Goal: Task Accomplishment & Management: Use online tool/utility

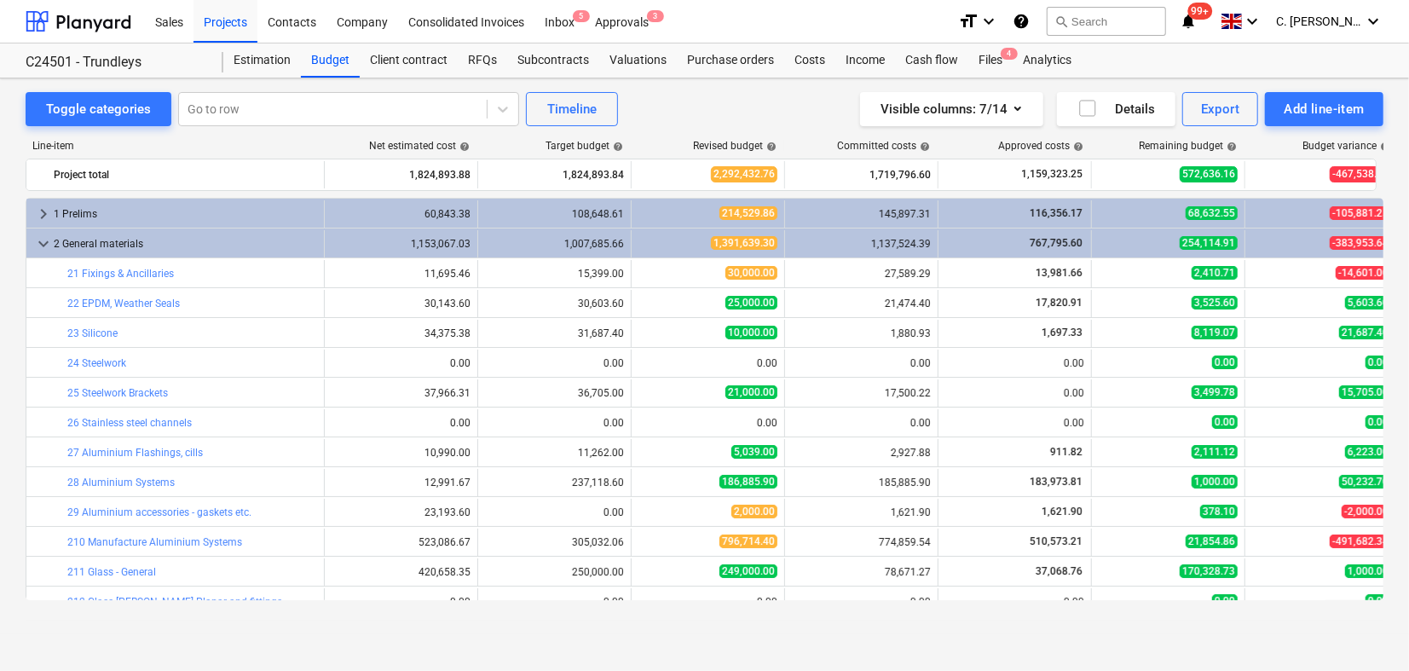
scroll to position [189, 0]
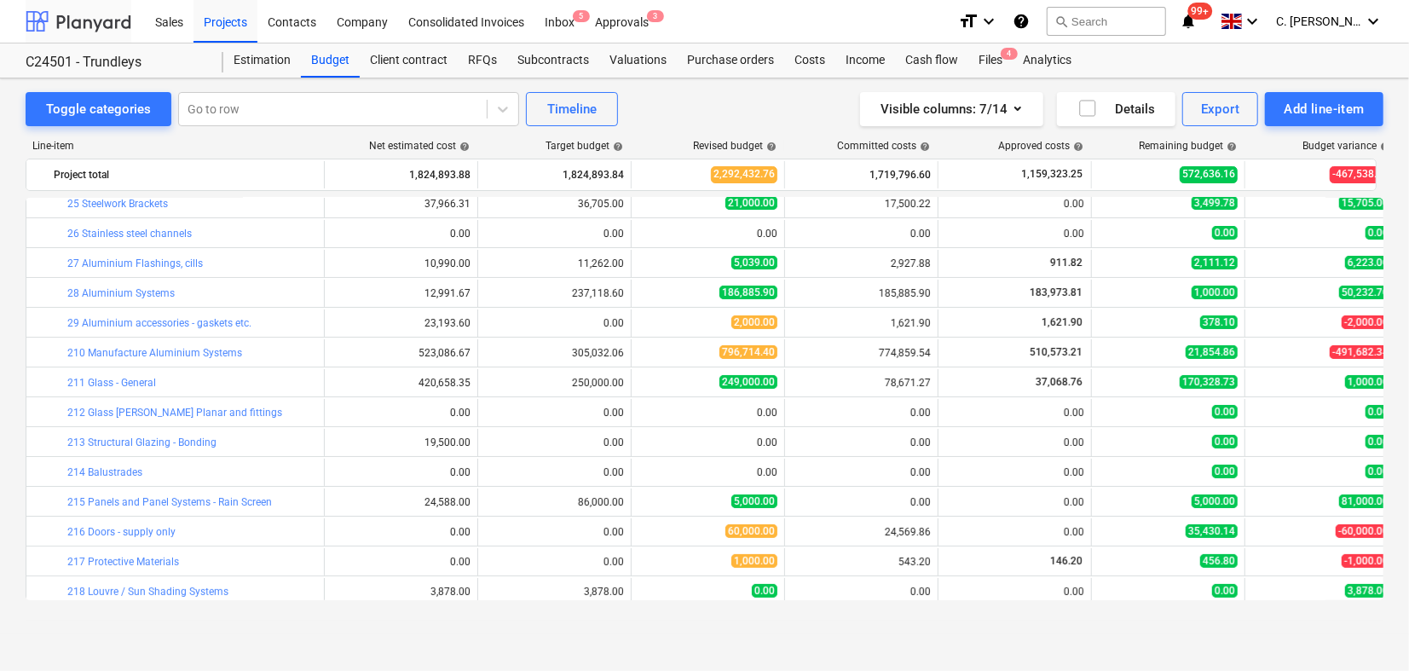
click at [79, 21] on div at bounding box center [79, 21] width 106 height 43
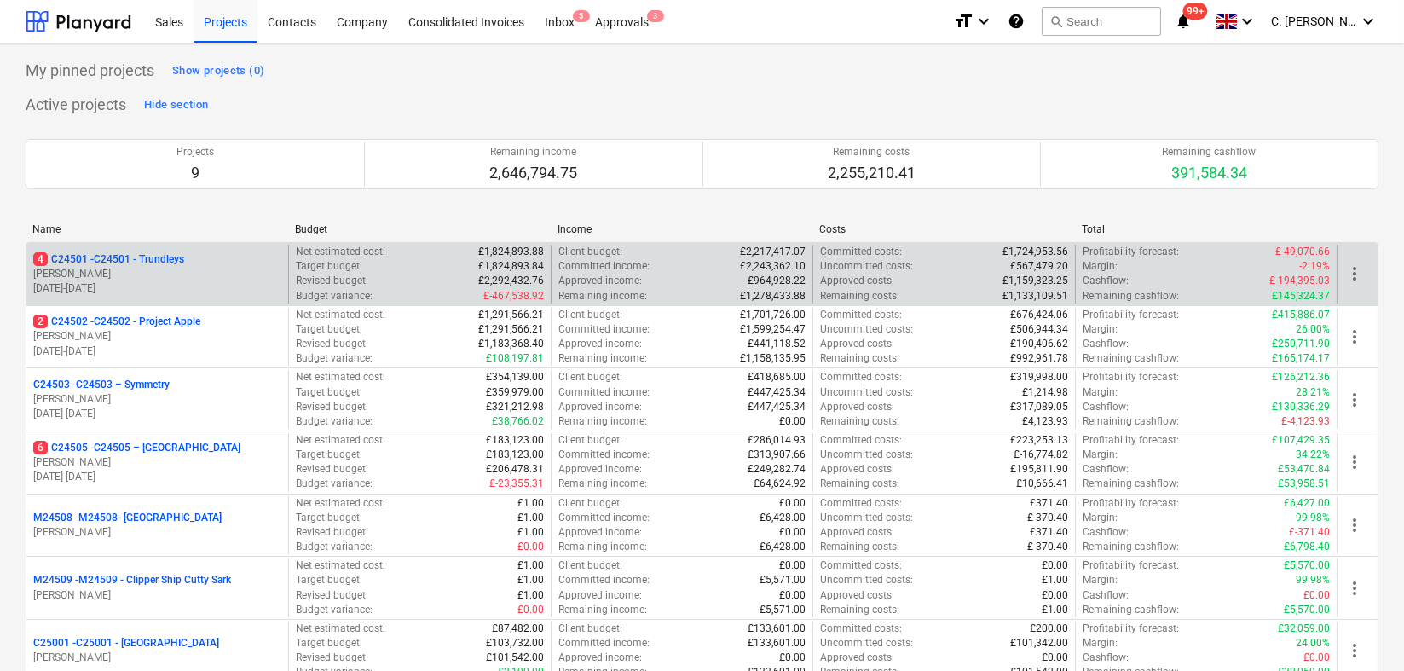
click at [87, 274] on p "G. Taylor" at bounding box center [157, 274] width 248 height 14
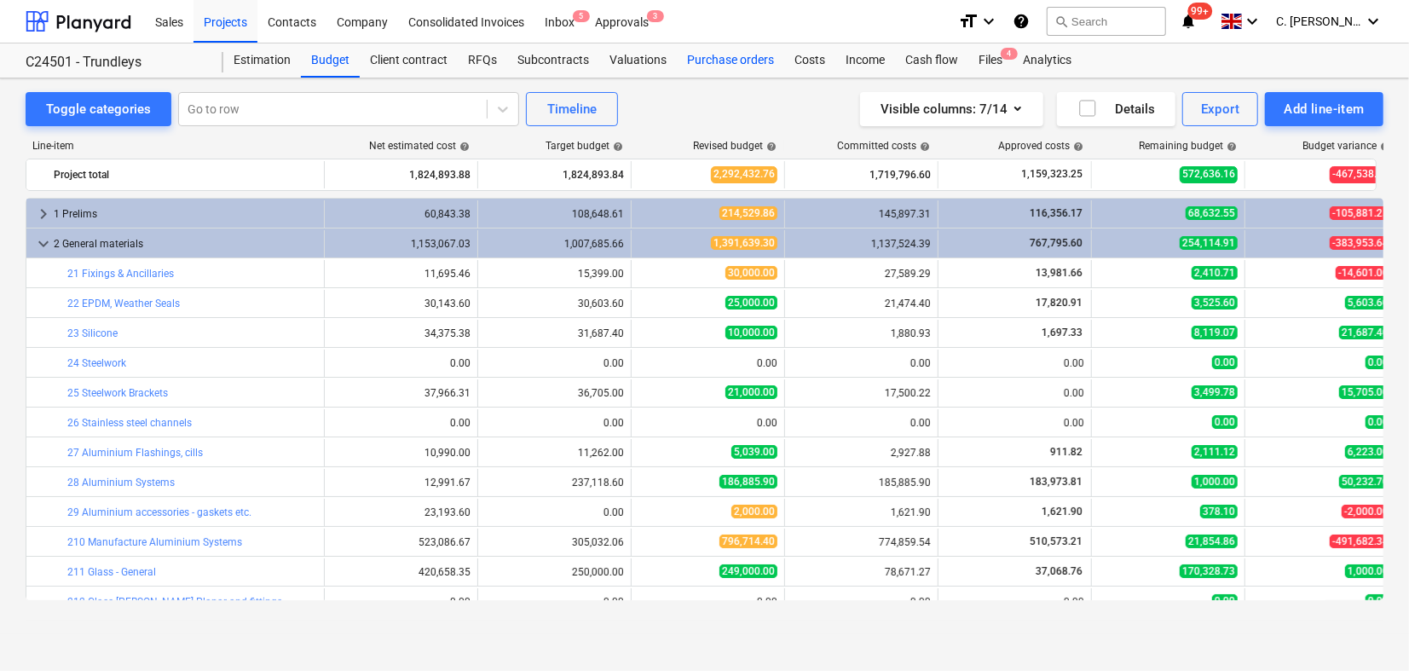
click at [743, 50] on div "Purchase orders" at bounding box center [730, 60] width 107 height 34
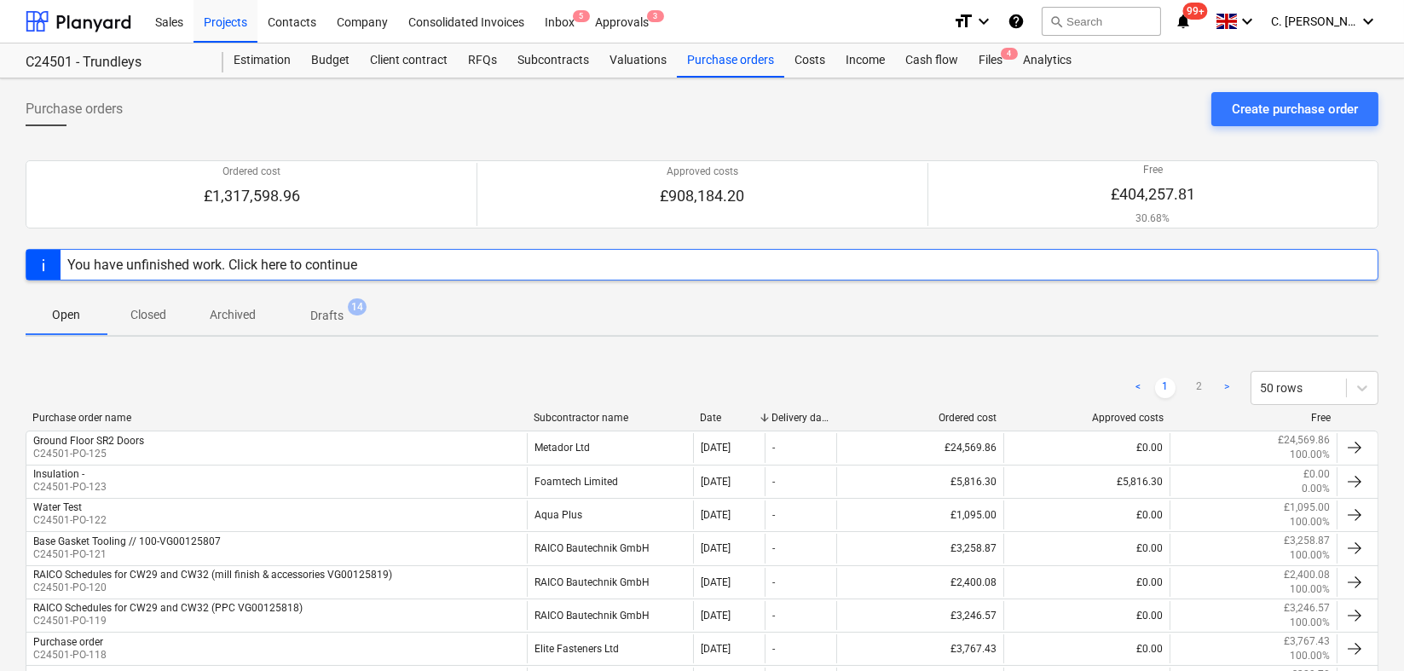
click at [565, 413] on div "Subcontractor name" at bounding box center [610, 418] width 153 height 12
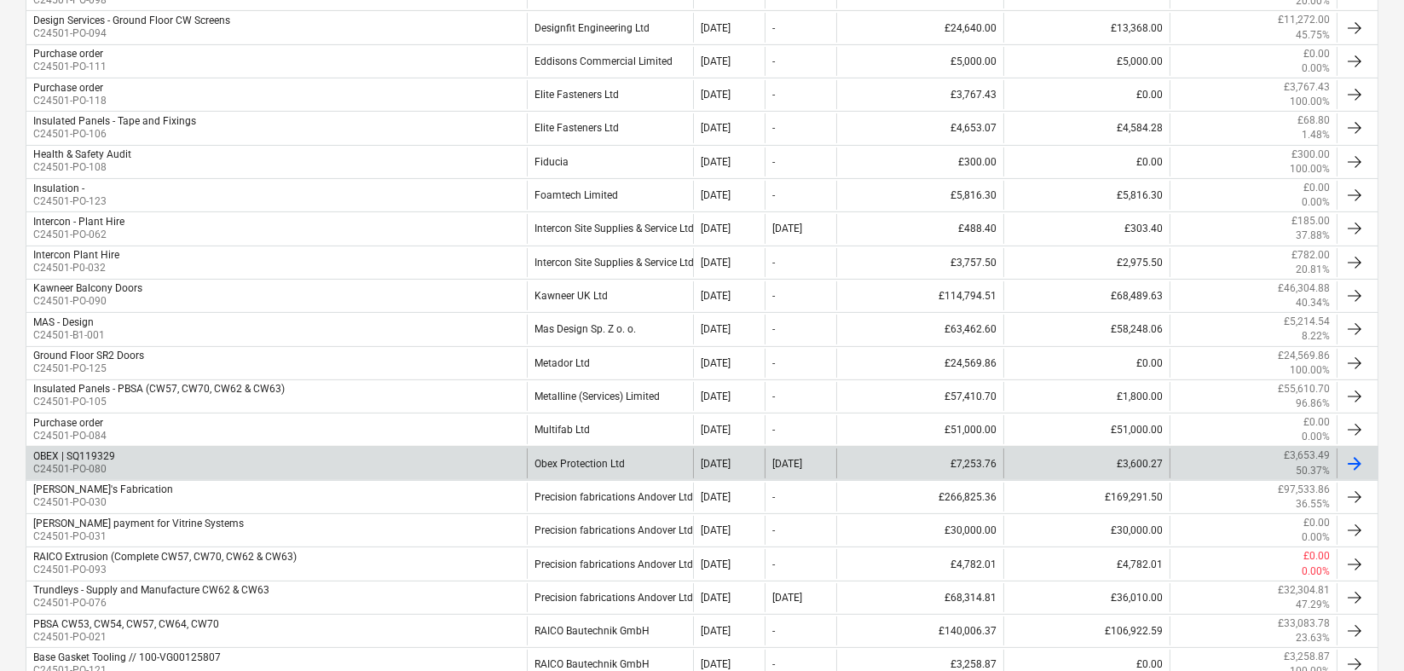
scroll to position [757, 0]
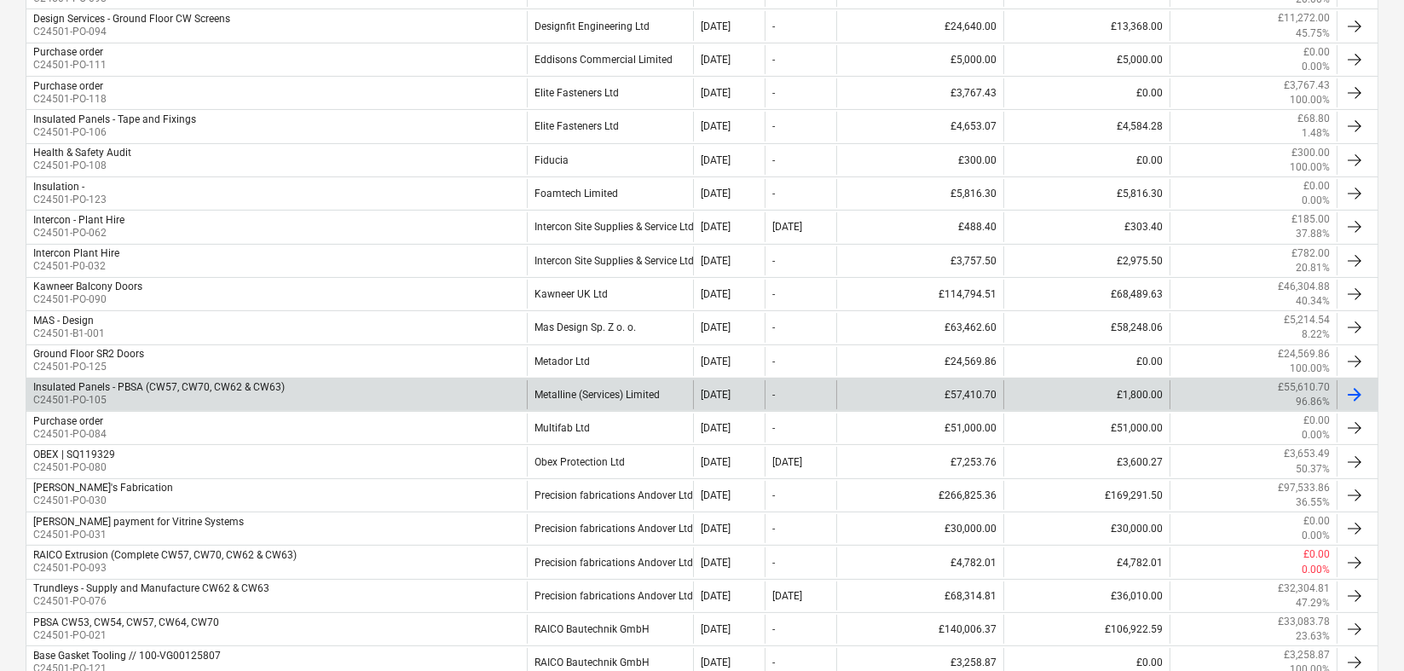
click at [269, 388] on div "Insulated Panels - PBSA (CW57, CW70, CW62 & CW63)" at bounding box center [159, 387] width 252 height 12
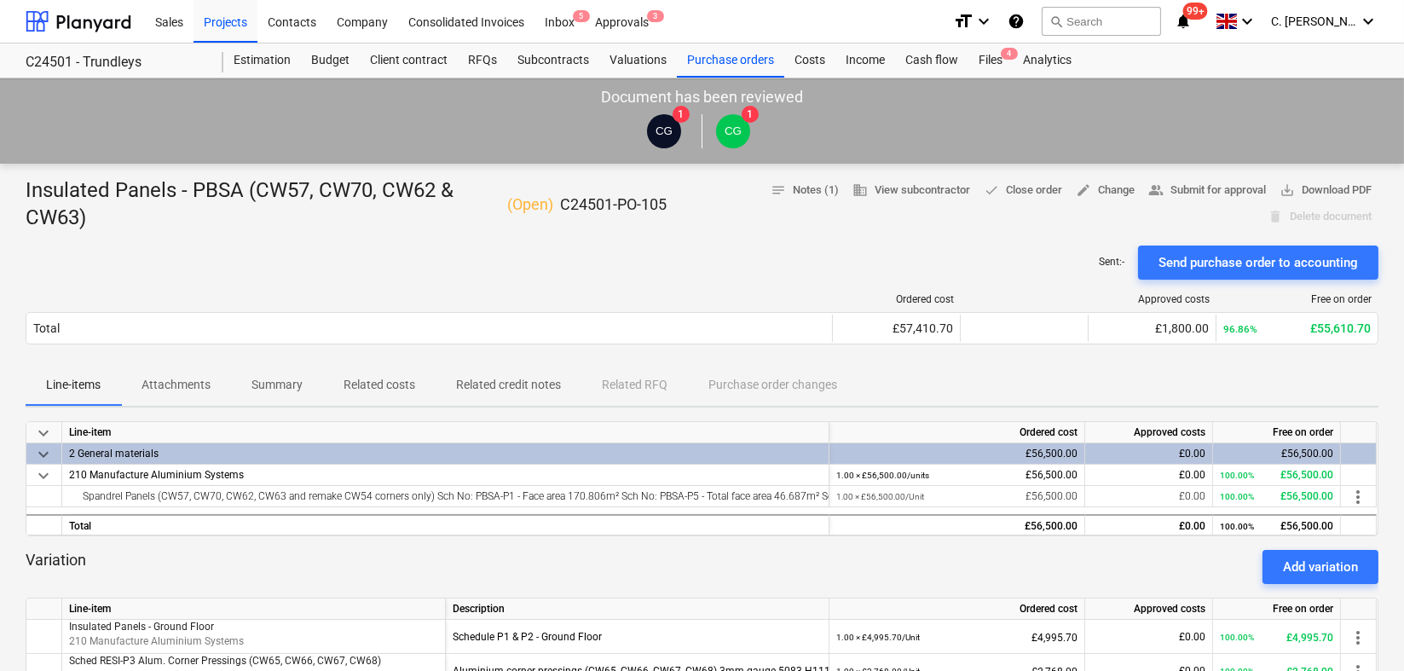
scroll to position [379, 0]
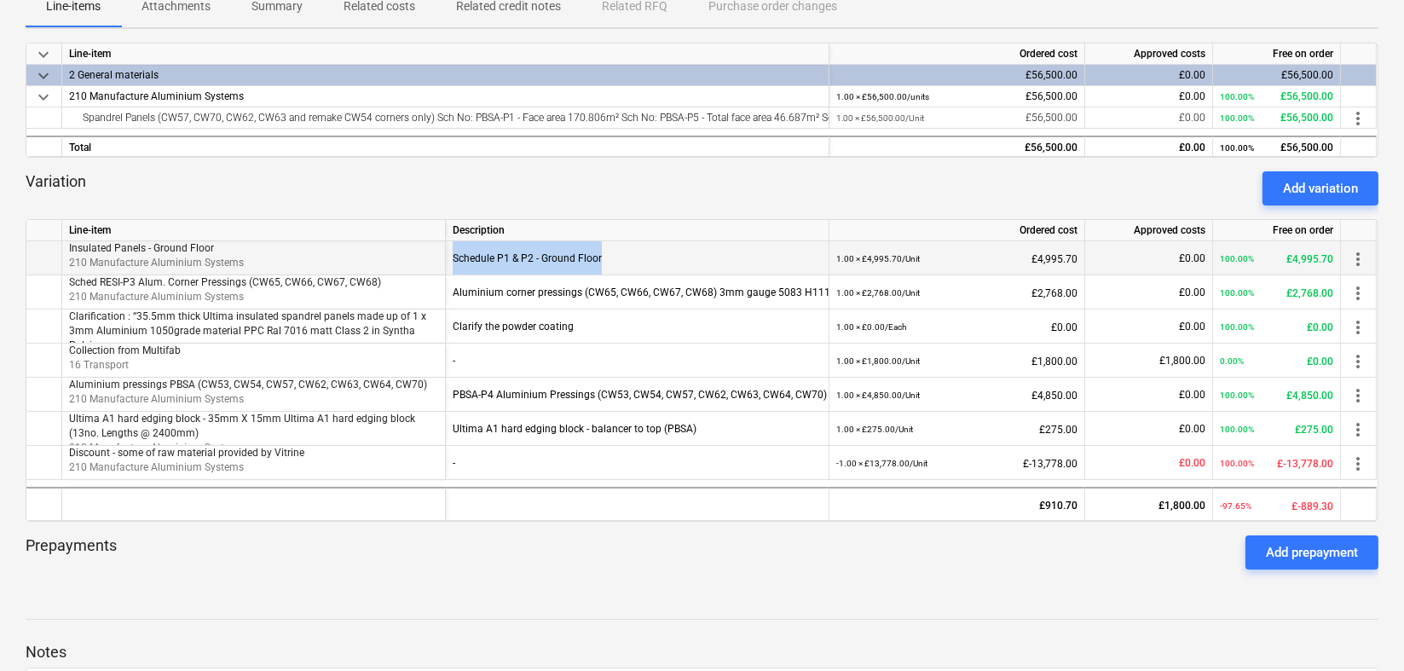
drag, startPoint x: 617, startPoint y: 251, endPoint x: 450, endPoint y: 252, distance: 167.1
click at [450, 252] on div "Schedule P1 & P2 - Ground Floor" at bounding box center [638, 258] width 384 height 34
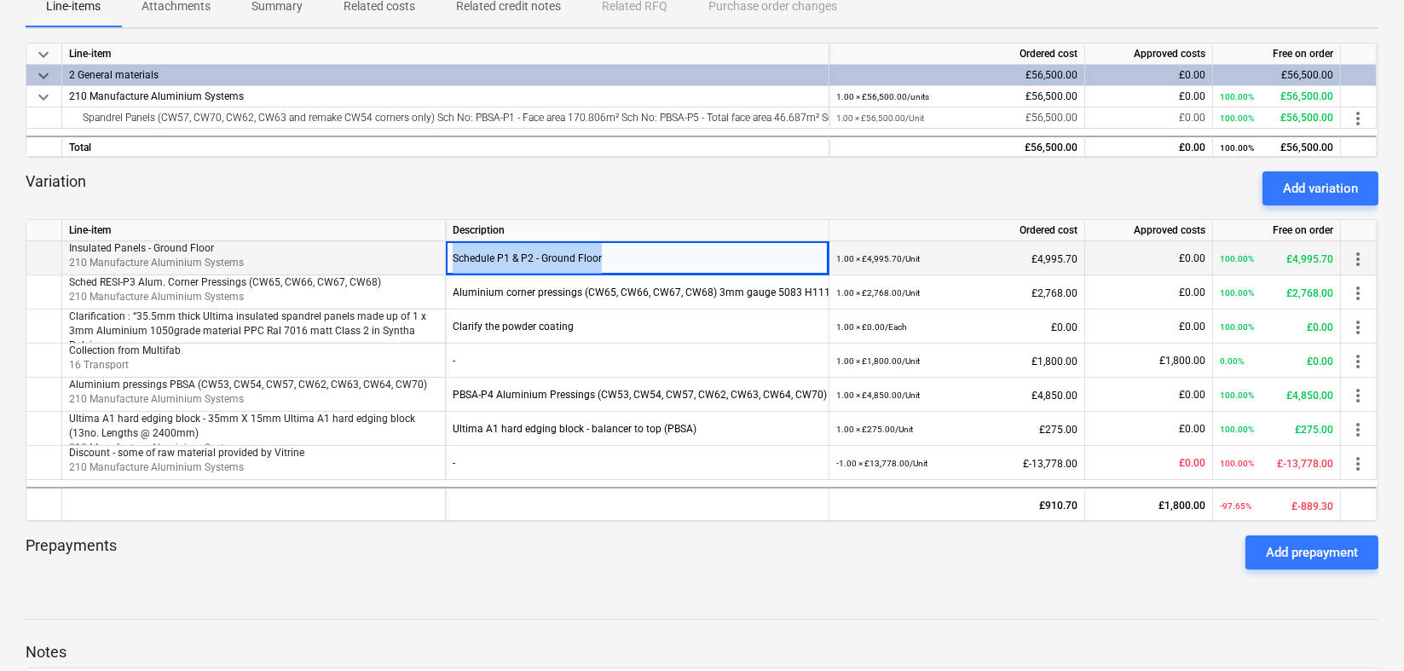
copy div "Schedule P1 & P2 - Ground Floor"
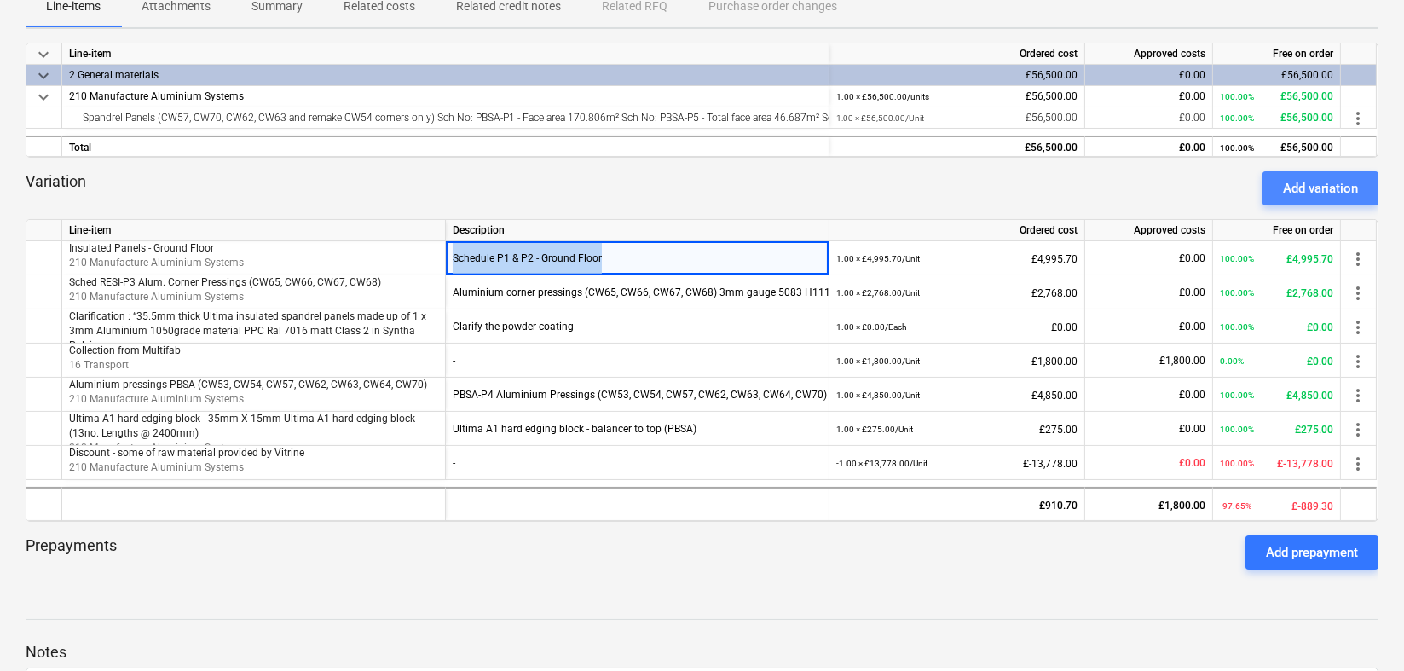
click at [1317, 188] on div "Add variation" at bounding box center [1320, 188] width 75 height 22
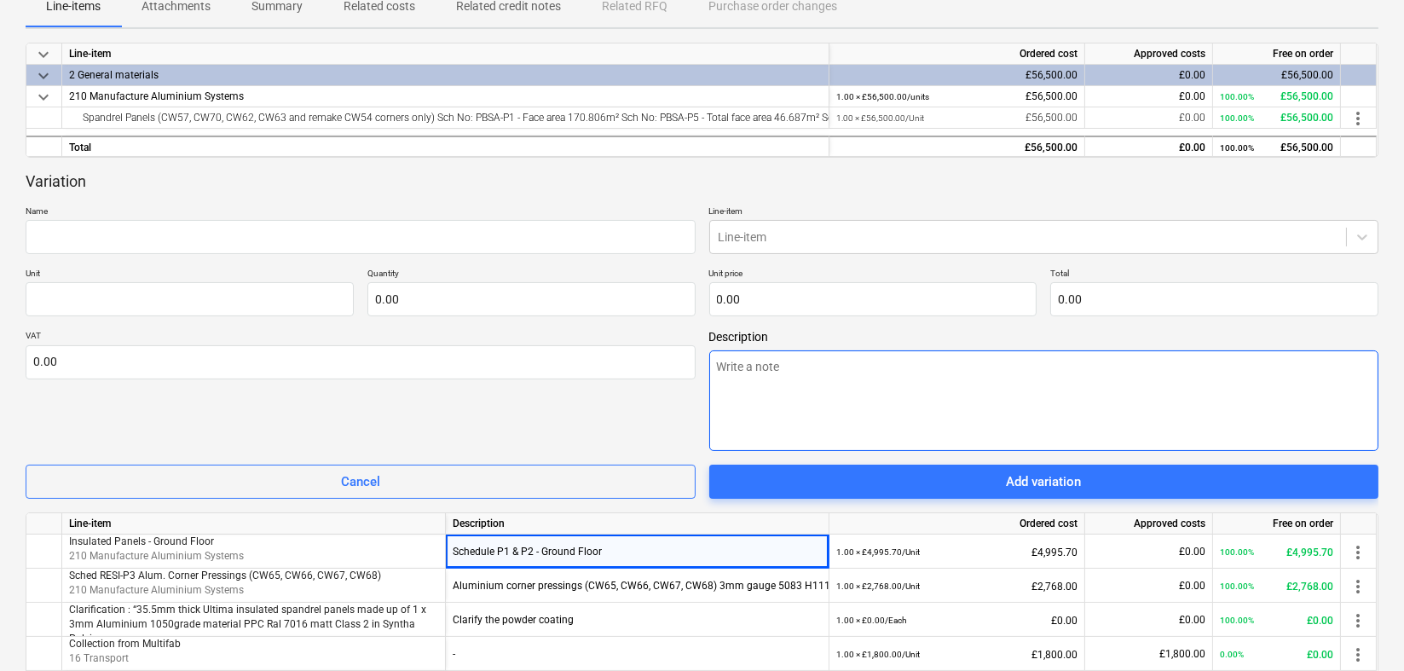
click at [825, 366] on textarea at bounding box center [1044, 400] width 670 height 101
paste textarea "Schedule P1 & P2 - Ground Floor"
type textarea "x"
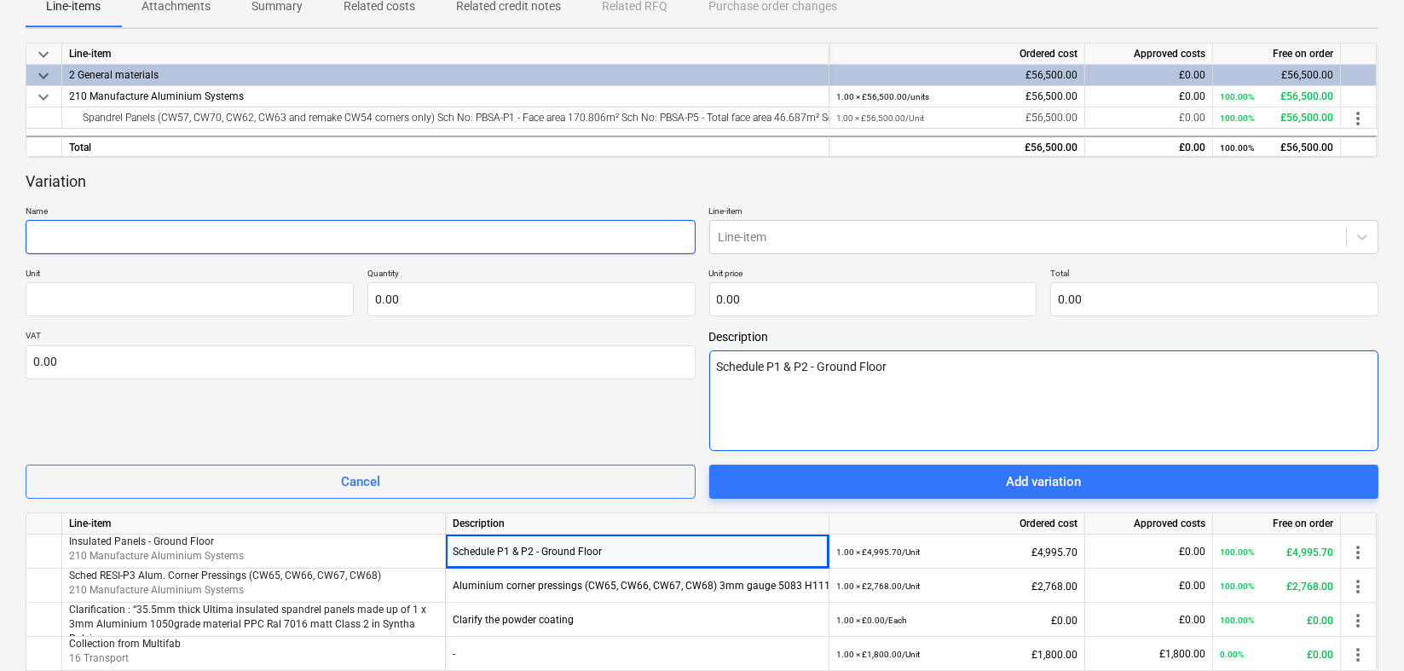
type textarea "Schedule P1 & P2 - Ground Floor"
click at [165, 238] on input "text" at bounding box center [361, 237] width 670 height 34
click at [305, 239] on input "text" at bounding box center [361, 237] width 670 height 34
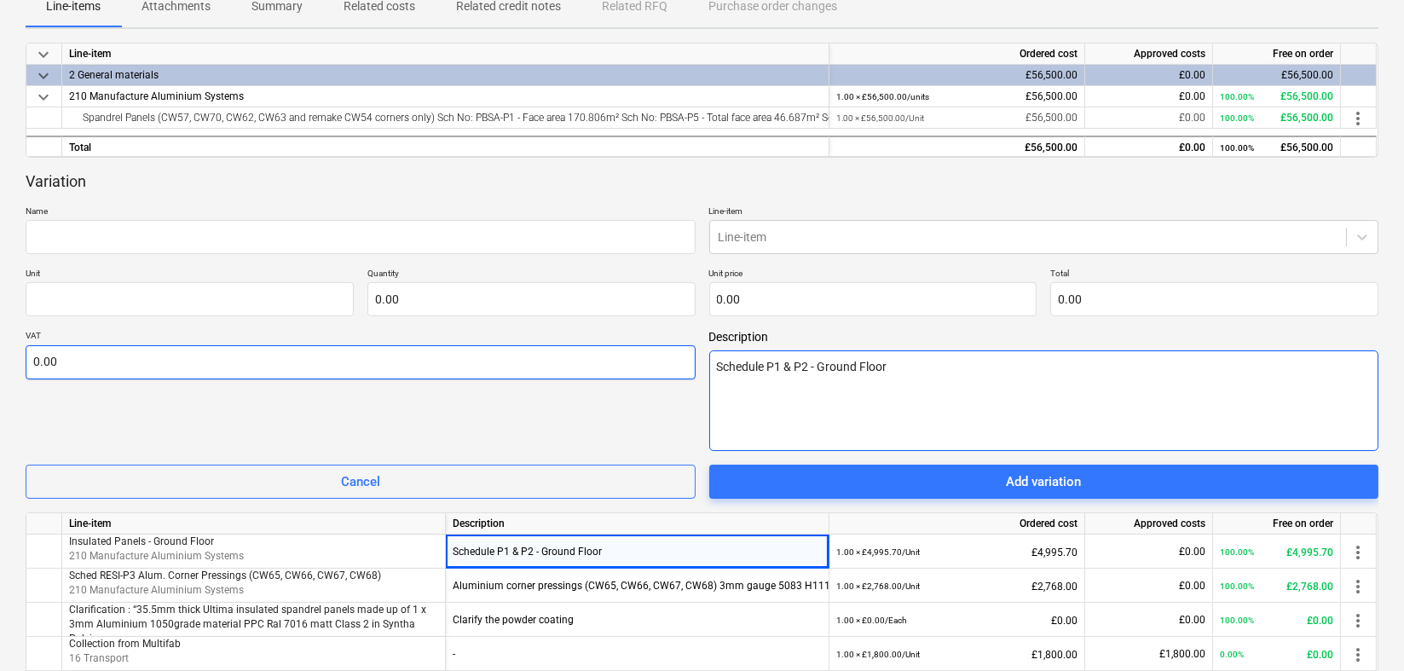
drag, startPoint x: 917, startPoint y: 371, endPoint x: 683, endPoint y: 350, distance: 235.4
click at [683, 350] on div "VAT 0.00 Description Schedule P1 & P2 - Ground Floor" at bounding box center [702, 390] width 1353 height 121
type textarea "x"
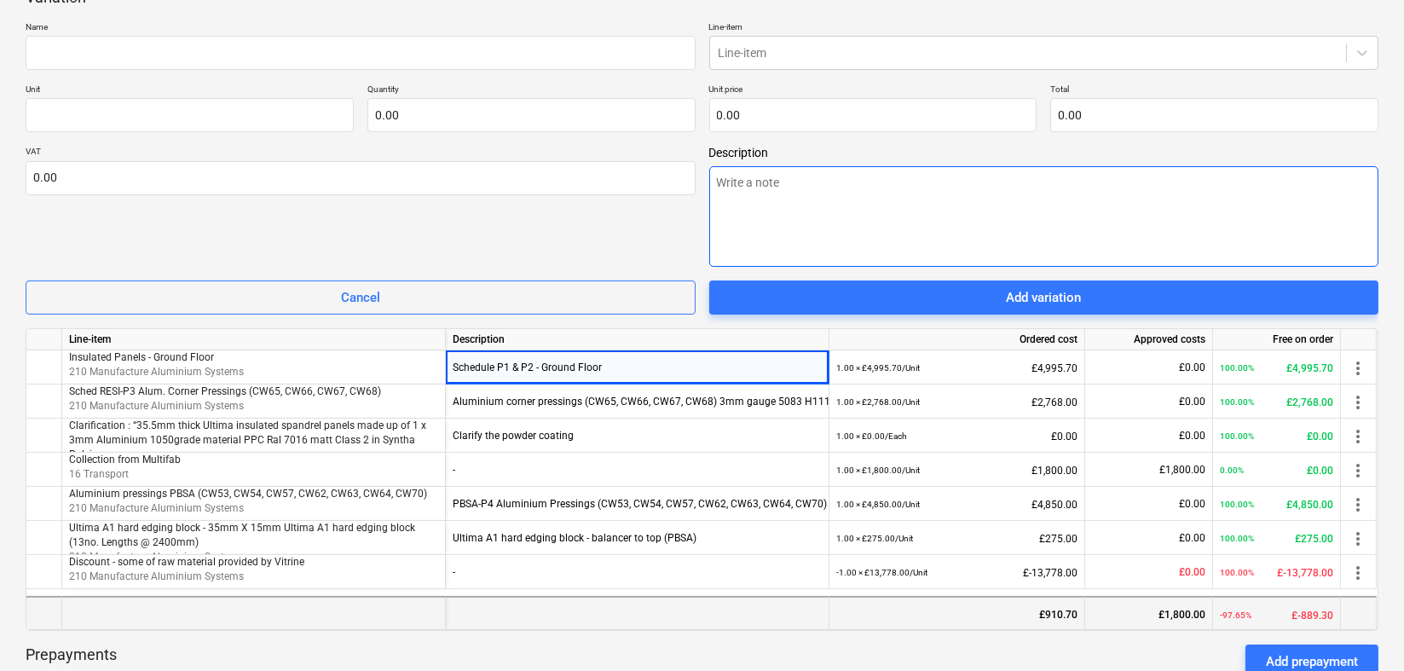
scroll to position [568, 0]
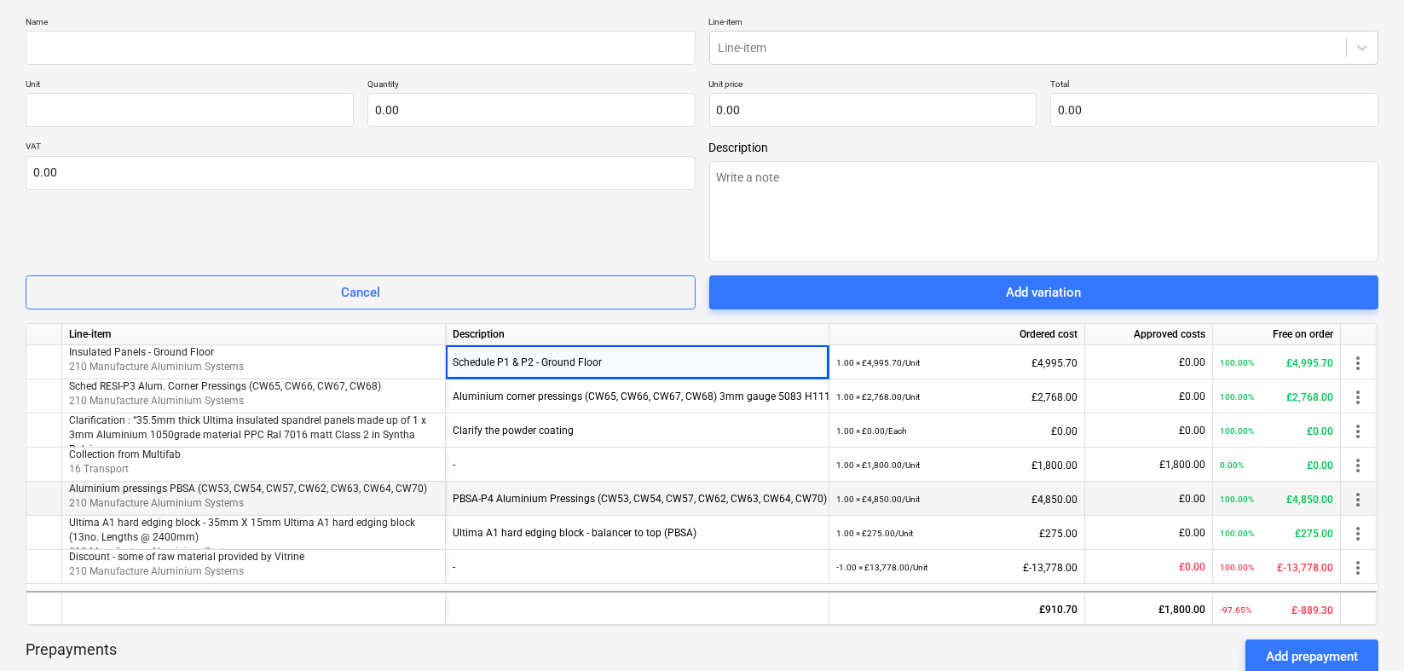
click at [497, 498] on div "PBSA-P4 Aluminium Pressings (CW53, CW54, CW57, CW62, CW63, CW64, CW70) as per q…" at bounding box center [637, 499] width 369 height 34
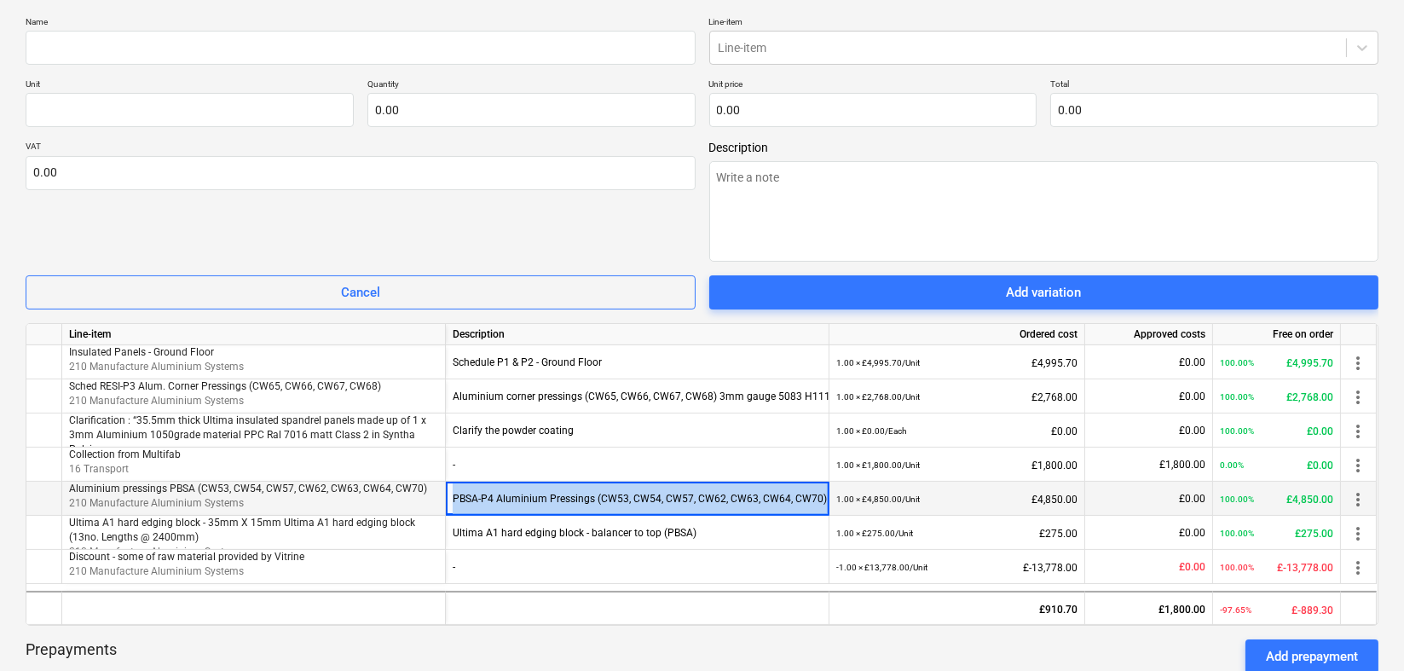
drag, startPoint x: 451, startPoint y: 496, endPoint x: 839, endPoint y: 492, distance: 388.0
click at [0, 0] on div "Aluminium pressings PBSA (CW53, CW54, CW57, CW62, CW63, CW64, CW70) 210 Manufac…" at bounding box center [0, 0] width 0 height 0
copy div "PBSA-P4 Aluminium Pressings (CW53, CW54, CW57, CW62, CW63, CW64, CW70) as per q…"
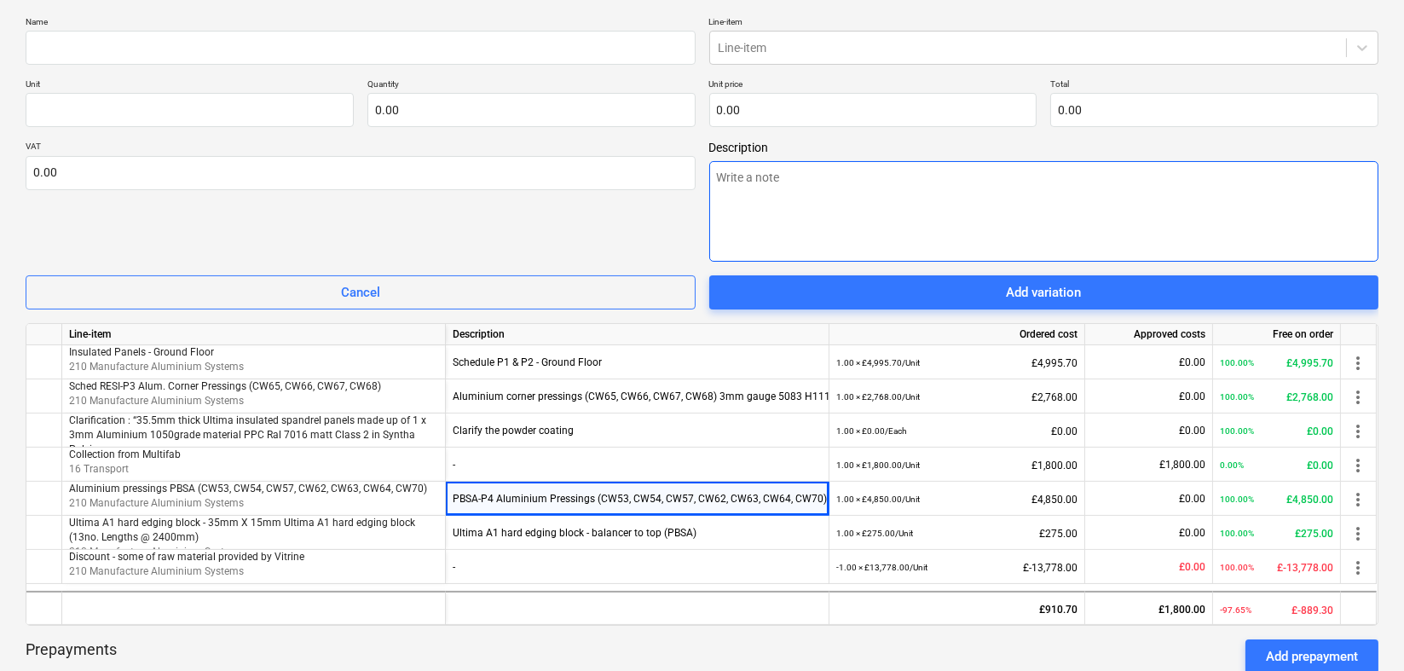
click at [778, 198] on textarea at bounding box center [1044, 211] width 670 height 101
paste textarea "PBSA-P4 Aluminium Pressings (CW53, CW54, CW57, CW62, CW63, CW64, CW70) as per q…"
type textarea "x"
type textarea "PBSA-P4 Aluminium Pressings (CW53, CW54, CW57, CW62, CW63, CW64, CW70) as per q…"
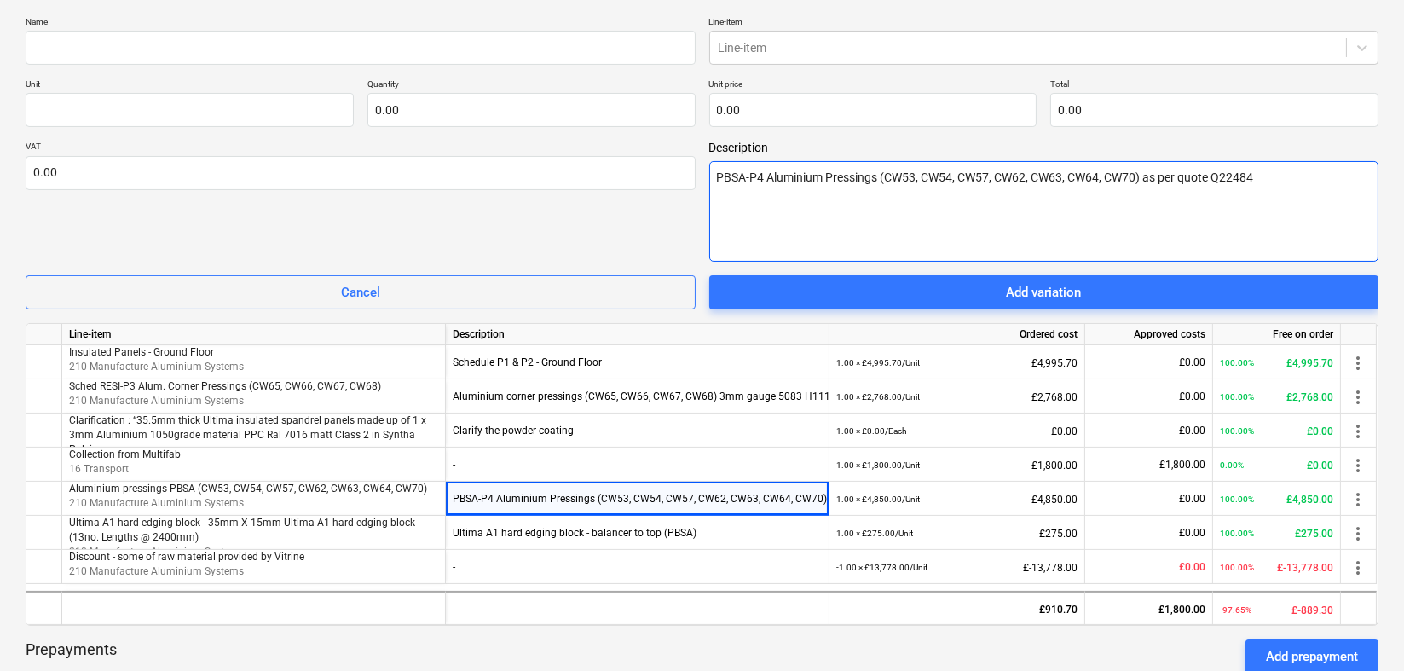
click at [1256, 188] on textarea "PBSA-P4 Aluminium Pressings (CW53, CW54, CW57, CW62, CW63, CW64, CW70) as per q…" at bounding box center [1044, 211] width 670 height 101
click at [1275, 183] on textarea "PBSA-P4 Aluminium Pressings (CW53, CW54, CW57, CW62, CW63, CW64, CW70) as per q…" at bounding box center [1044, 211] width 670 height 101
type textarea "x"
type textarea "PBSA-P4 Aluminium Pressings (CW53, CW54, CW57, CW62, CW63, CW64, CW70) as per q…"
type textarea "x"
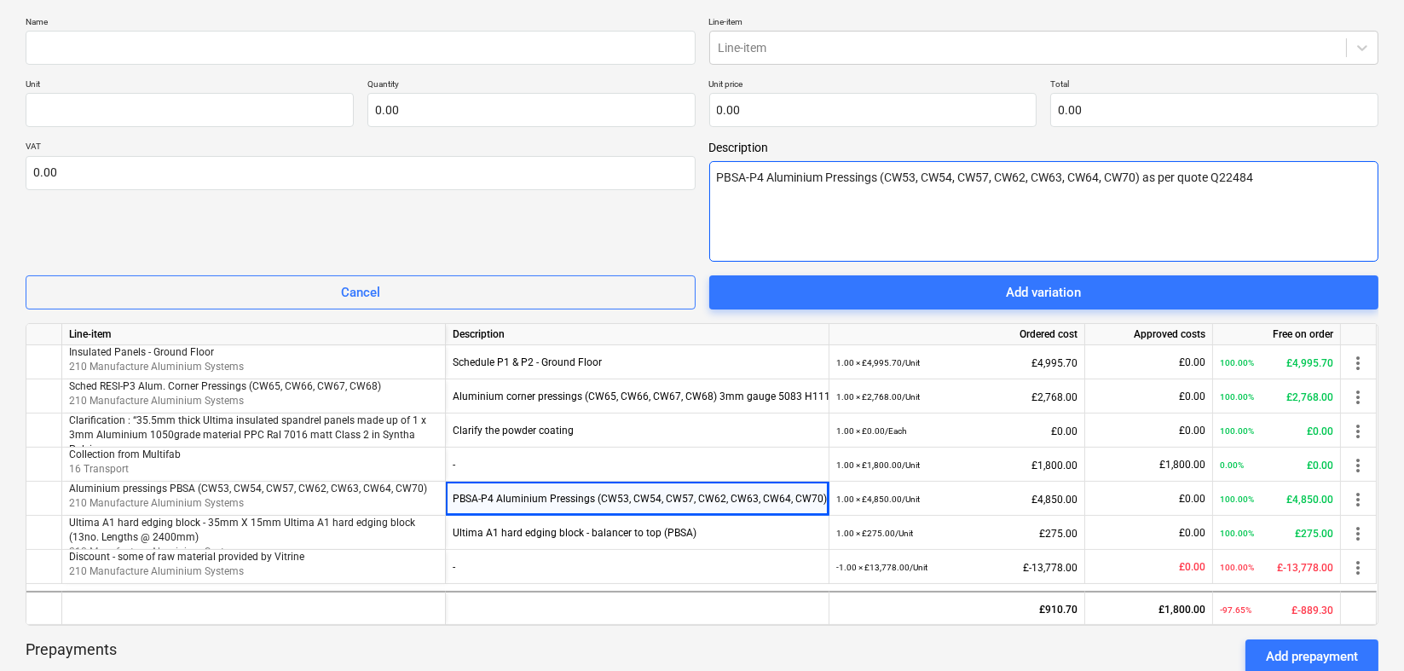
type textarea "PBSA-P4 Aluminium Pressings (CW53, CW54, CW57, CW62, CW63, CW64, CW70) as per q…"
type textarea "x"
type textarea "PBSA-P4 Aluminium Pressings (CW53, CW54, CW57, CW62, CW63, CW64, CW70) as per q…"
type textarea "x"
type textarea "PBSA-P4 Aluminium Pressings (CW53, CW54, CW57, CW62, CW63, CW64, CW70) as per q…"
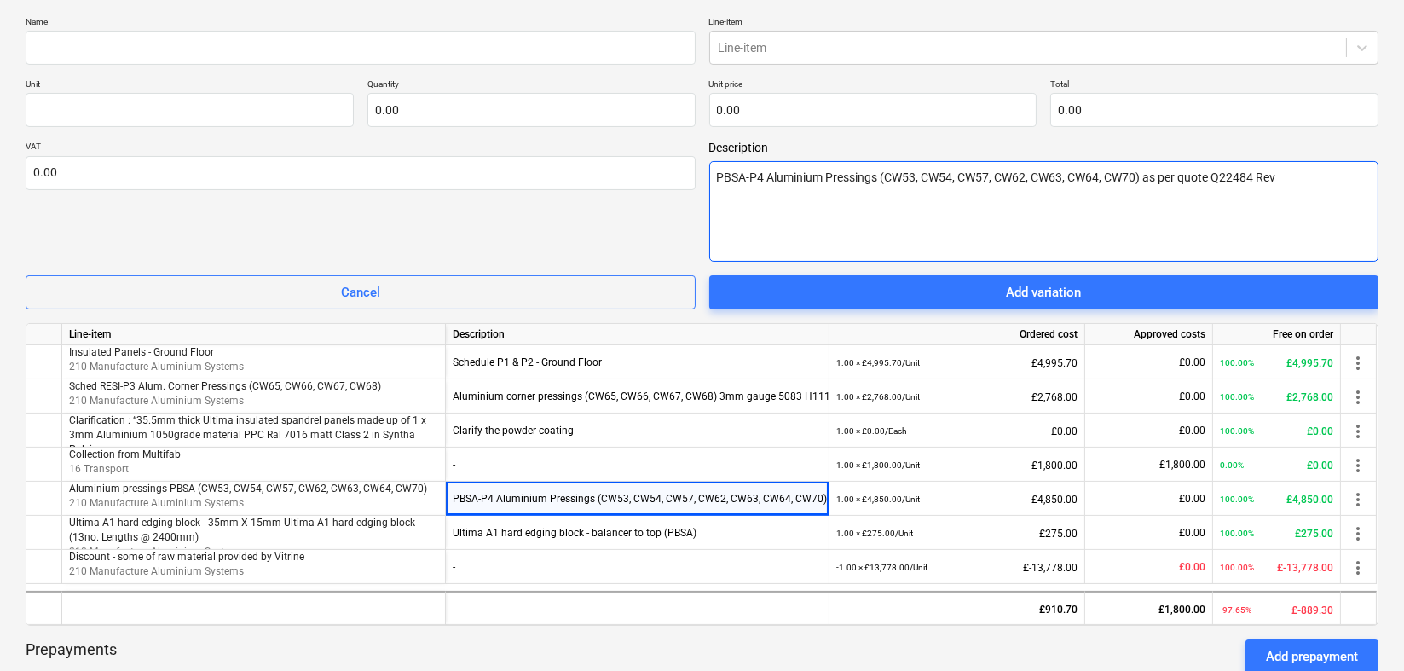
type textarea "x"
type textarea "PBSA-P4 Aluminium Pressings (CW53, CW54, CW57, CW62, CW63, CW64, CW70) as per q…"
type textarea "x"
type textarea "PBSA-P4 Aluminium Pressings (CW53, CW54, CW57, CW62, CW63, CW64, CW70) as per q…"
type textarea "x"
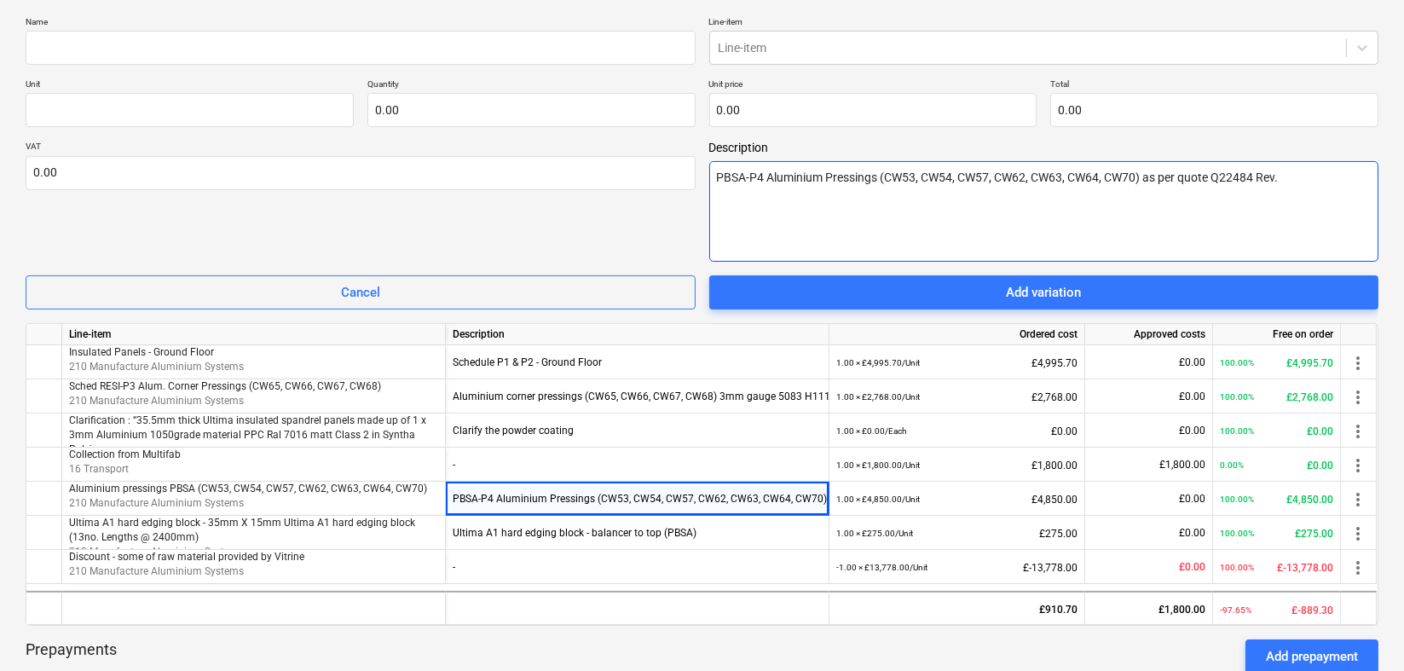
type textarea "PBSA-P4 Aluminium Pressings (CW53, CW54, CW57, CW62, CW63, CW64, CW70) as per q…"
type textarea "x"
type textarea "PBSA-P4 Aluminium Pressings (CW53, CW54, CW57, CW62, CW63, CW64, CW70) as per q…"
type textarea "x"
type textarea "PBSA-P4 Aluminium Pressings (CW53, CW54, CW57, CW62, CW63, CW64, CW70) as per q…"
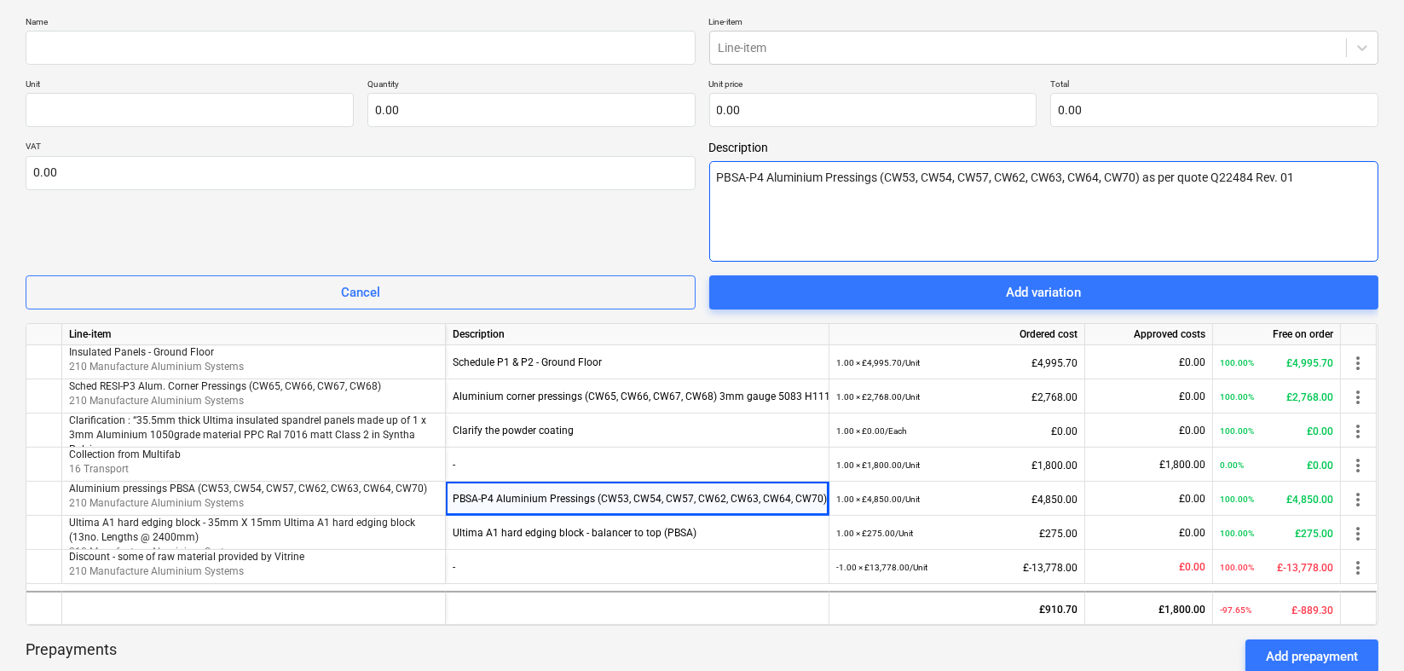
type textarea "x"
type textarea "PBSA-P4 Aluminium Pressings (CW53, CW54, CW57, CW62, CW63, CW64, CW70) as per q…"
type textarea "x"
type textarea "PBSA-P4 Aluminium Pressings (CW53, CW54, CW57, CW62, CW63, CW64, CW70) as per q…"
type textarea "x"
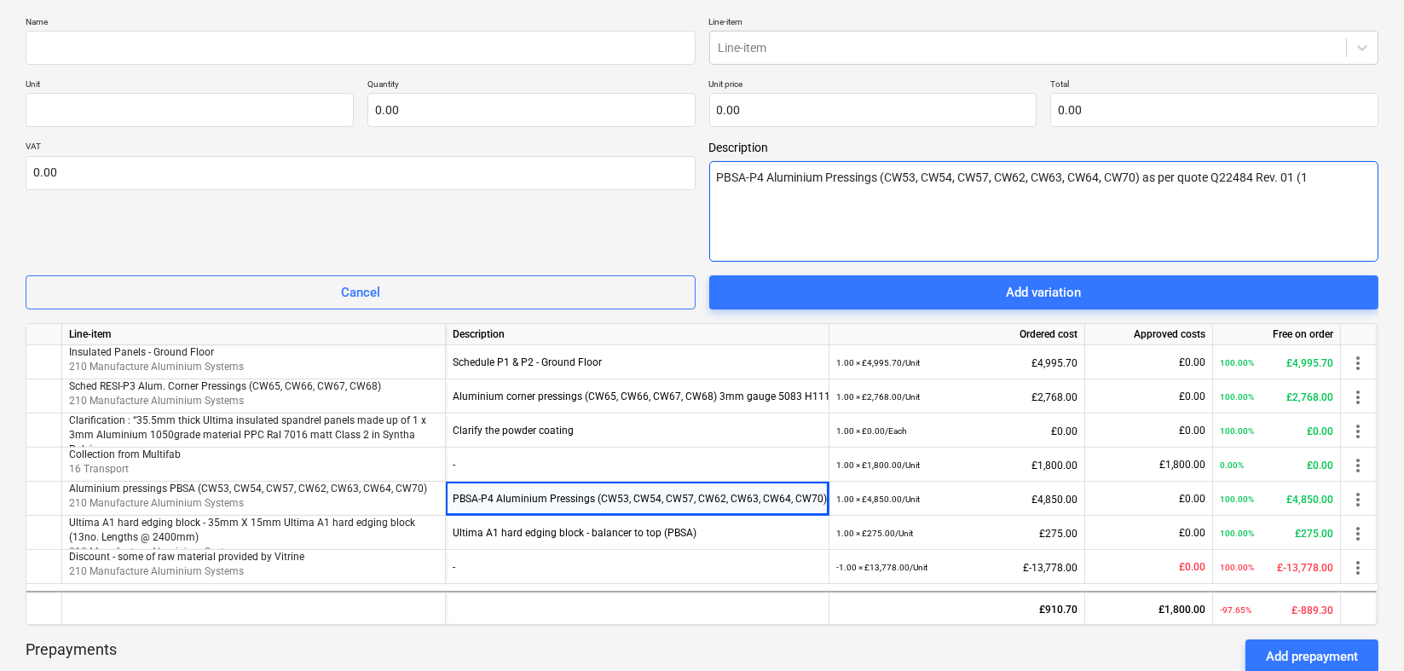
type textarea "PBSA-P4 Aluminium Pressings (CW53, CW54, CW57, CW62, CW63, CW64, CW70) as per q…"
type textarea "x"
type textarea "PBSA-P4 Aluminium Pressings (CW53, CW54, CW57, CW62, CW63, CW64, CW70) as per q…"
type textarea "x"
type textarea "PBSA-P4 Aluminium Pressings (CW53, CW54, CW57, CW62, CW63, CW64, CW70) as per q…"
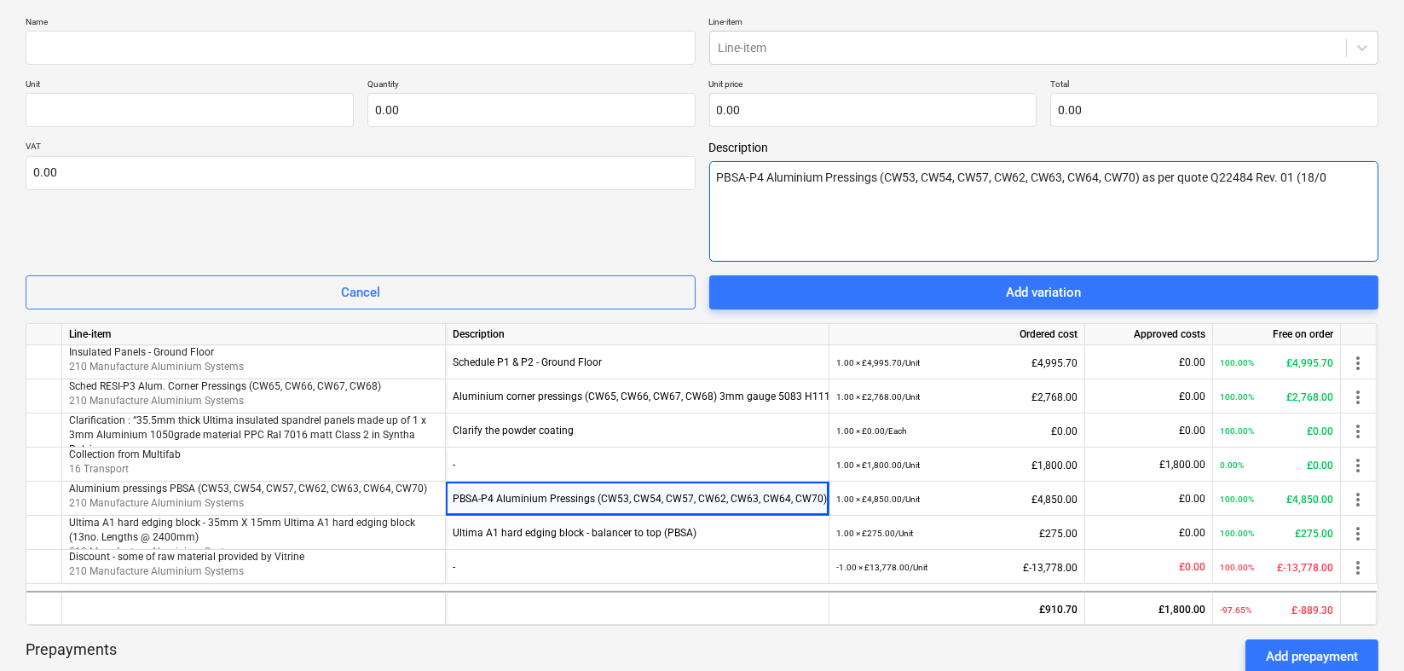
type textarea "x"
type textarea "PBSA-P4 Aluminium Pressings (CW53, CW54, CW57, CW62, CW63, CW64, CW70) as per q…"
type textarea "x"
type textarea "PBSA-P4 Aluminium Pressings (CW53, CW54, CW57, CW62, CW63, CW64, CW70) as per q…"
type textarea "x"
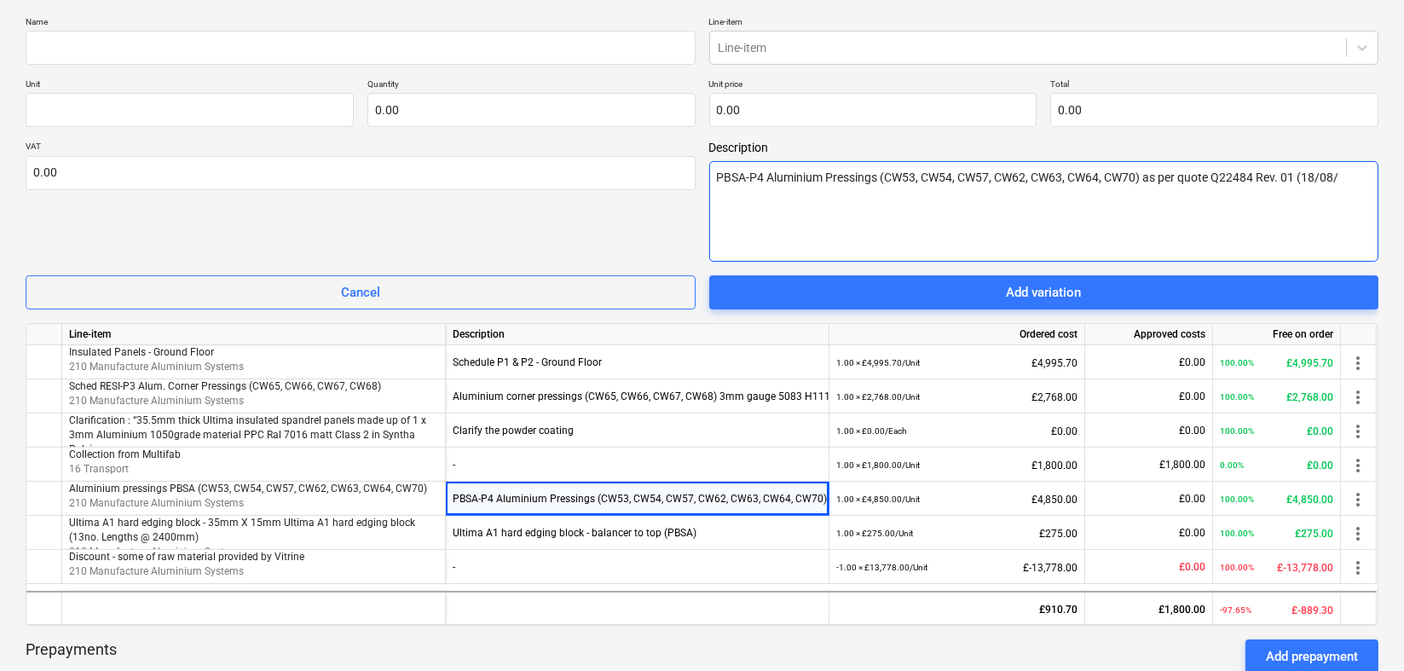
type textarea "PBSA-P4 Aluminium Pressings (CW53, CW54, CW57, CW62, CW63, CW64, CW70) as per q…"
type textarea "x"
type textarea "PBSA-P4 Aluminium Pressings (CW53, CW54, CW57, CW62, CW63, CW64, CW70) as per q…"
type textarea "x"
type textarea "PBSA-P4 Aluminium Pressings (CW53, CW54, CW57, CW62, CW63, CW64, CW70) as per q…"
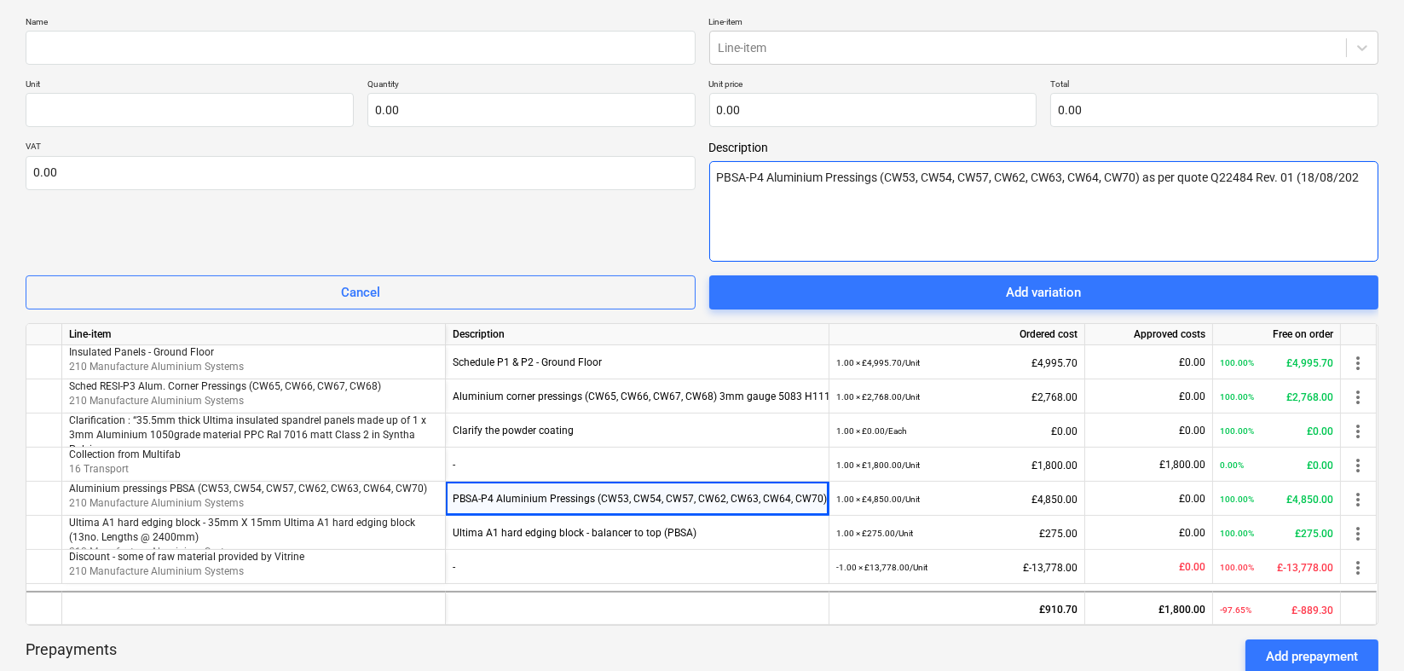
type textarea "x"
type textarea "PBSA-P4 Aluminium Pressings (CW53, CW54, CW57, CW62, CW63, CW64, CW70) as per q…"
type textarea "x"
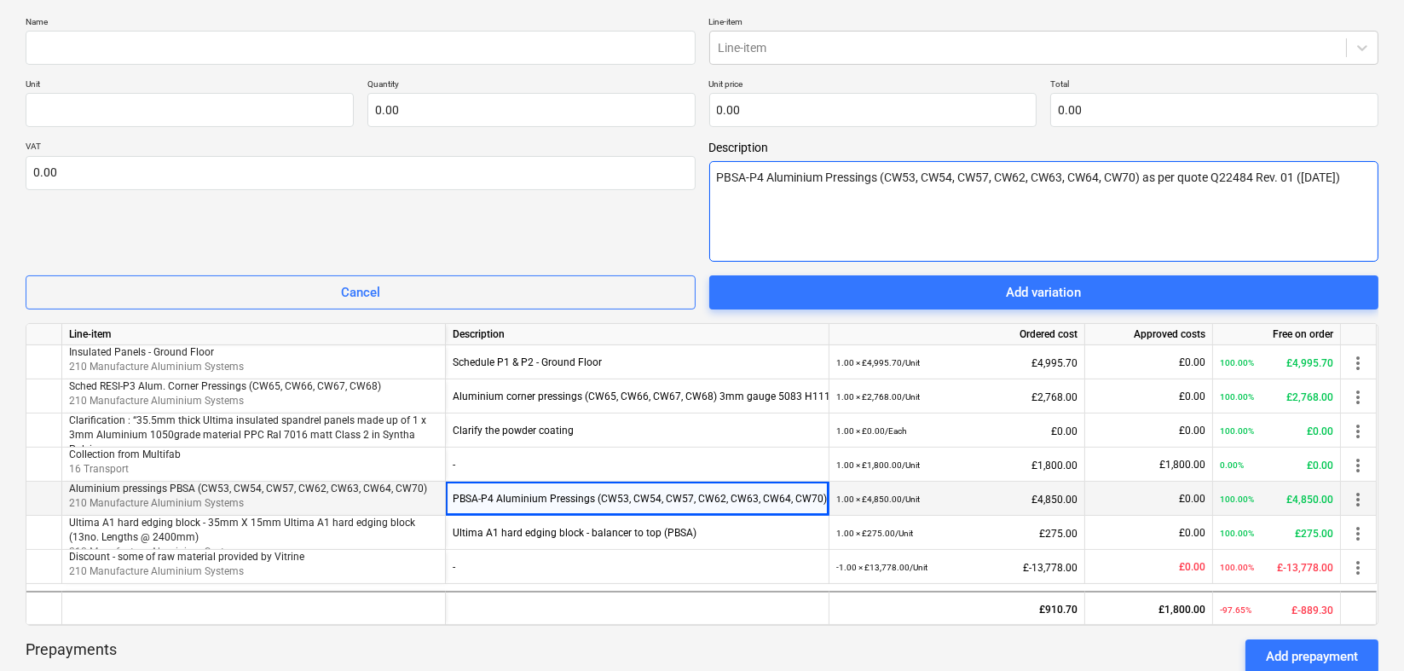
type textarea "PBSA-P4 Aluminium Pressings (CW53, CW54, CW57, CW62, CW63, CW64, CW70) as per q…"
click at [100, 506] on span "210 Manufacture Aluminium Systems" at bounding box center [156, 503] width 175 height 12
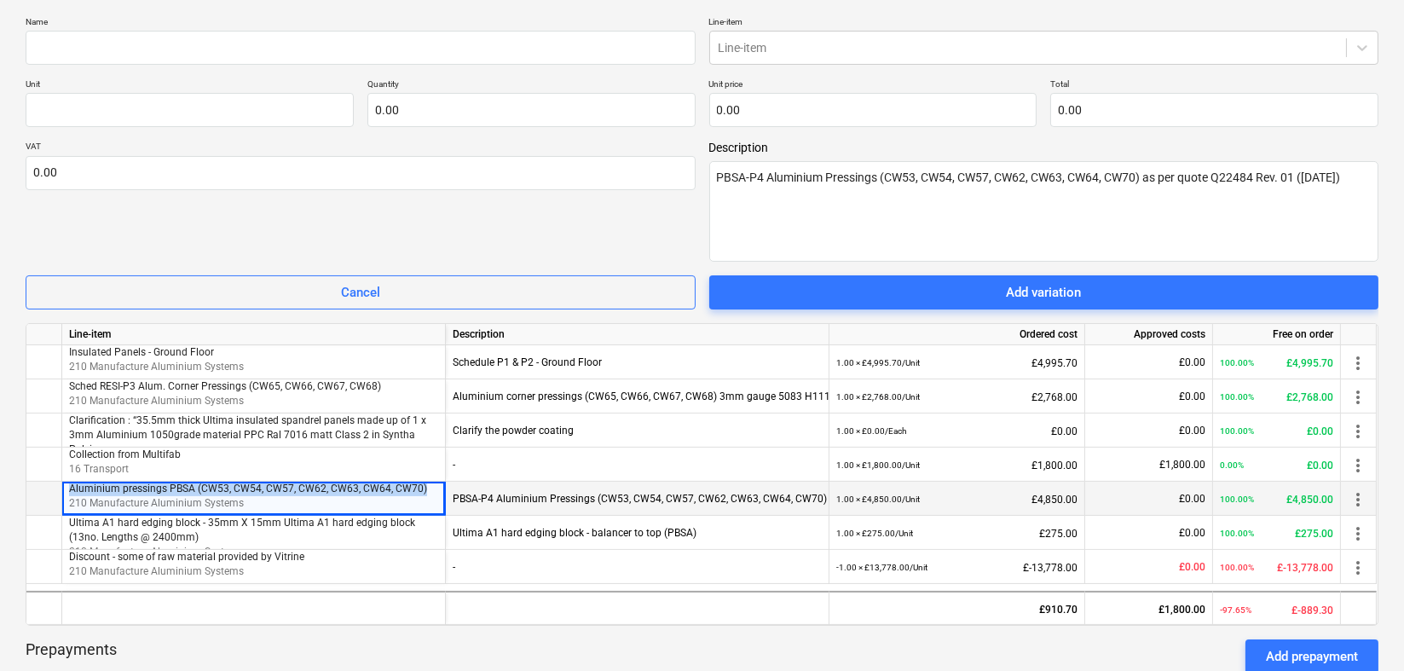
drag, startPoint x: 69, startPoint y: 485, endPoint x: 430, endPoint y: 491, distance: 360.7
click at [430, 491] on p "Aluminium pressings PBSA (CW53, CW54, CW57, CW62, CW63, CW64, CW70)" at bounding box center [253, 489] width 369 height 14
copy span "Aluminium pressings PBSA (CW53, CW54, CW57, CW62, CW63, CW64, CW70)"
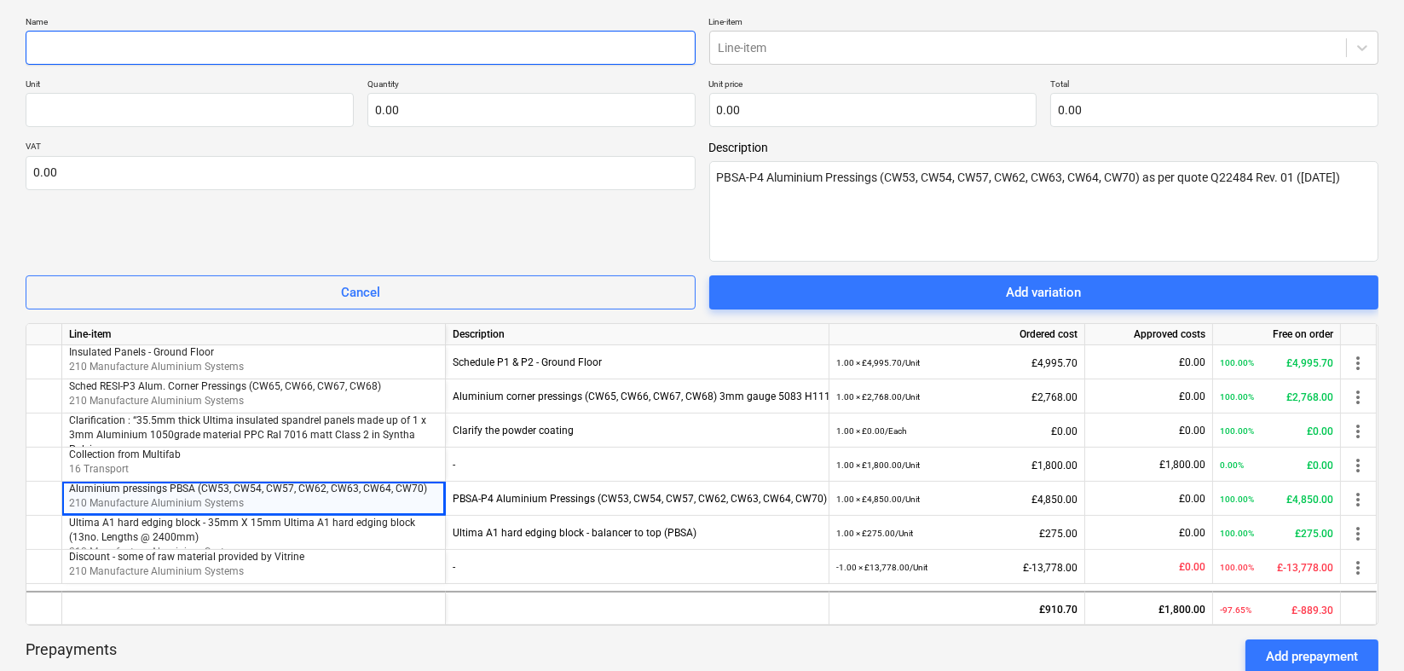
click at [148, 31] on input "text" at bounding box center [361, 48] width 670 height 34
paste input "Aluminium pressings PBSA (CW53, CW54, CW57, CW62, CW63, CW64, CW70)"
type textarea "x"
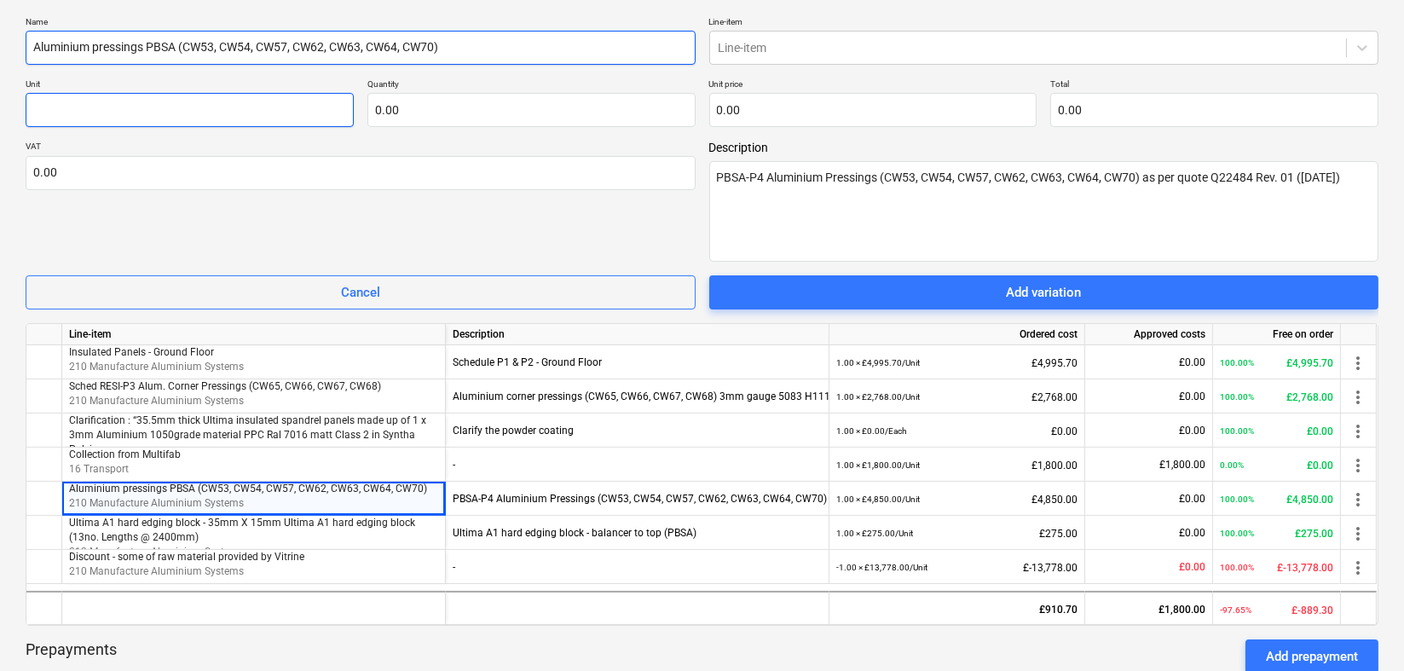
type input "Aluminium pressings PBSA (CW53, CW54, CW57, CW62, CW63, CW64, CW70)"
click at [84, 110] on input "text" at bounding box center [190, 110] width 328 height 34
type textarea "x"
type input "U"
type textarea "x"
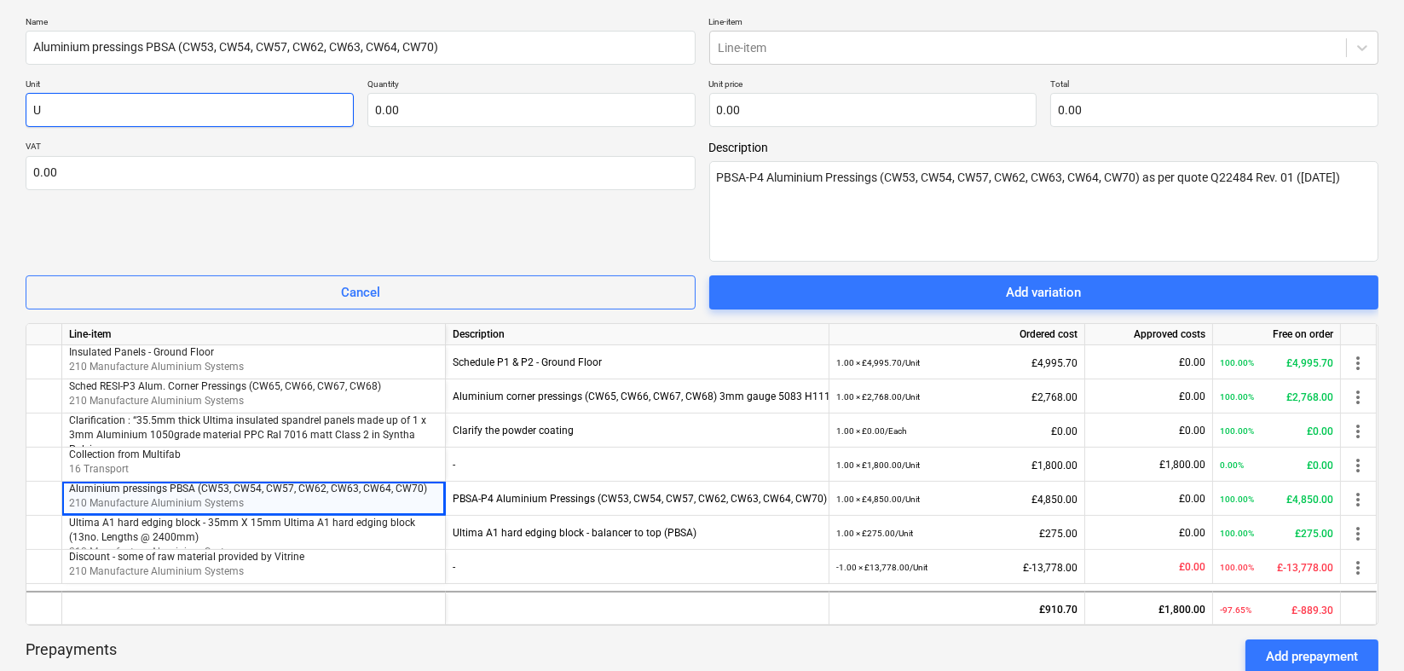
type input "Un"
type textarea "x"
type input "Unit"
type textarea "x"
type input "Unit"
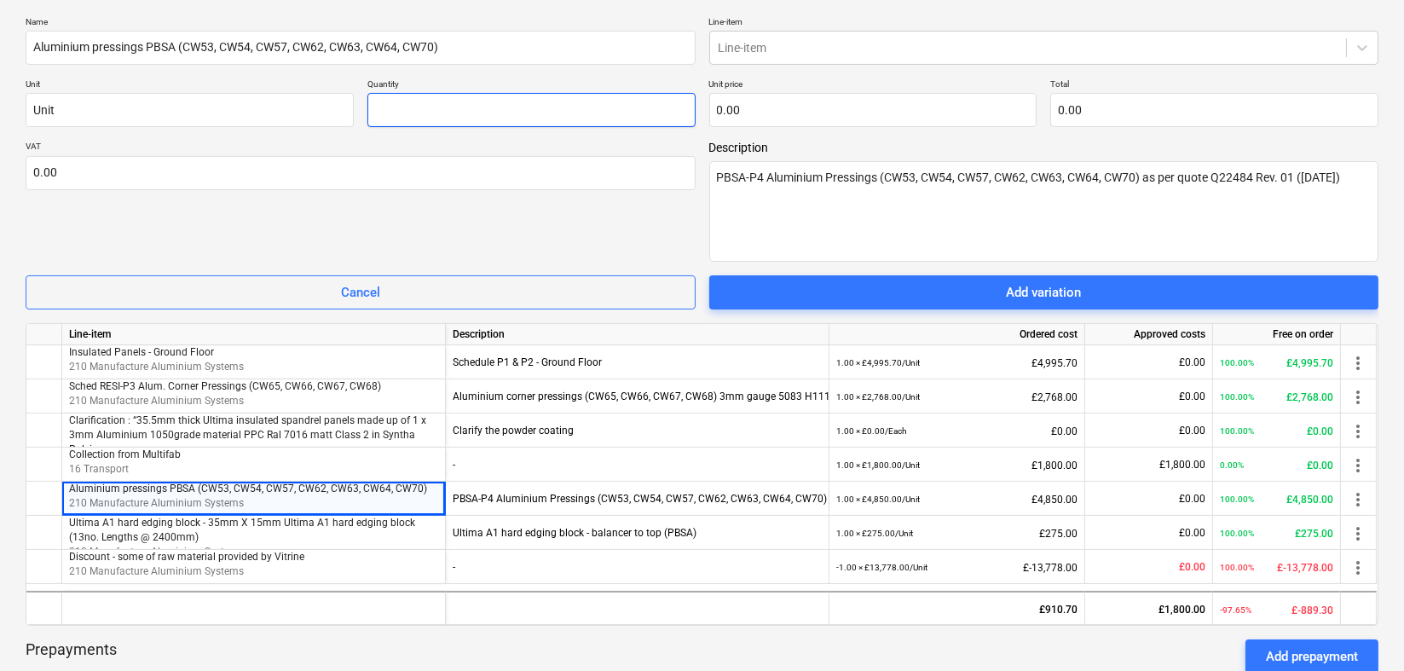
click at [402, 111] on input "text" at bounding box center [531, 110] width 328 height 34
type textarea "x"
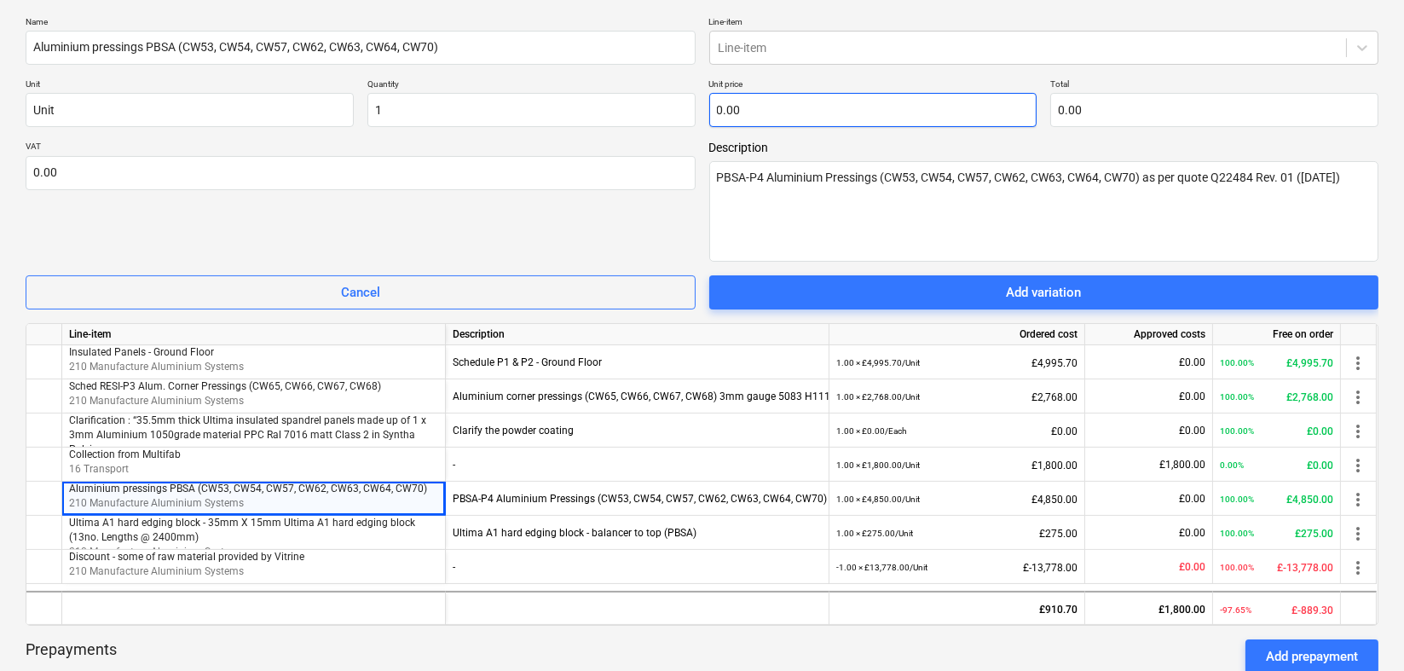
type input "1.00"
click at [957, 109] on input "text" at bounding box center [873, 110] width 328 height 34
type input "0.00"
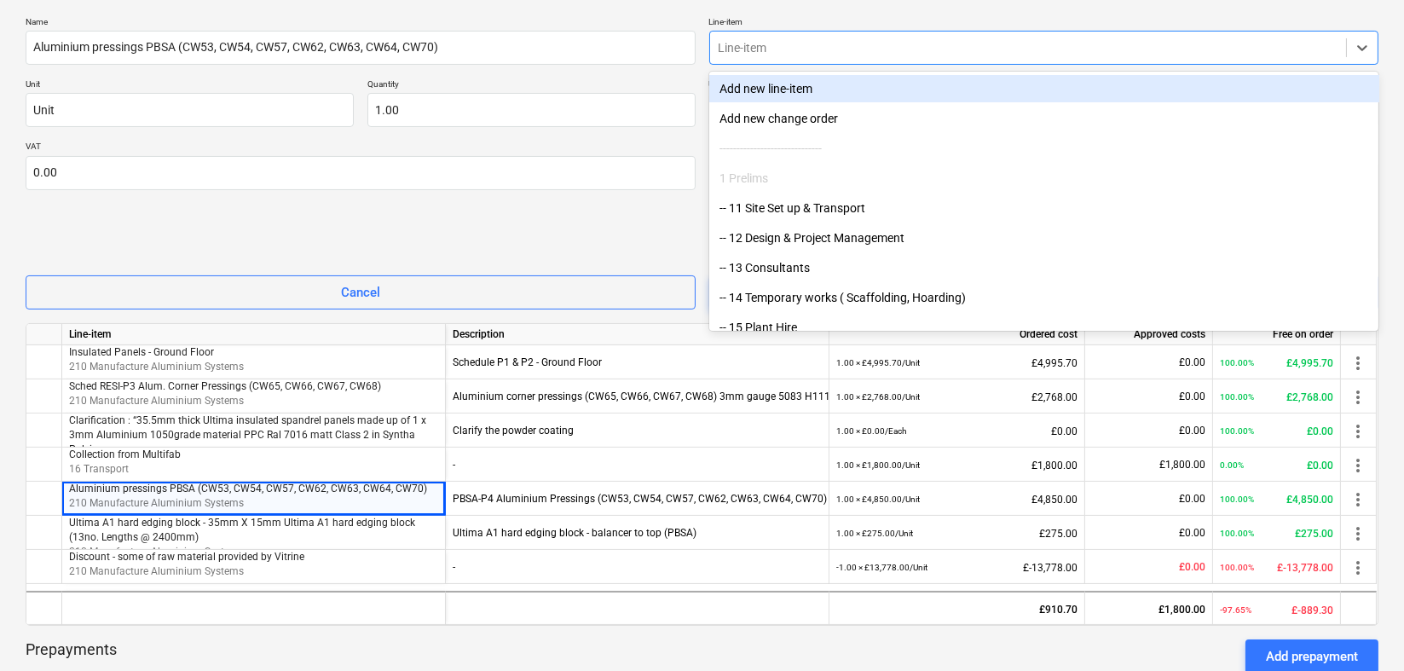
click at [962, 54] on div at bounding box center [1029, 47] width 620 height 17
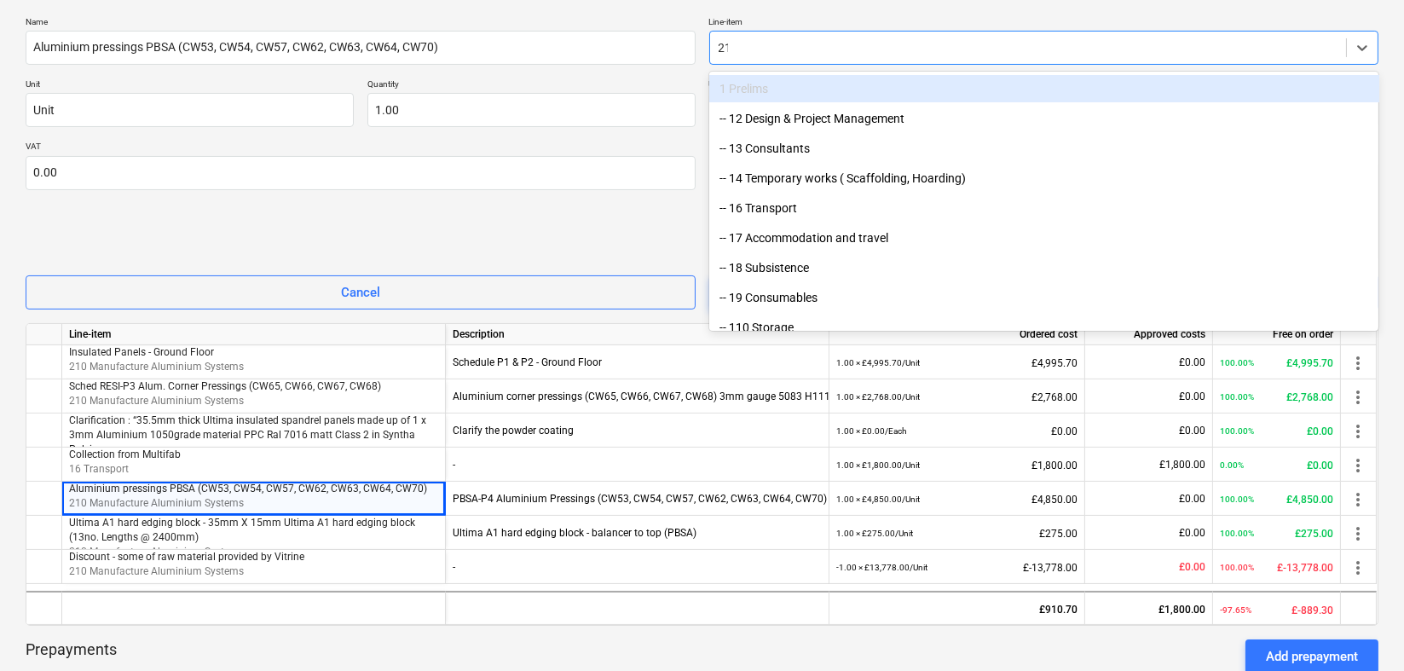
type input "210"
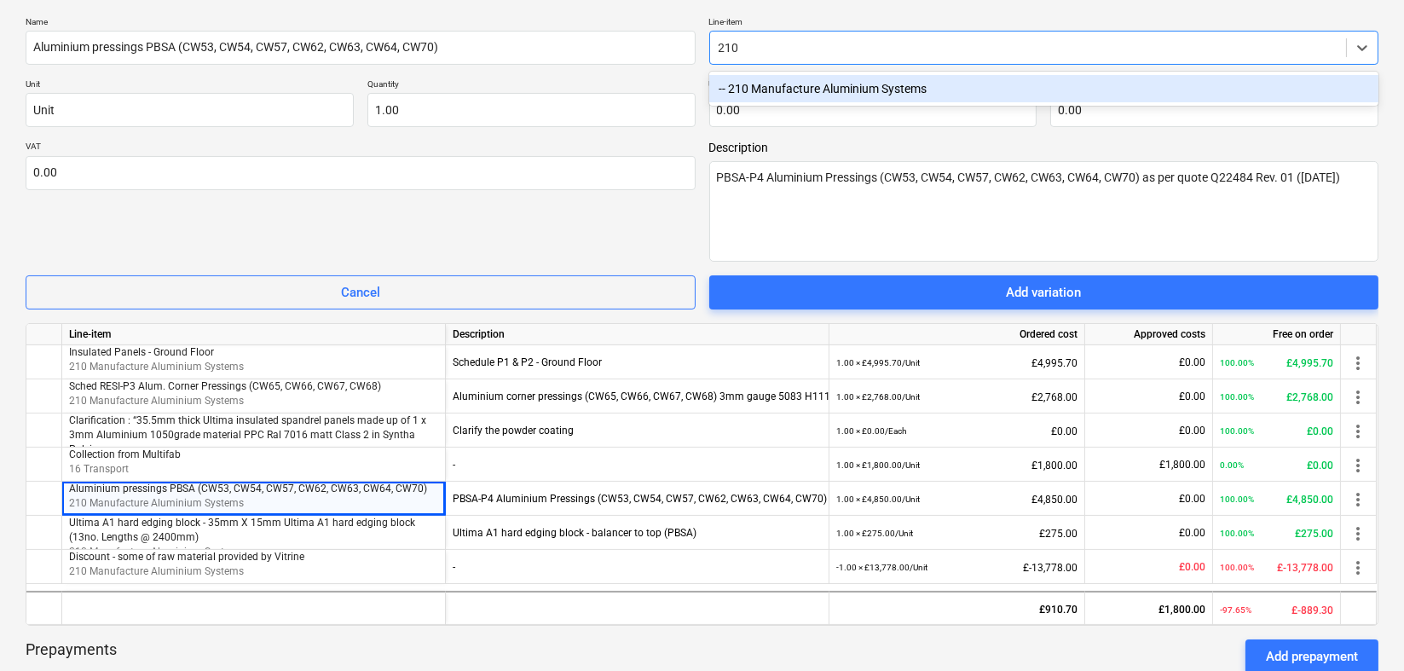
click at [915, 81] on div "-- 210 Manufacture Aluminium Systems" at bounding box center [1044, 88] width 670 height 27
type textarea "x"
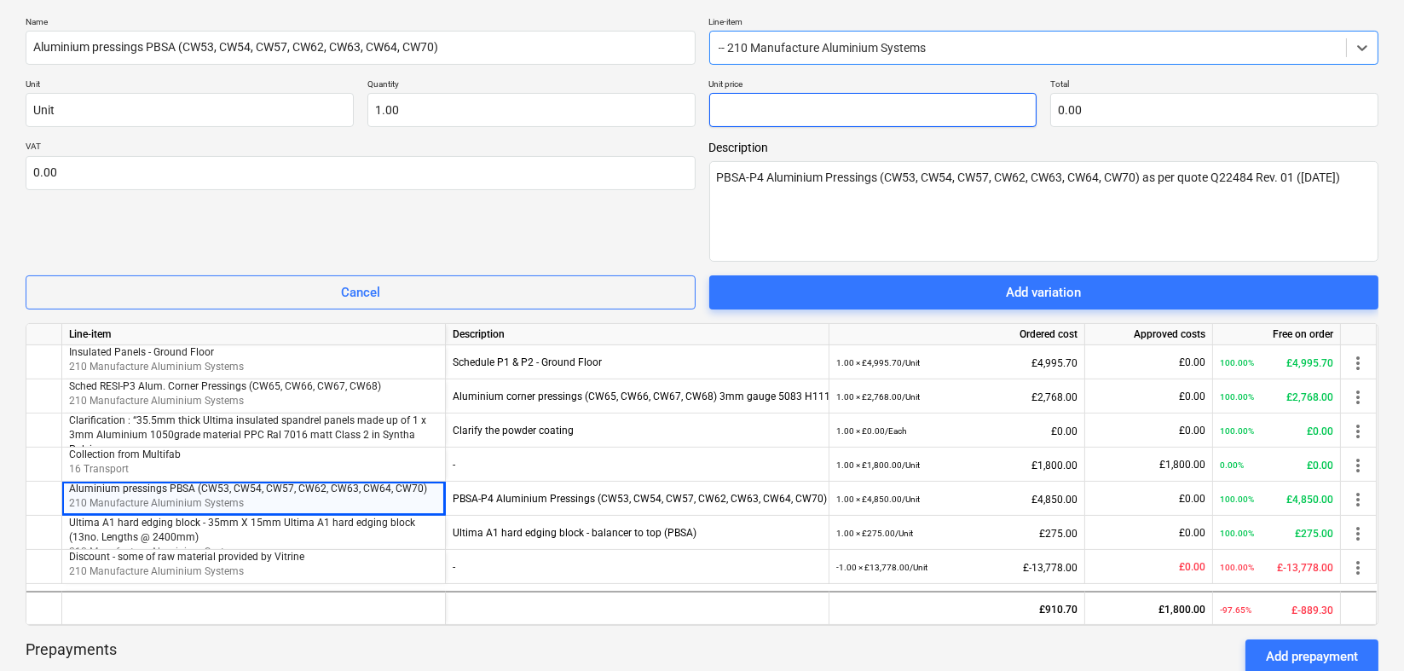
click at [842, 111] on input "text" at bounding box center [873, 110] width 328 height 34
type textarea "x"
type input "5"
type input "5.00"
type textarea "x"
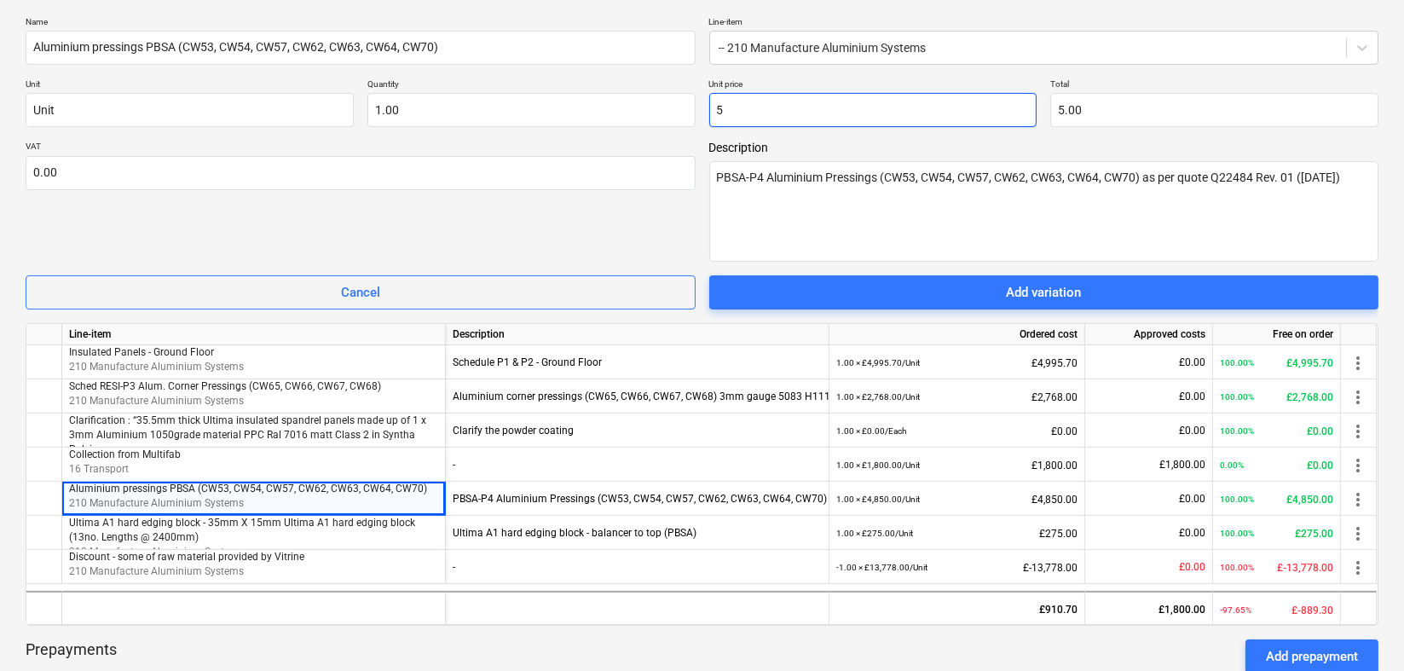
type input "50"
type input "50.00"
type textarea "x"
type input "508"
type input "508.00"
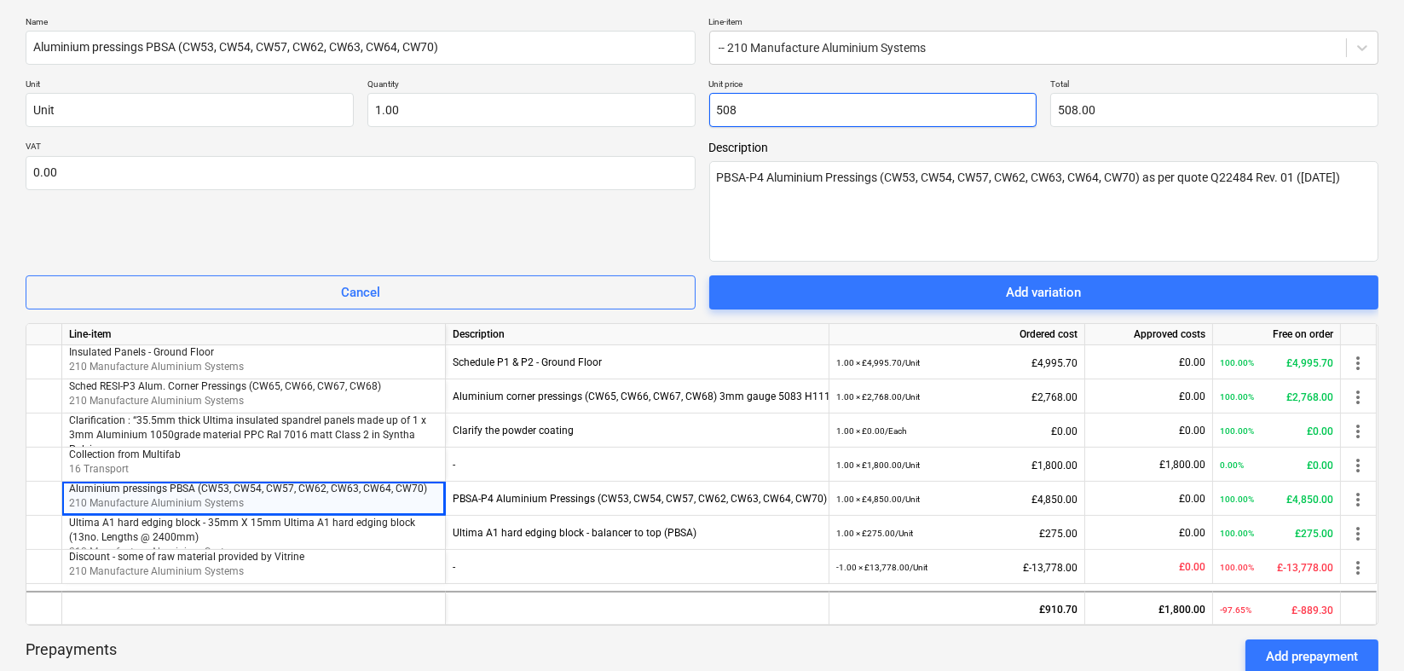
type textarea "x"
type input "50"
type input "50.00"
type textarea "x"
type input "509"
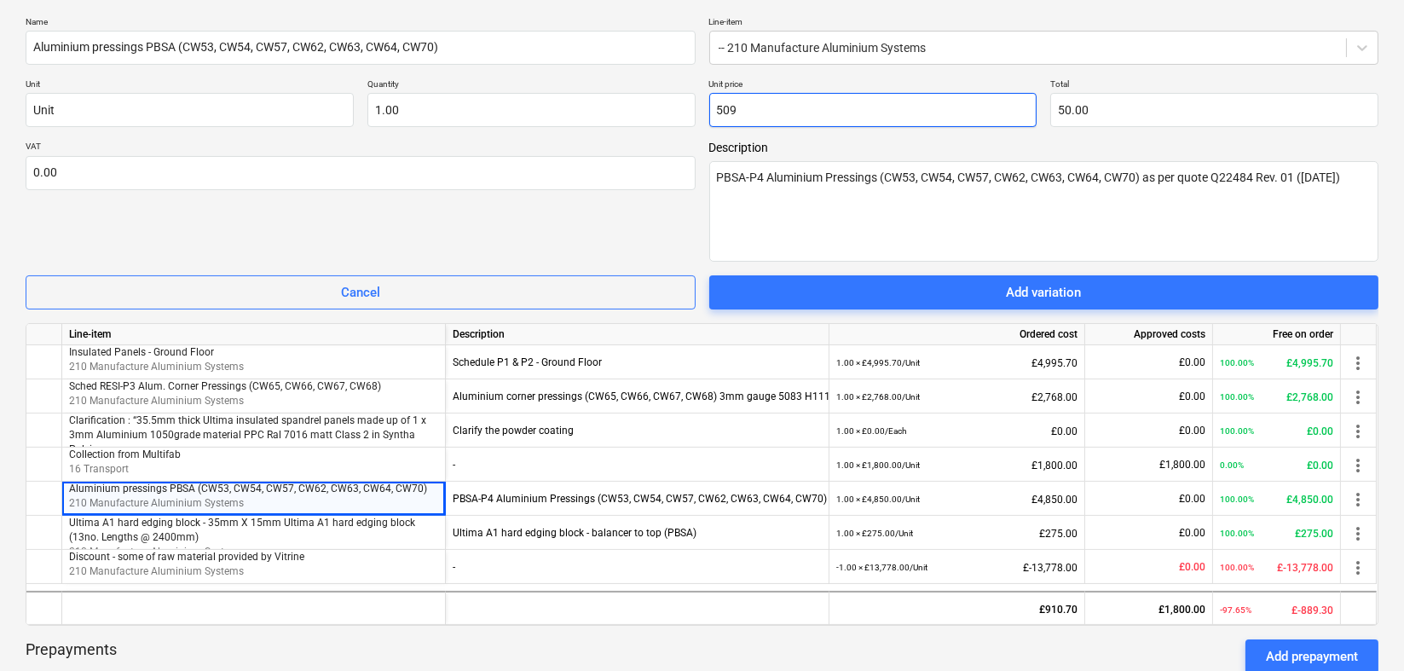
type input "509.00"
type textarea "x"
type input "5098"
type input "5,098.00"
click at [908, 218] on textarea "PBSA-P4 Aluminium Pressings (CW53, CW54, CW57, CW62, CW63, CW64, CW70) as per q…" at bounding box center [1044, 211] width 670 height 101
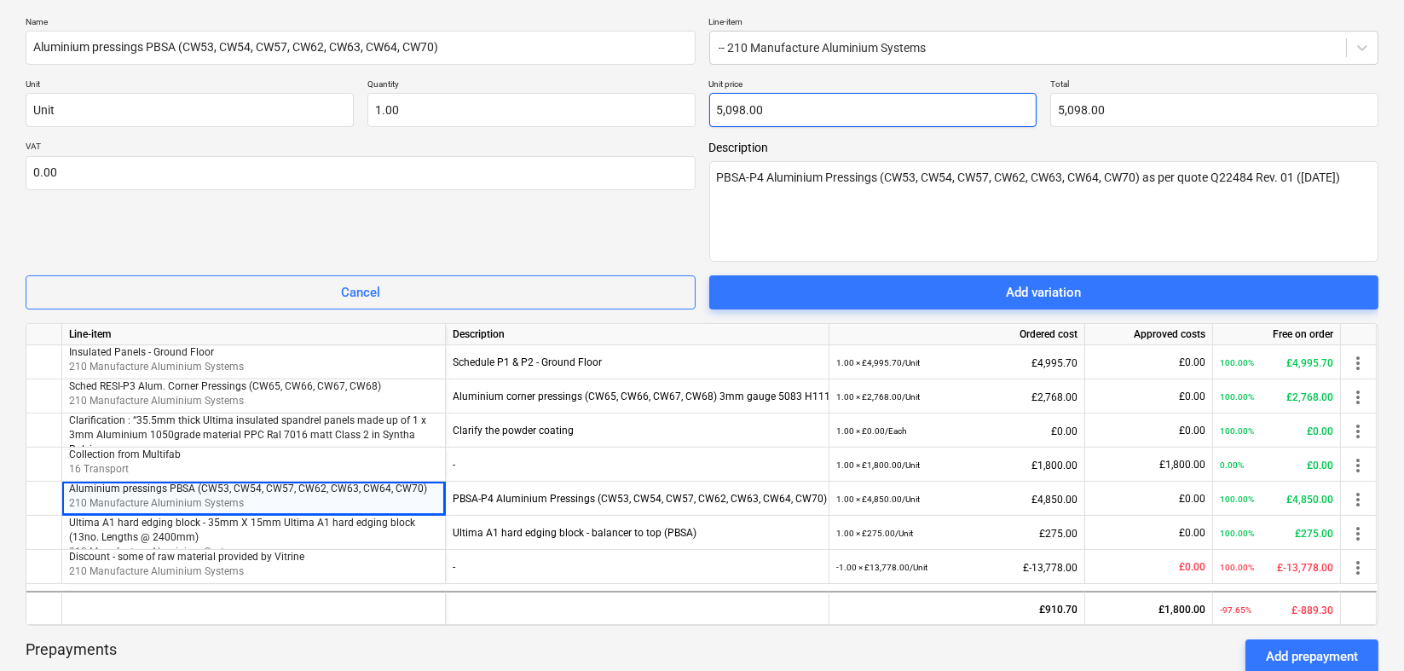
type input "5098"
drag, startPoint x: 793, startPoint y: 101, endPoint x: 683, endPoint y: 111, distance: 110.4
click at [683, 111] on div "Unit Unit Quantity 1.00 Unit price 5098 Total 5,098.00" at bounding box center [702, 102] width 1353 height 49
type textarea "x"
type input "2"
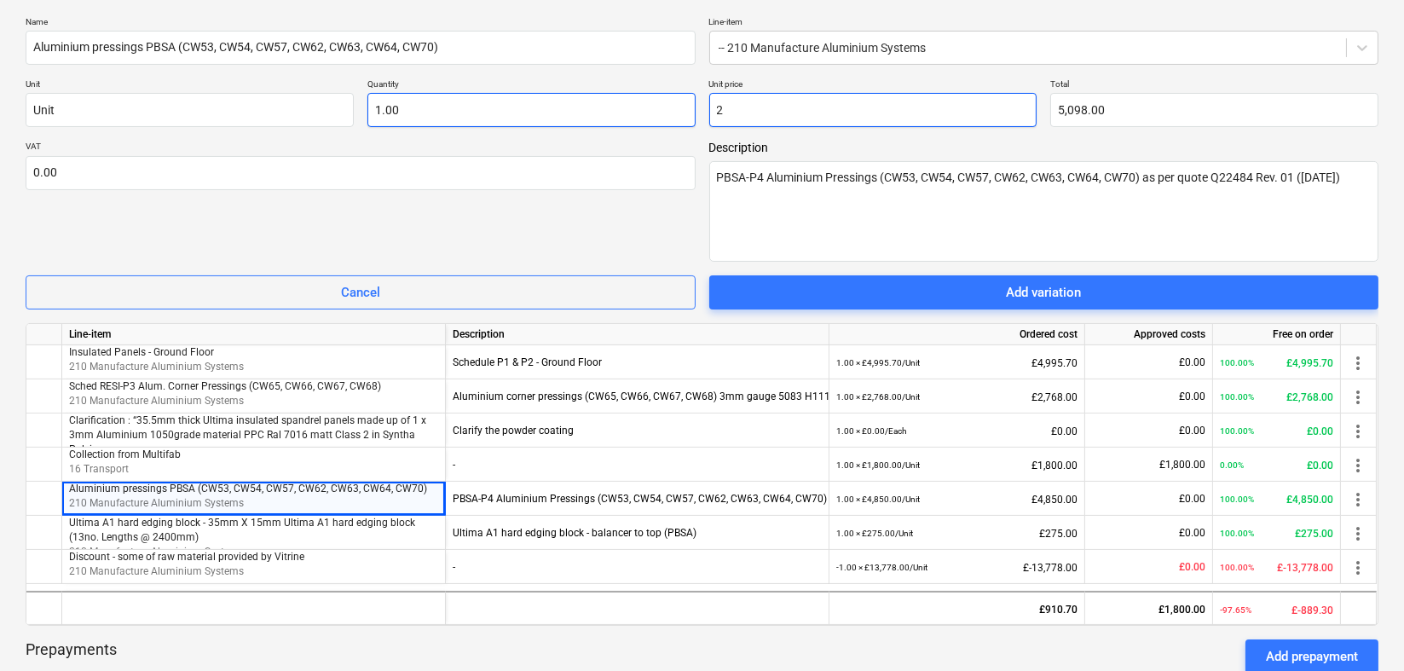
type input "2.00"
type textarea "x"
type input "24"
type input "24.00"
type textarea "x"
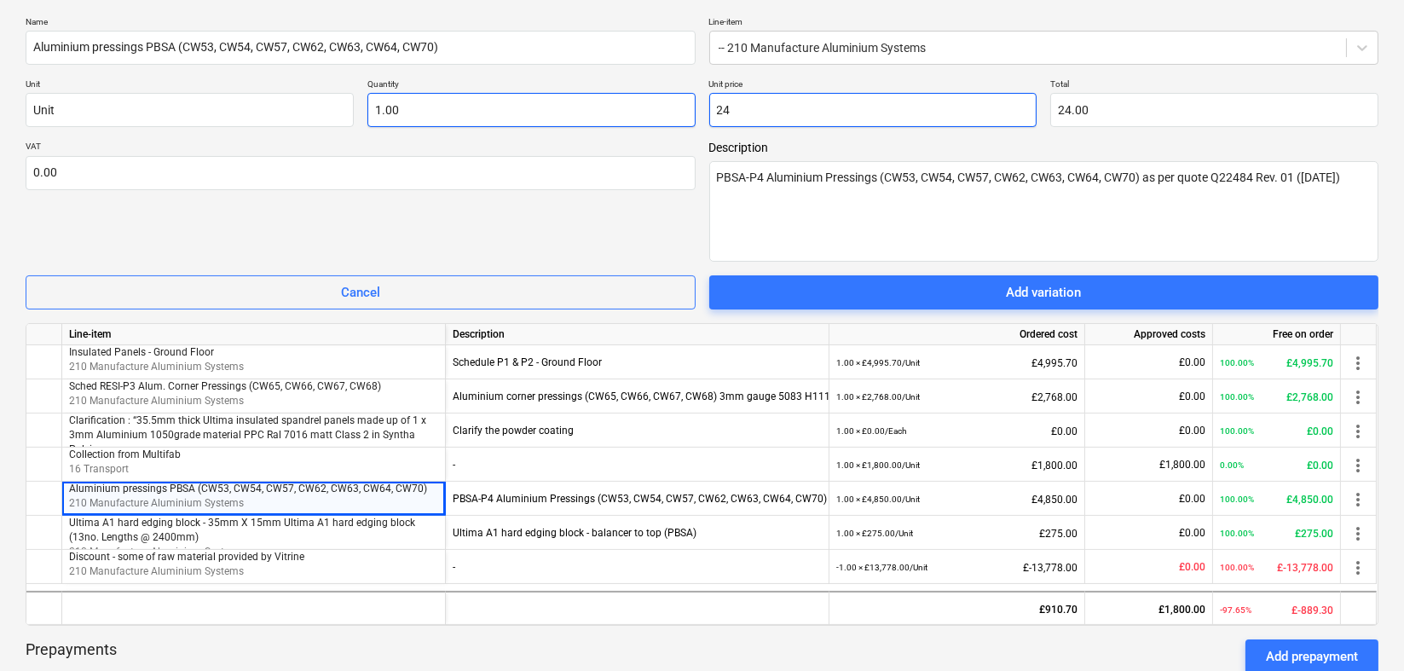
type input "248"
type input "248.00"
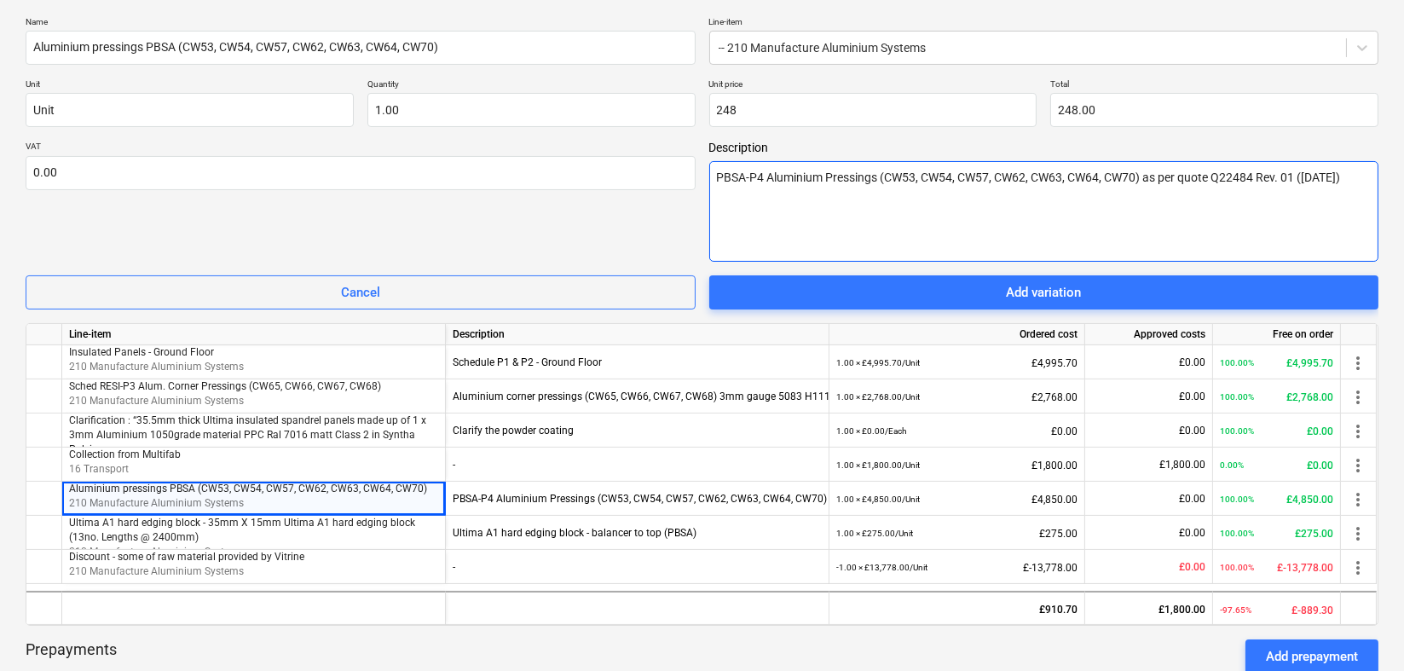
type input "248.00"
click at [846, 204] on textarea "PBSA-P4 Aluminium Pressings (CW53, CW54, CW57, CW62, CW63, CW64, CW70) as per q…" at bounding box center [1044, 211] width 670 height 101
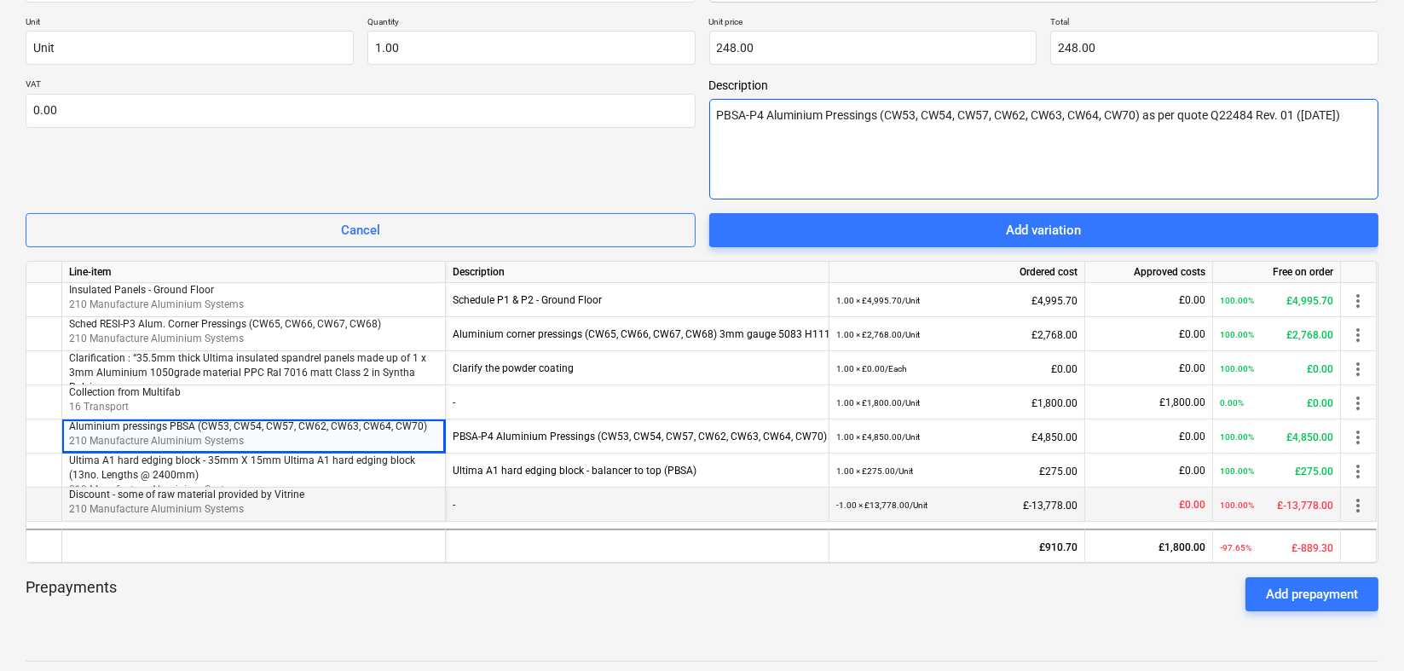
scroll to position [662, 0]
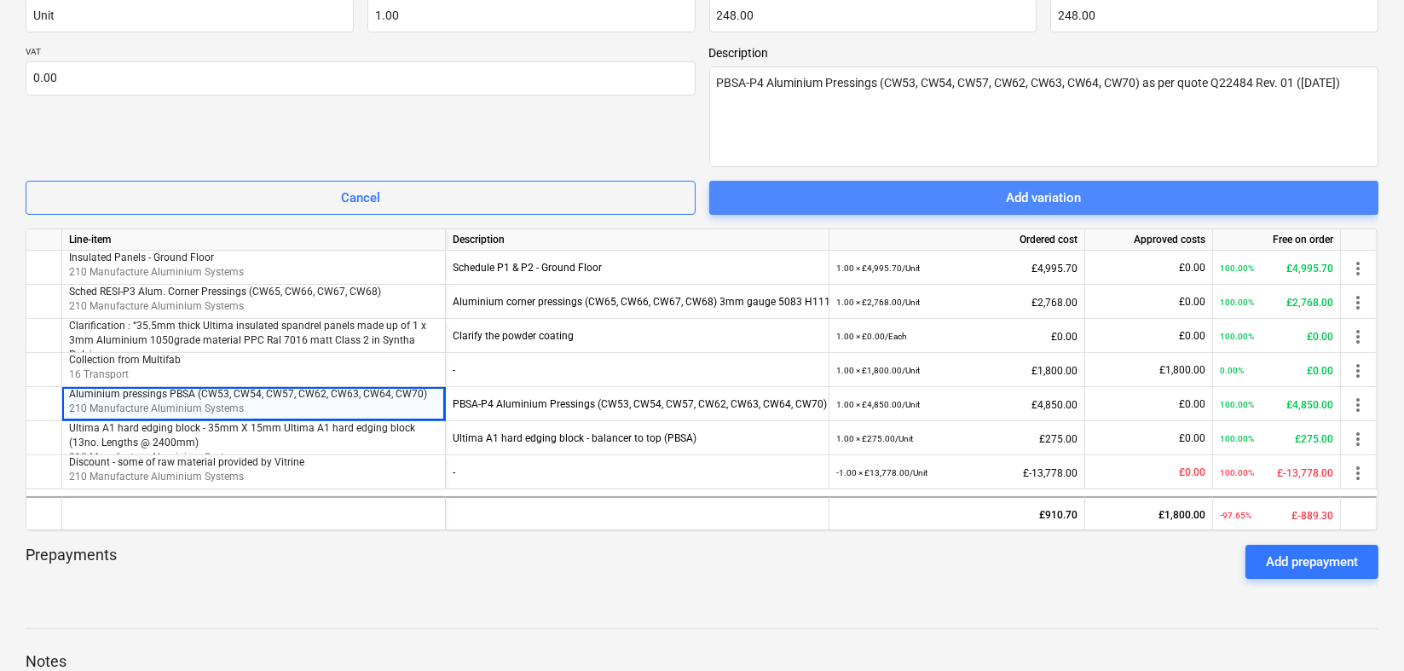
click at [1046, 198] on div "Add variation" at bounding box center [1043, 198] width 75 height 22
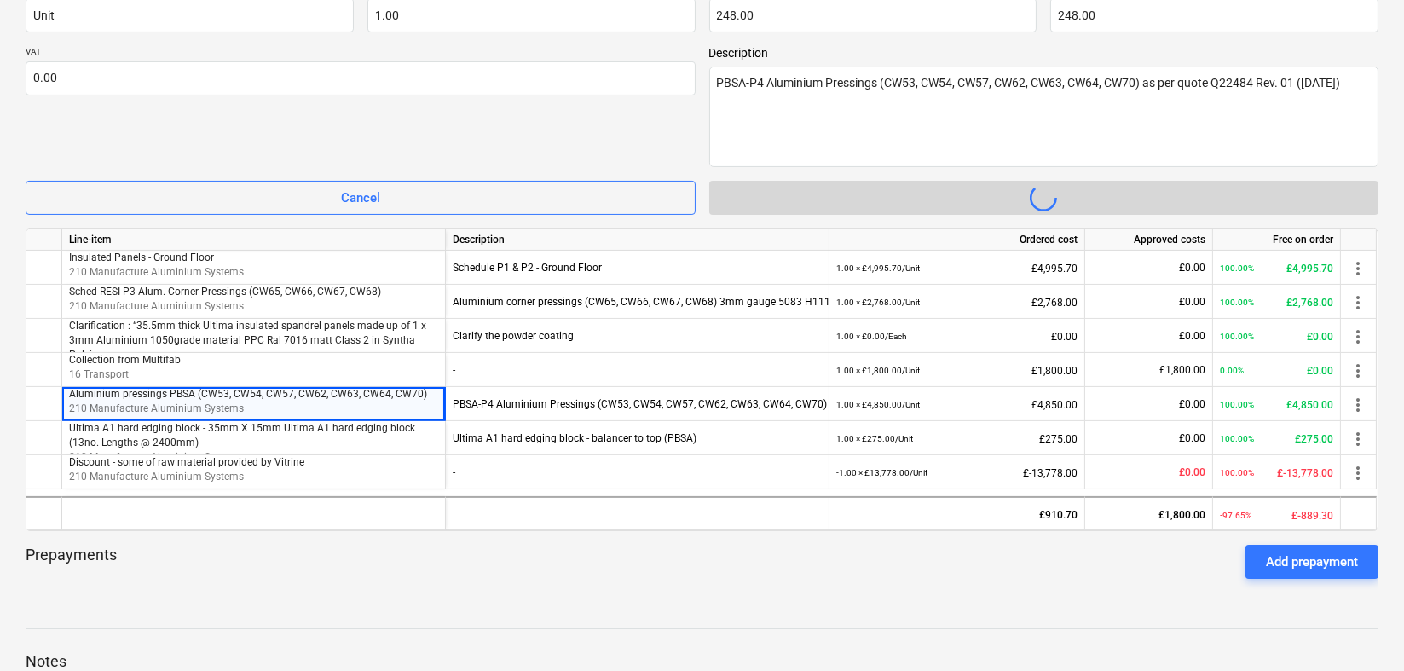
type textarea "x"
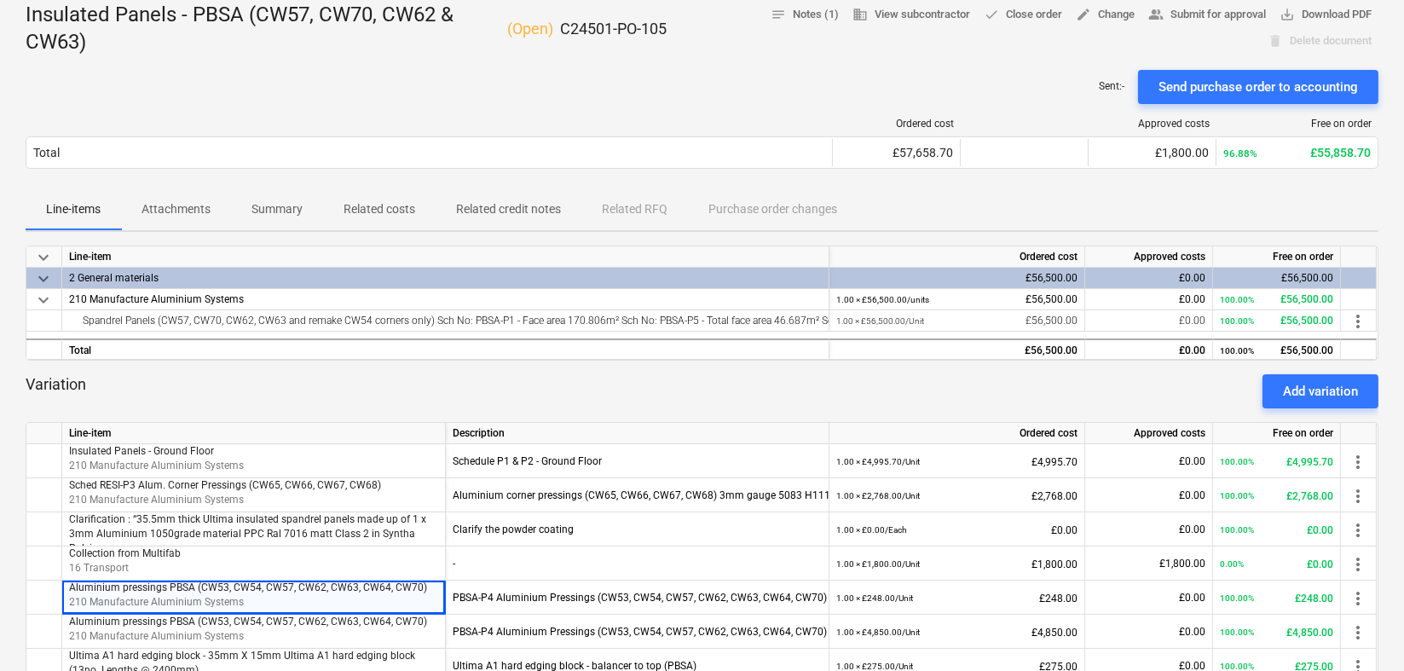
scroll to position [130, 0]
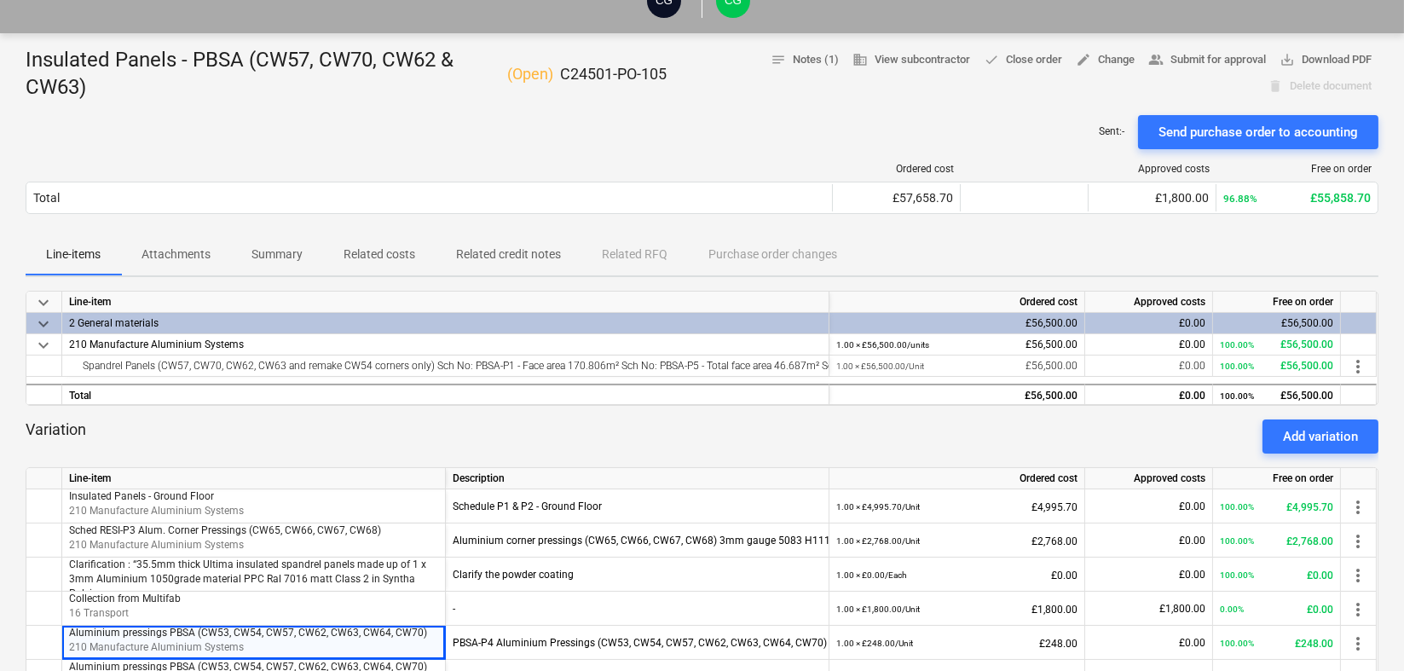
click at [151, 248] on p "Attachments" at bounding box center [176, 255] width 69 height 18
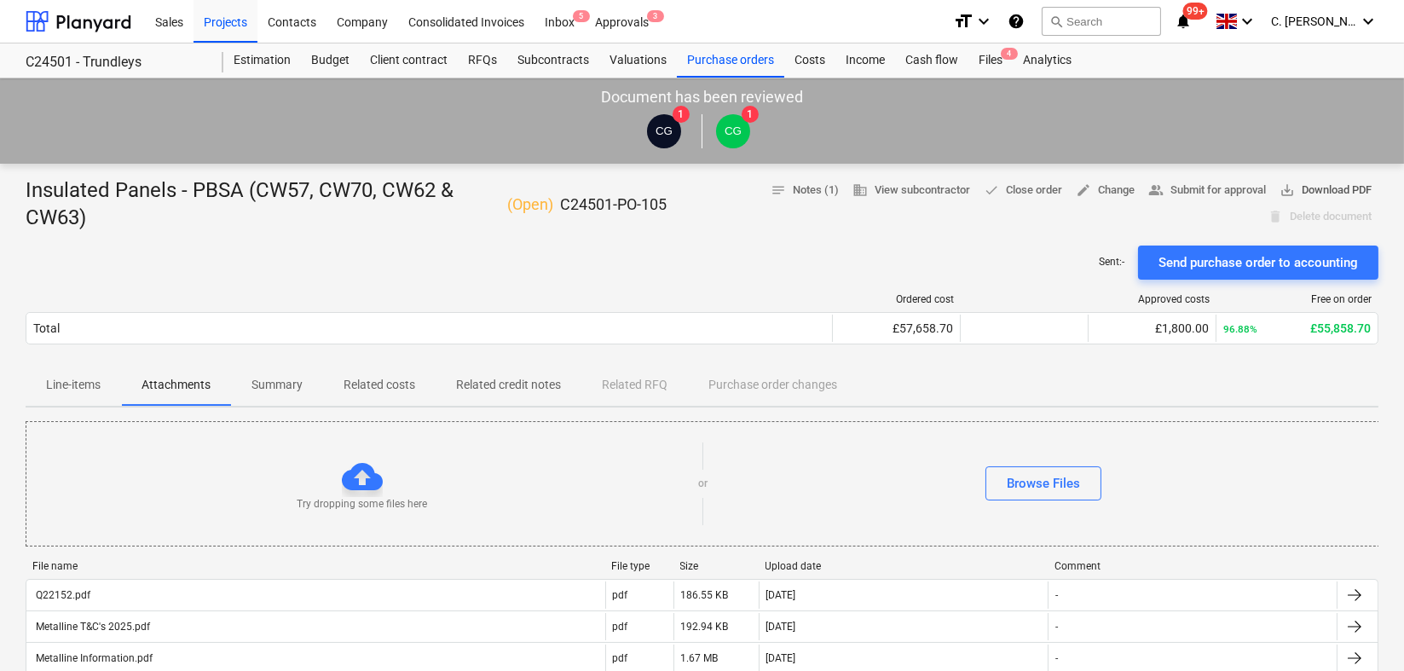
click at [1336, 191] on span "save_alt Download PDF" at bounding box center [1326, 191] width 92 height 20
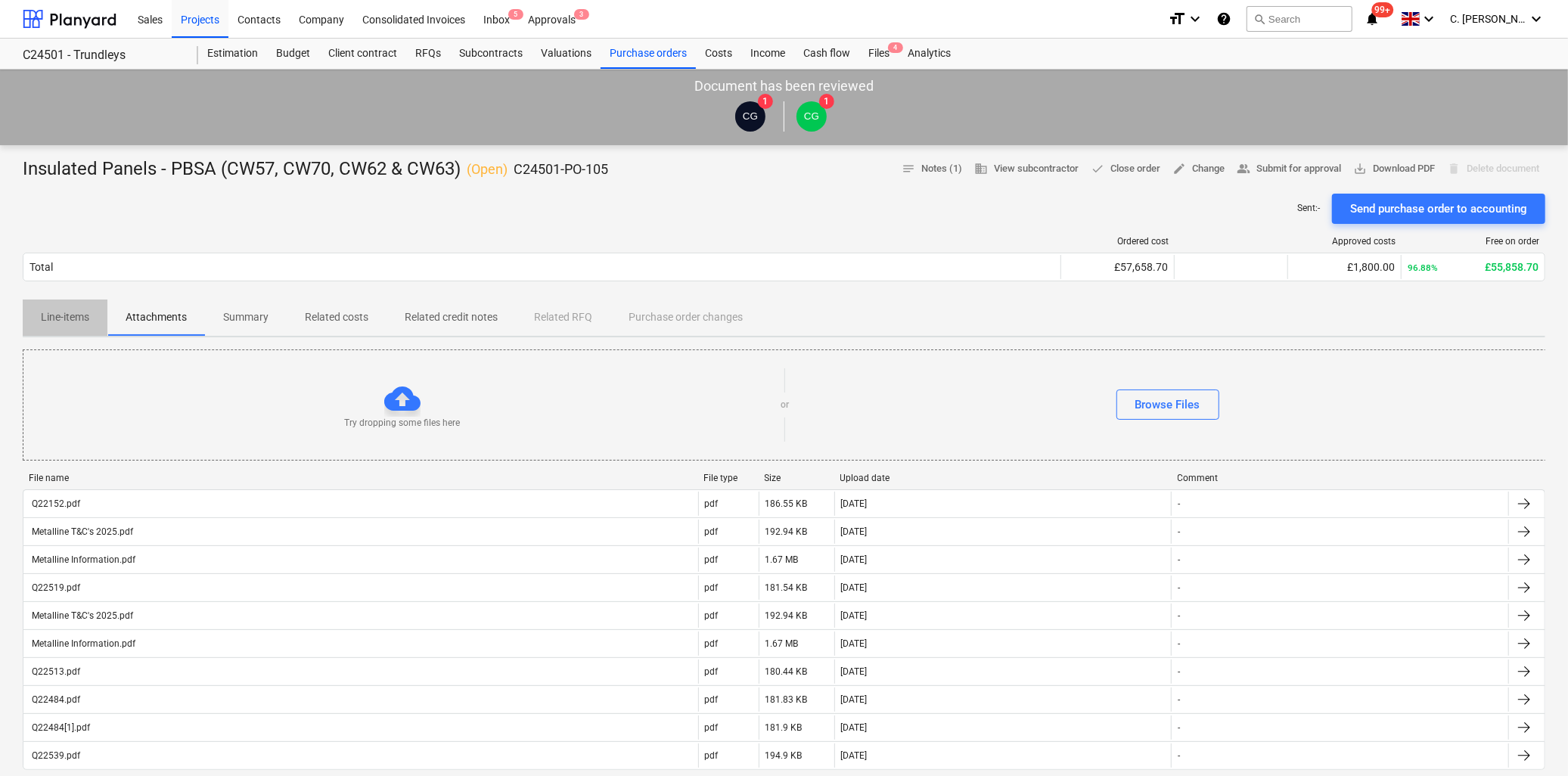
click at [83, 321] on p "Line-items" at bounding box center [65, 317] width 49 height 16
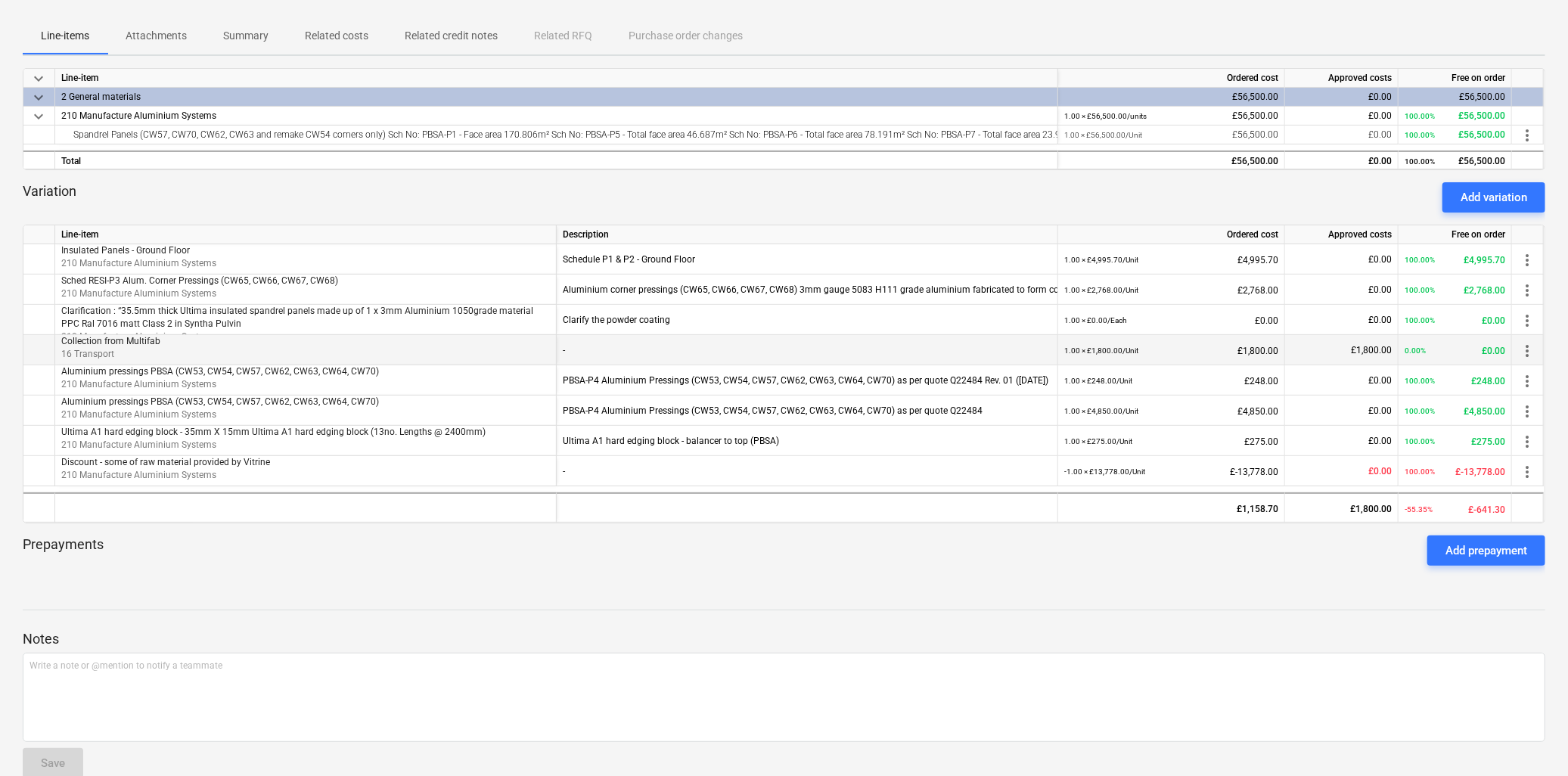
scroll to position [247, 0]
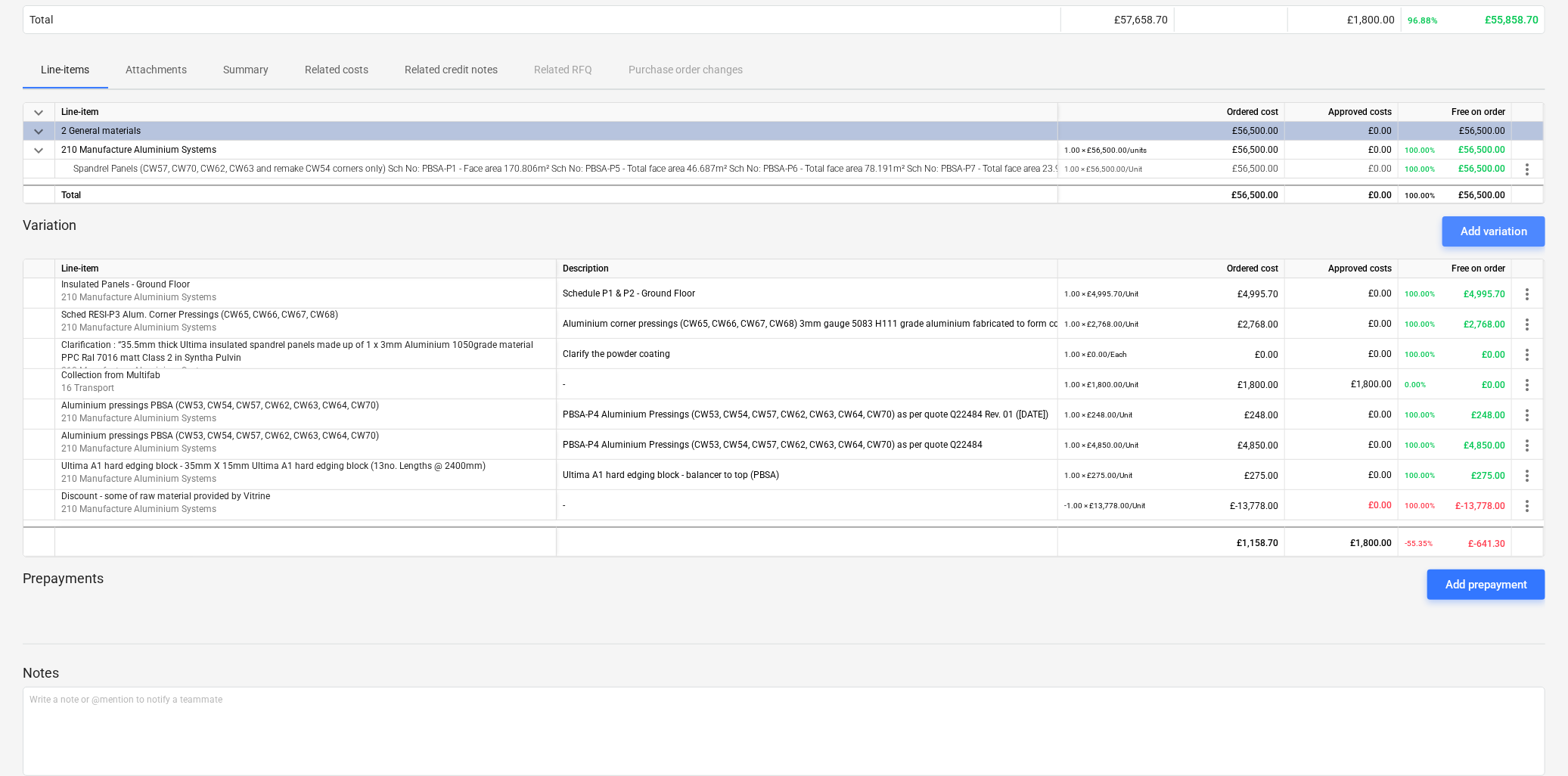
click at [1249, 222] on div "Add variation" at bounding box center [1493, 231] width 67 height 20
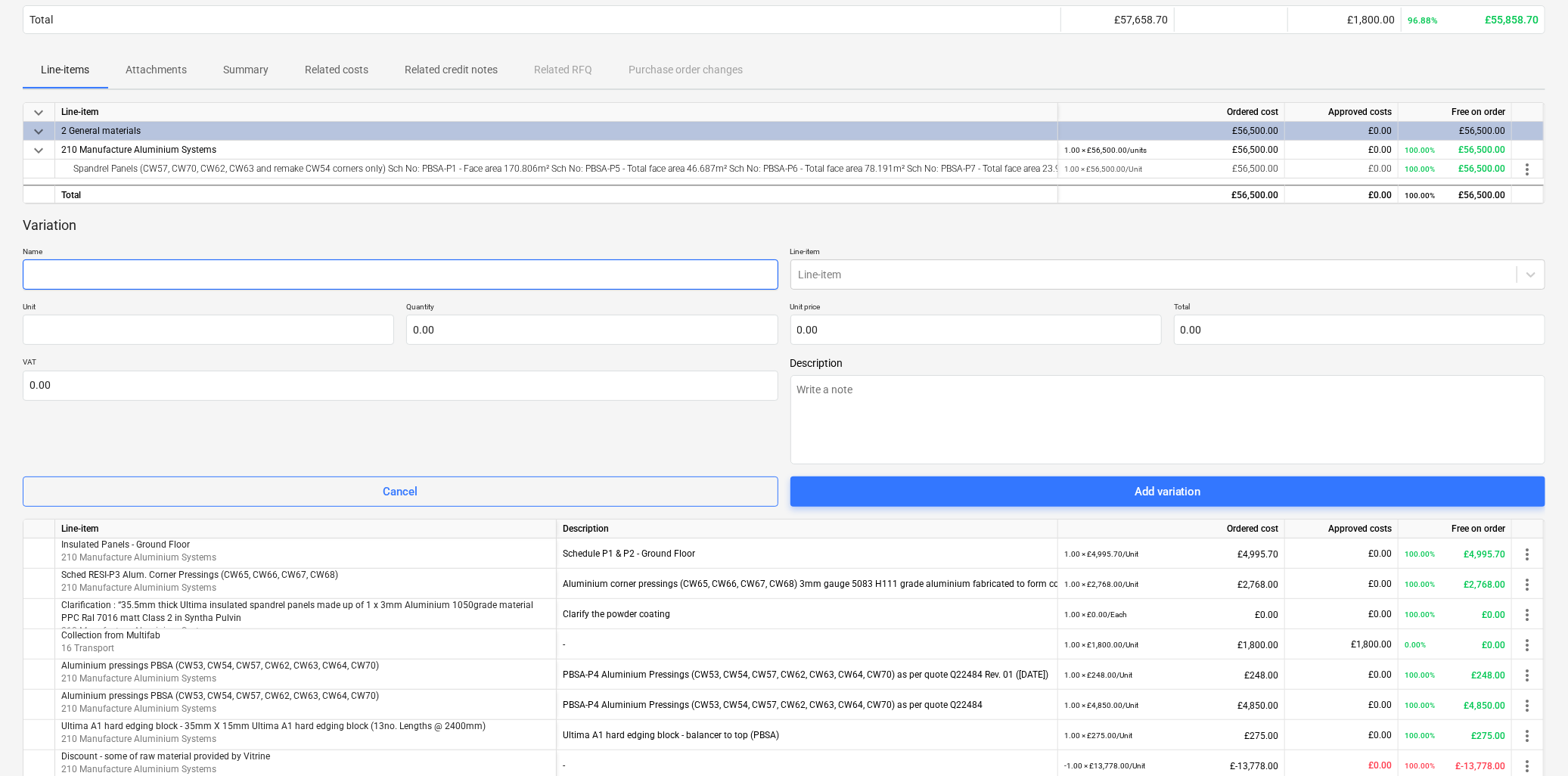
click at [109, 270] on input "text" at bounding box center [401, 274] width 756 height 30
type textarea "x"
type input "G"
type textarea "x"
type input "Gr"
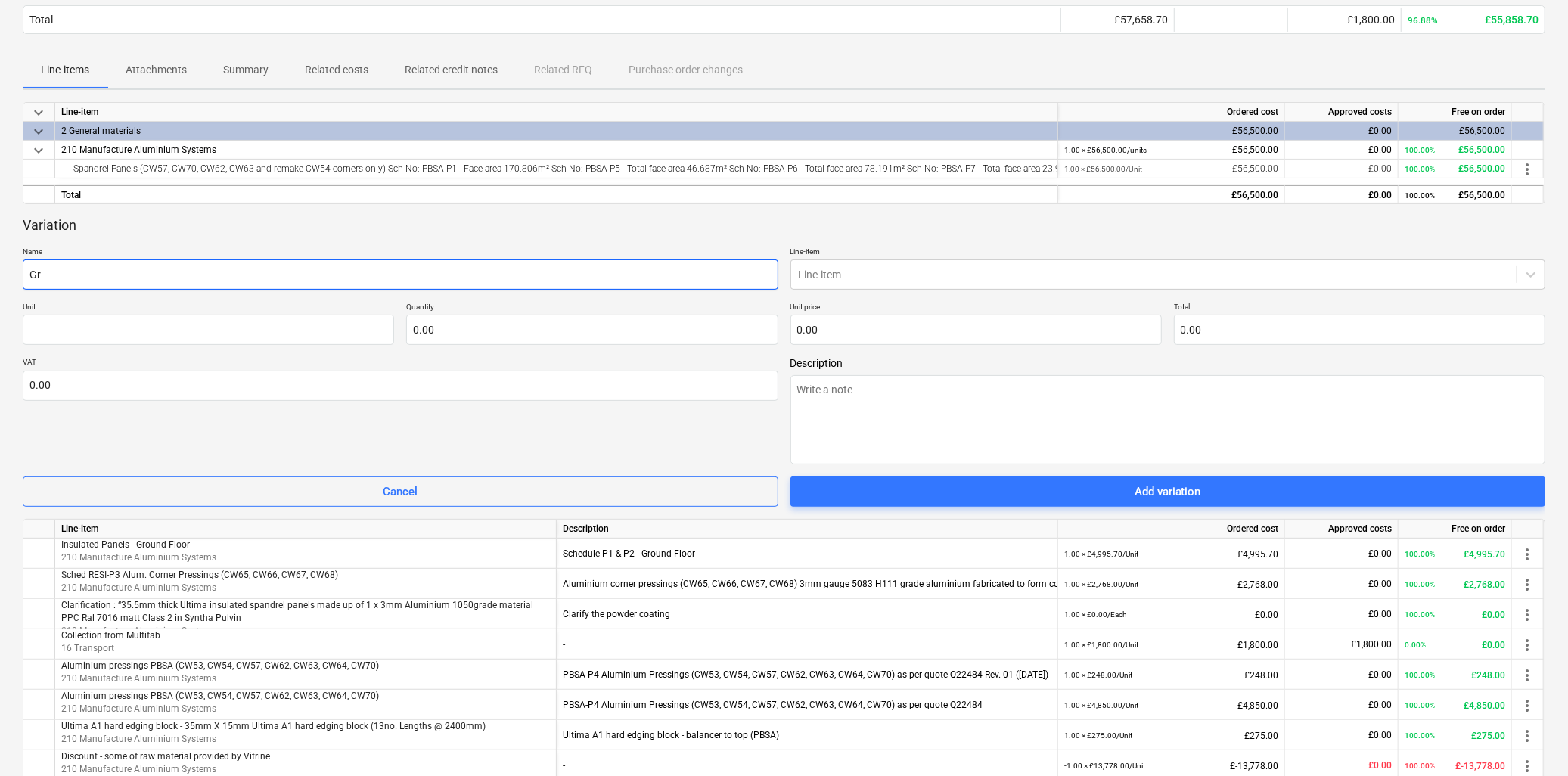
type textarea "x"
type input "Gro"
type textarea "x"
type input "Grou"
type textarea "x"
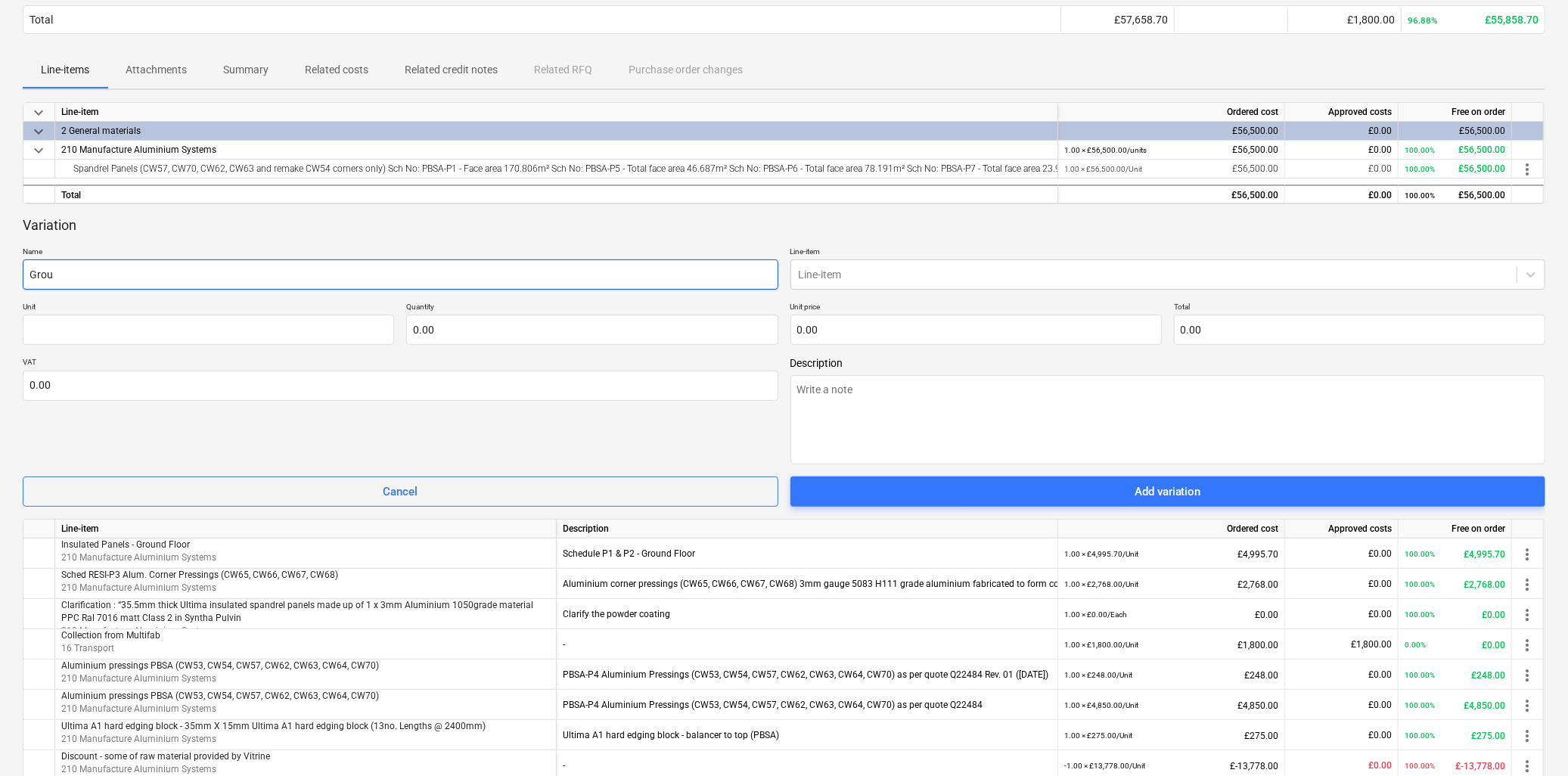
type input "Groun"
type textarea "x"
type input "Ground"
type textarea "x"
type input "Ground F"
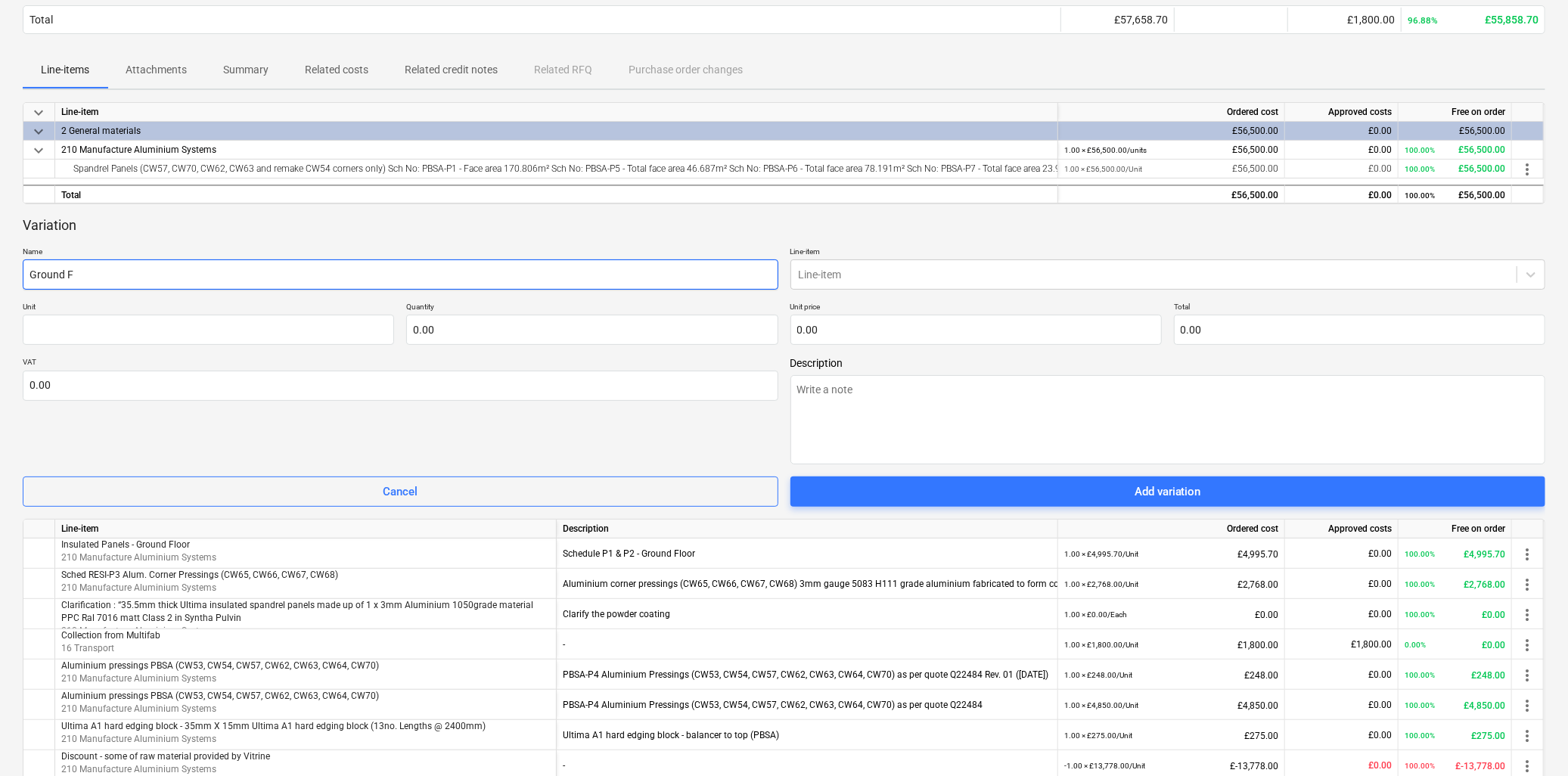
type textarea "x"
type input "Ground Fl"
type textarea "x"
type input "Ground Flo"
type textarea "x"
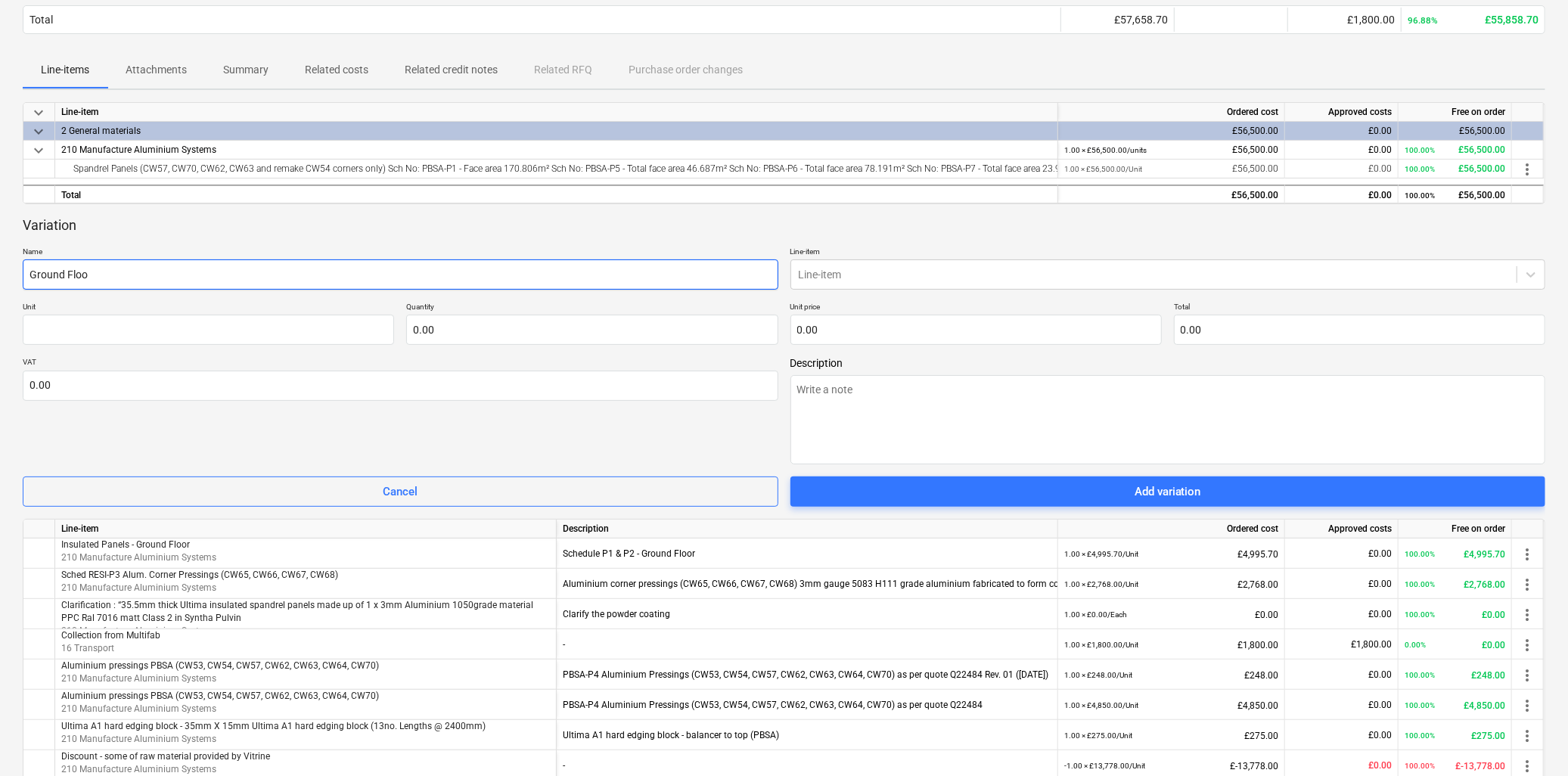
type input "Ground Floor"
type textarea "x"
type input "Ground Floor"
type textarea "x"
type input "Ground Floor P"
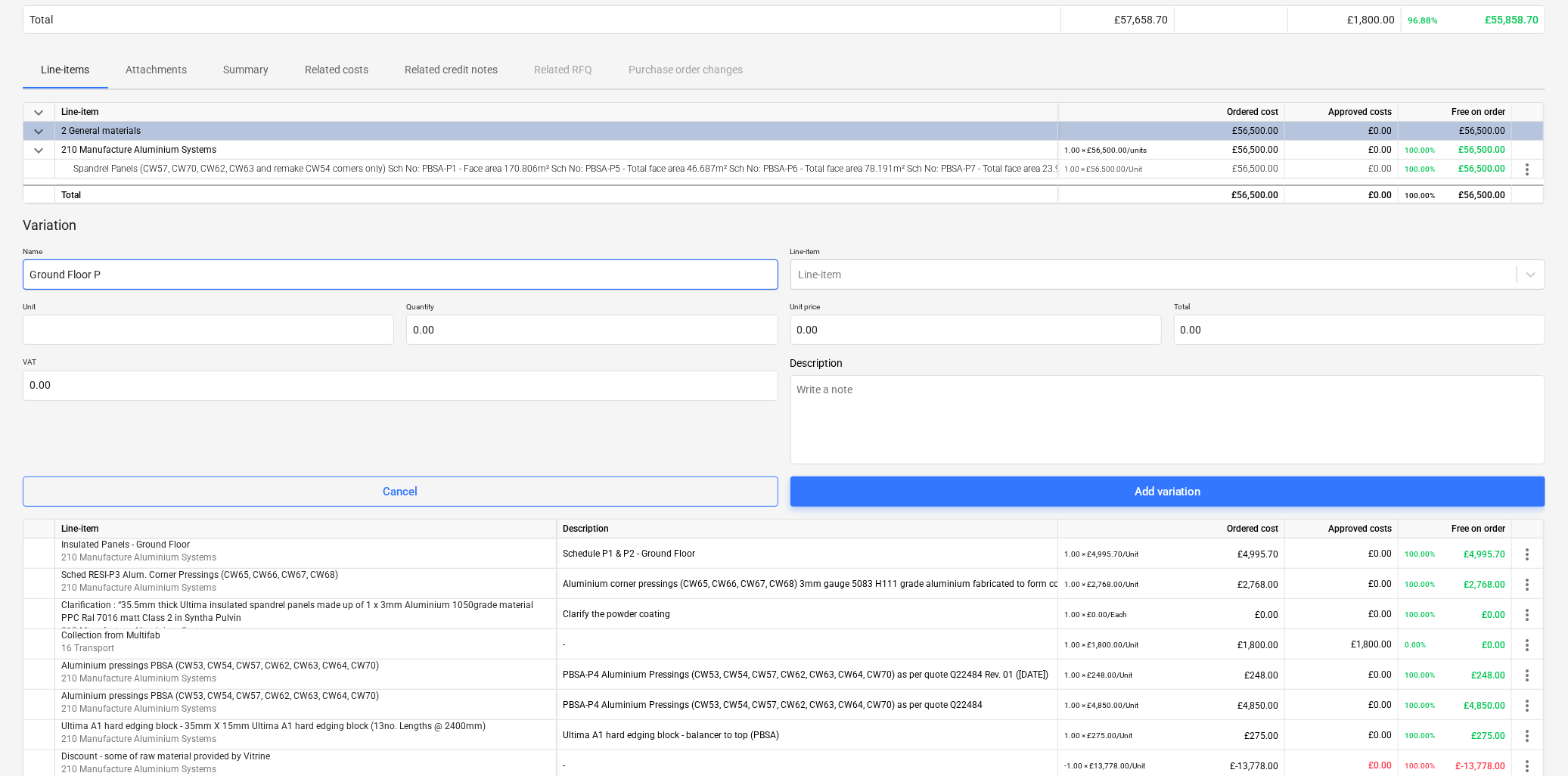
type textarea "x"
type input "Ground Floor Pe"
type textarea "x"
type input "Ground Floor Per"
type textarea "x"
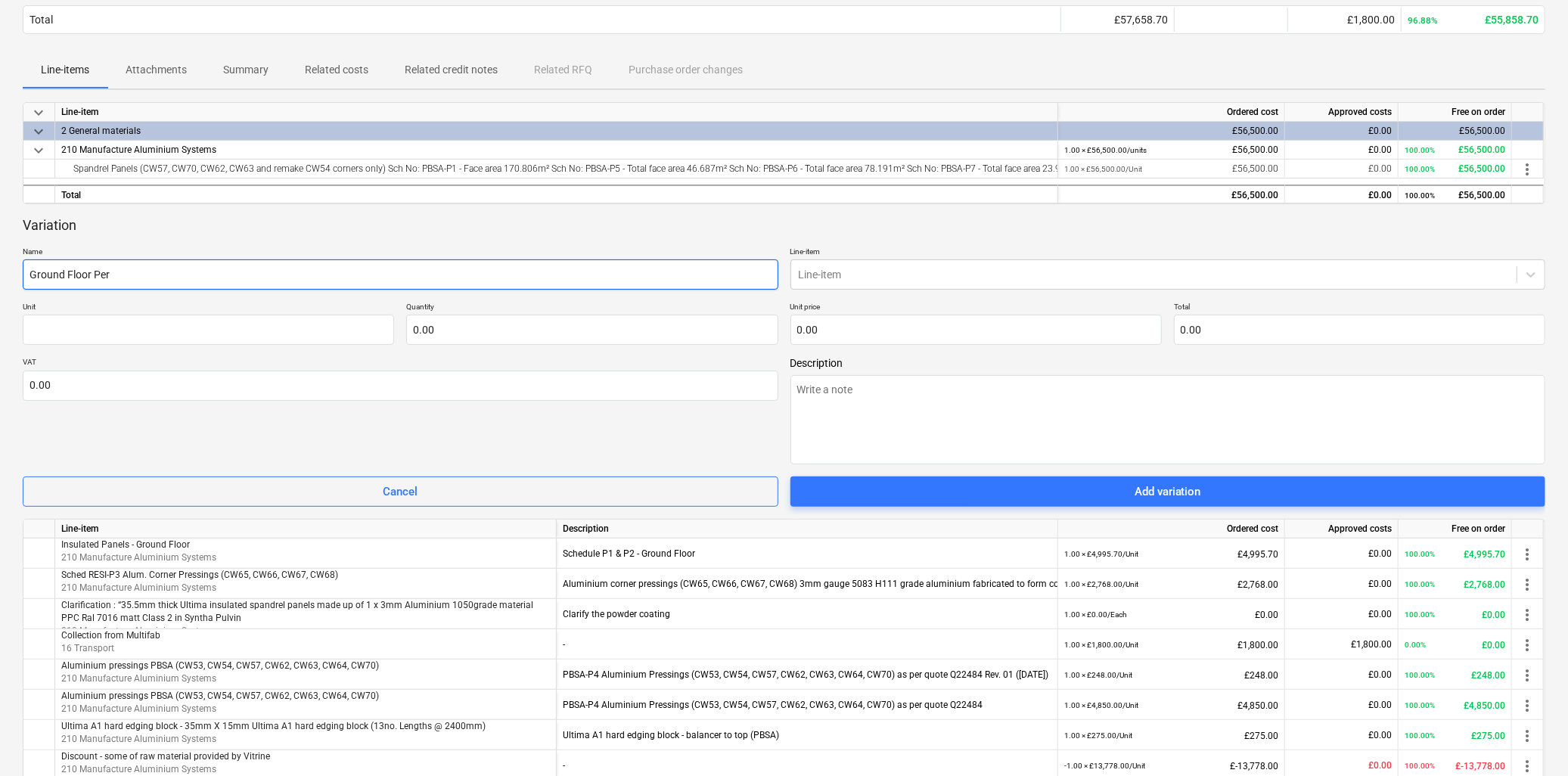
type input "Ground Floor Pero"
type textarea "x"
type input "Ground Floor Per"
type textarea "x"
type input "Ground Floor Peri"
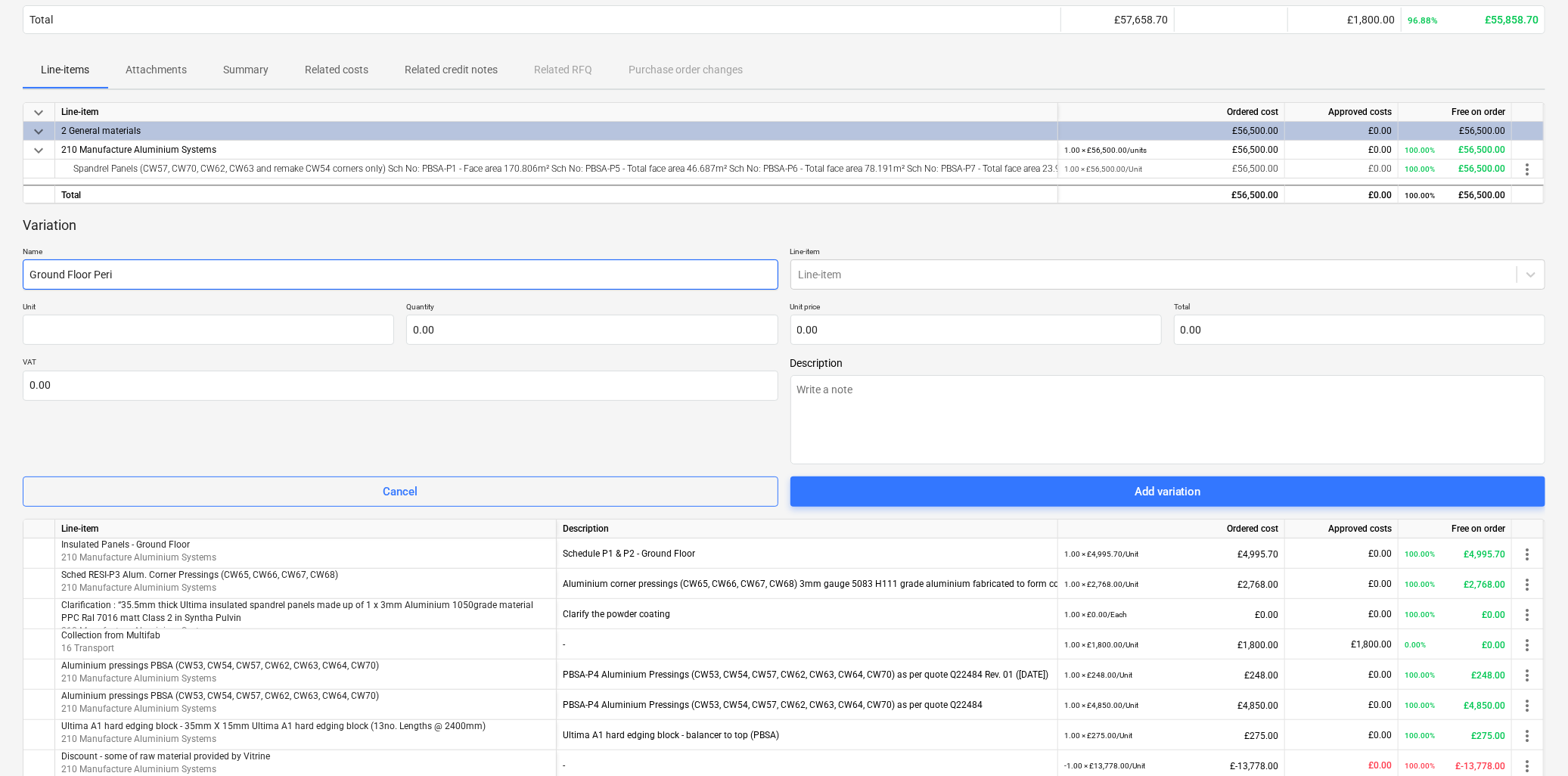
type textarea "x"
type input "Ground Floor Perim"
type textarea "x"
type input "Ground Floor Perime"
type textarea "x"
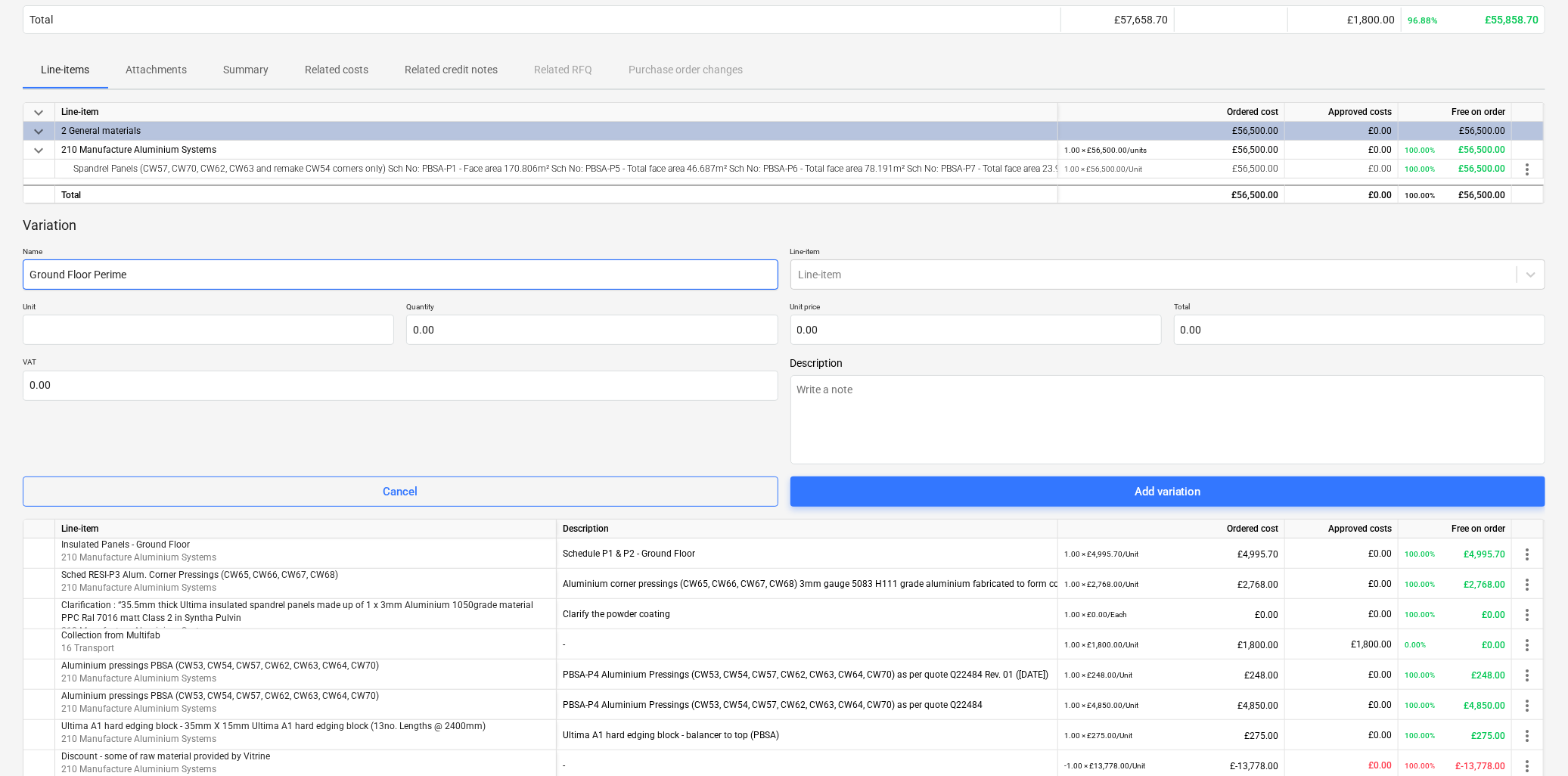
type input "Ground Floor Perimet"
type textarea "x"
type input "Ground Floor Perimeter"
type textarea "x"
type input "Ground Floor Perimetere"
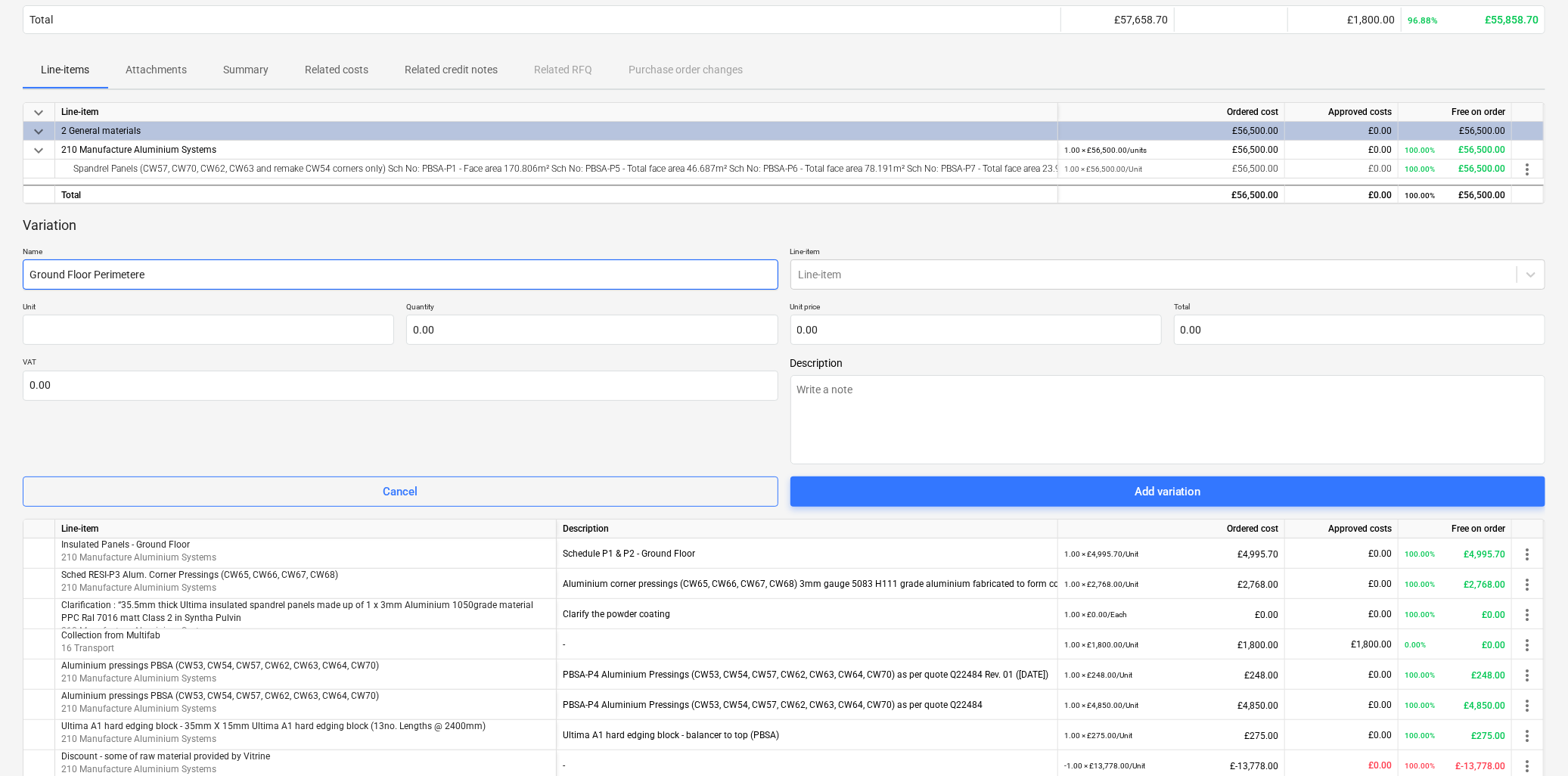
type textarea "x"
type input "Ground Floor Perimetere"
type textarea "x"
type input "Ground Floor Perimetere"
type textarea "x"
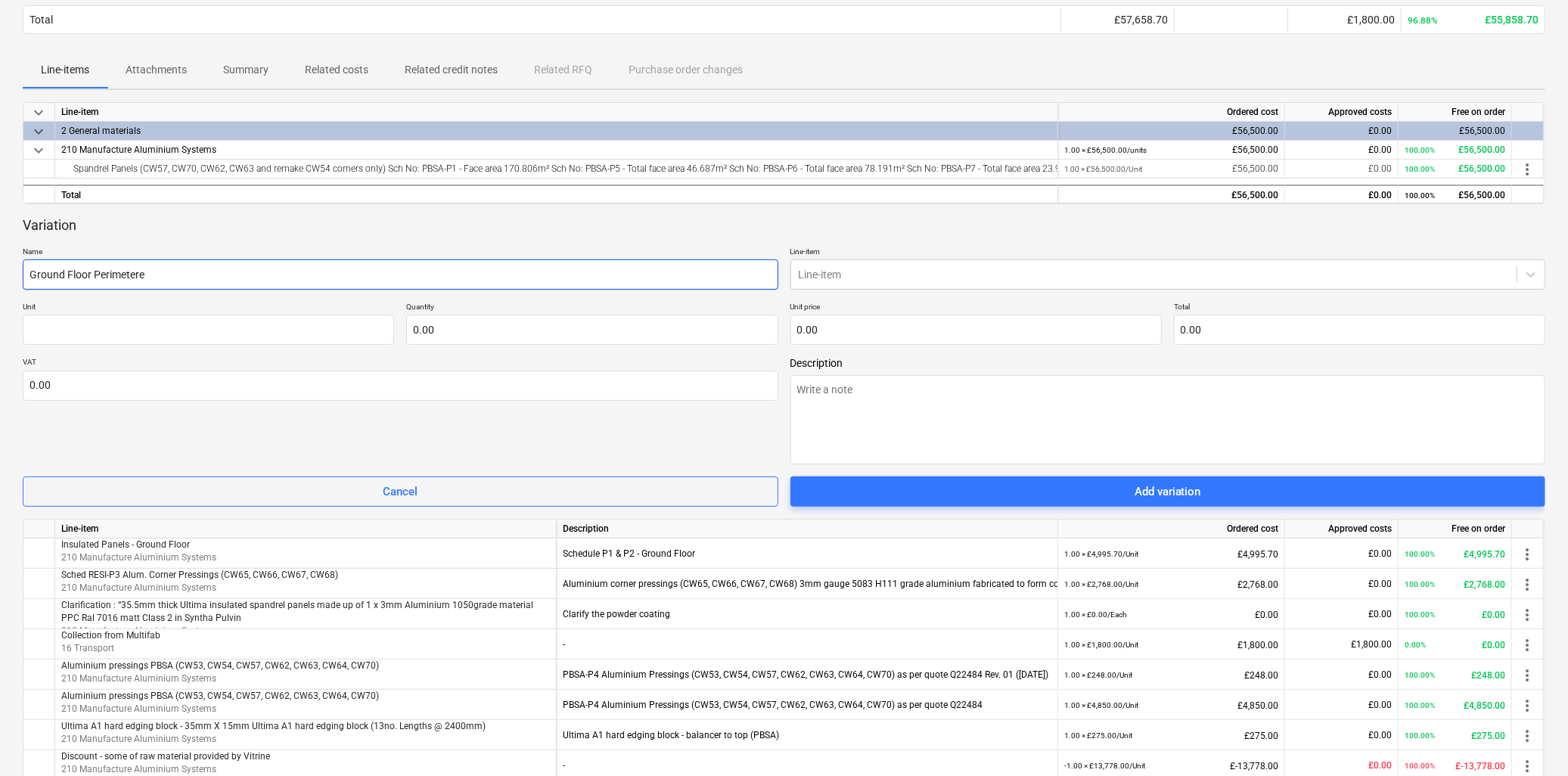
type input "Ground Floor Perimeter"
type textarea "x"
type input "Ground Floor Perimeter"
type textarea "x"
type input "Ground Floor Perimeter P"
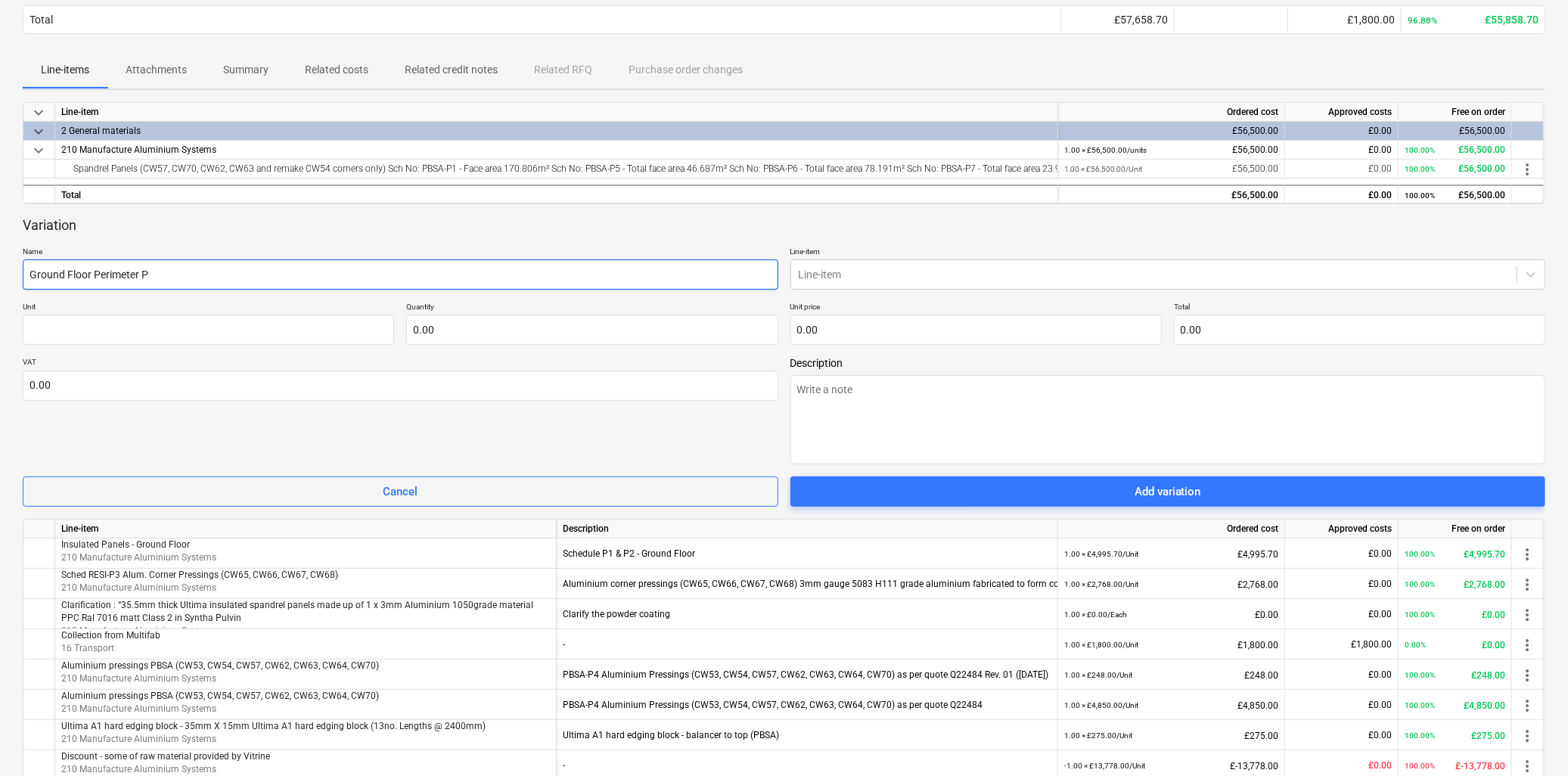
type textarea "x"
type input "Ground Floor Perimeter Pr"
type textarea "x"
type input "Ground Floor Perimeter Pre"
type textarea "x"
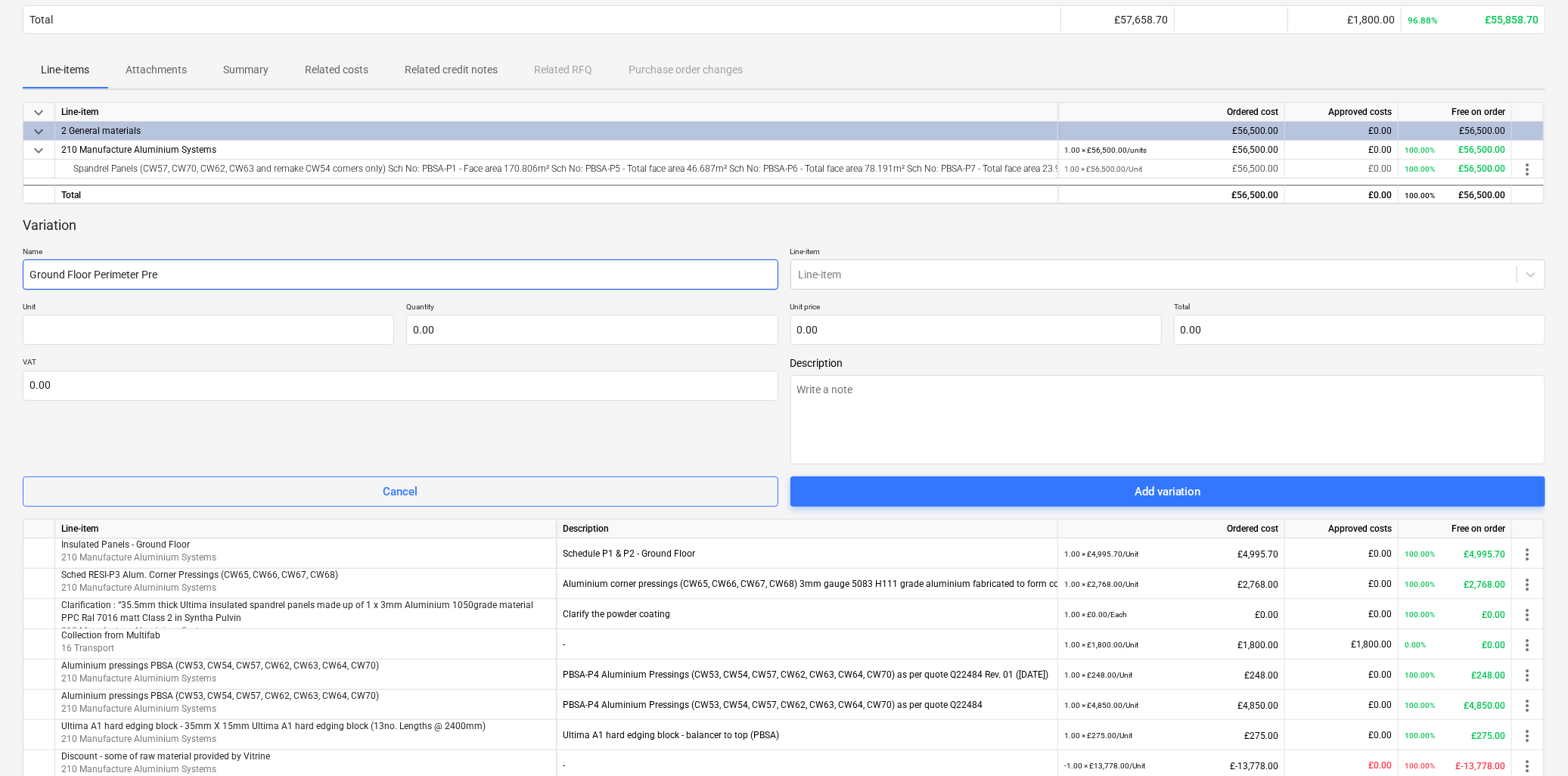
type input "Ground Floor Perimeter Pres"
type textarea "x"
type input "Ground Floor Perimeter Press"
type textarea "x"
type input "Ground Floor Perimeter Pressi"
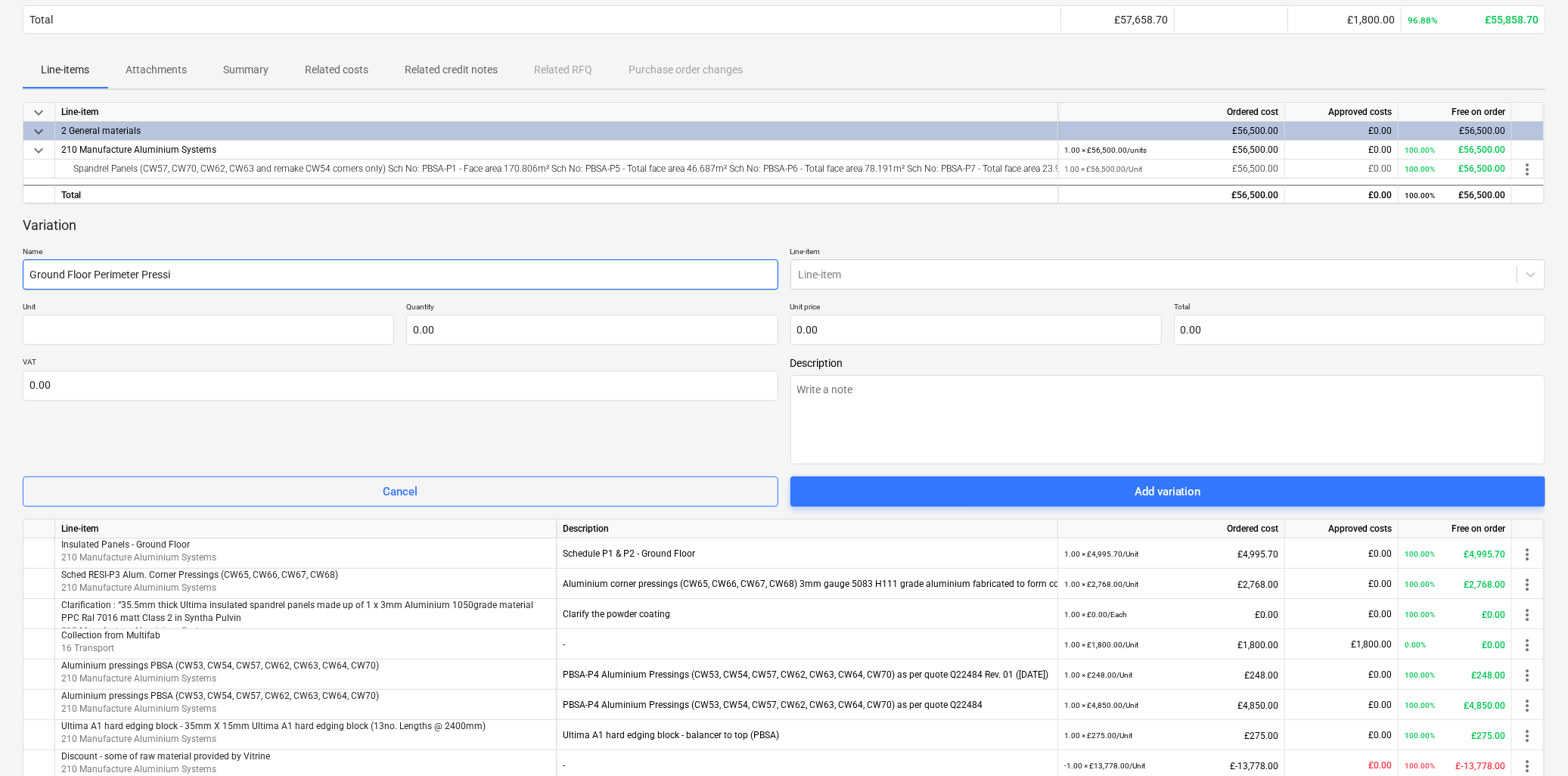
type textarea "x"
type input "Ground Floor Perimeter Pressin"
type textarea "x"
type input "Ground Floor Perimeter Pressing"
type textarea "x"
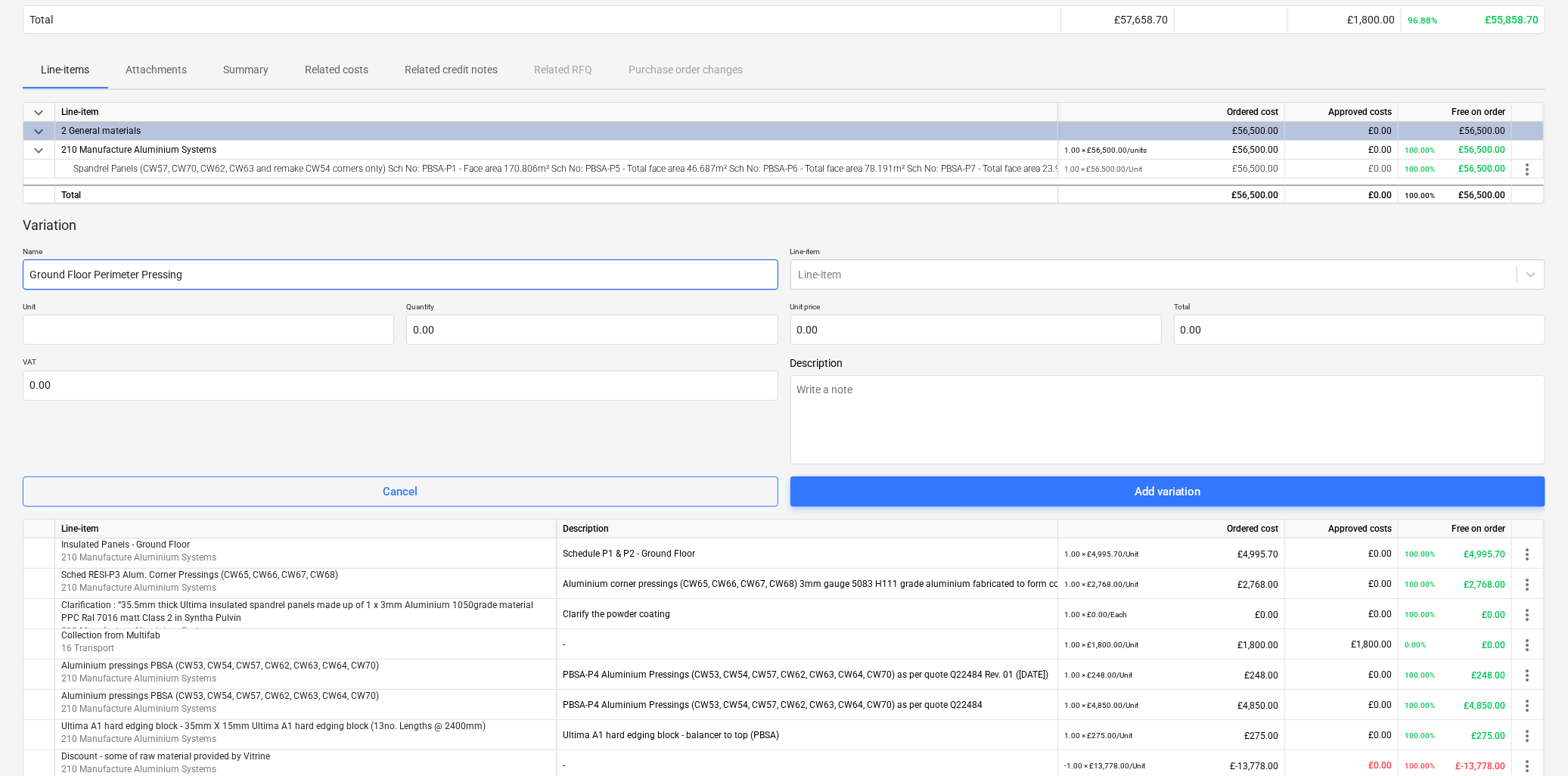
type input "Ground Floor Perimeter Pressings"
type textarea "x"
type input "Ground Floor Perimeter Pressings"
click at [918, 397] on textarea at bounding box center [1169, 419] width 756 height 90
type textarea "x"
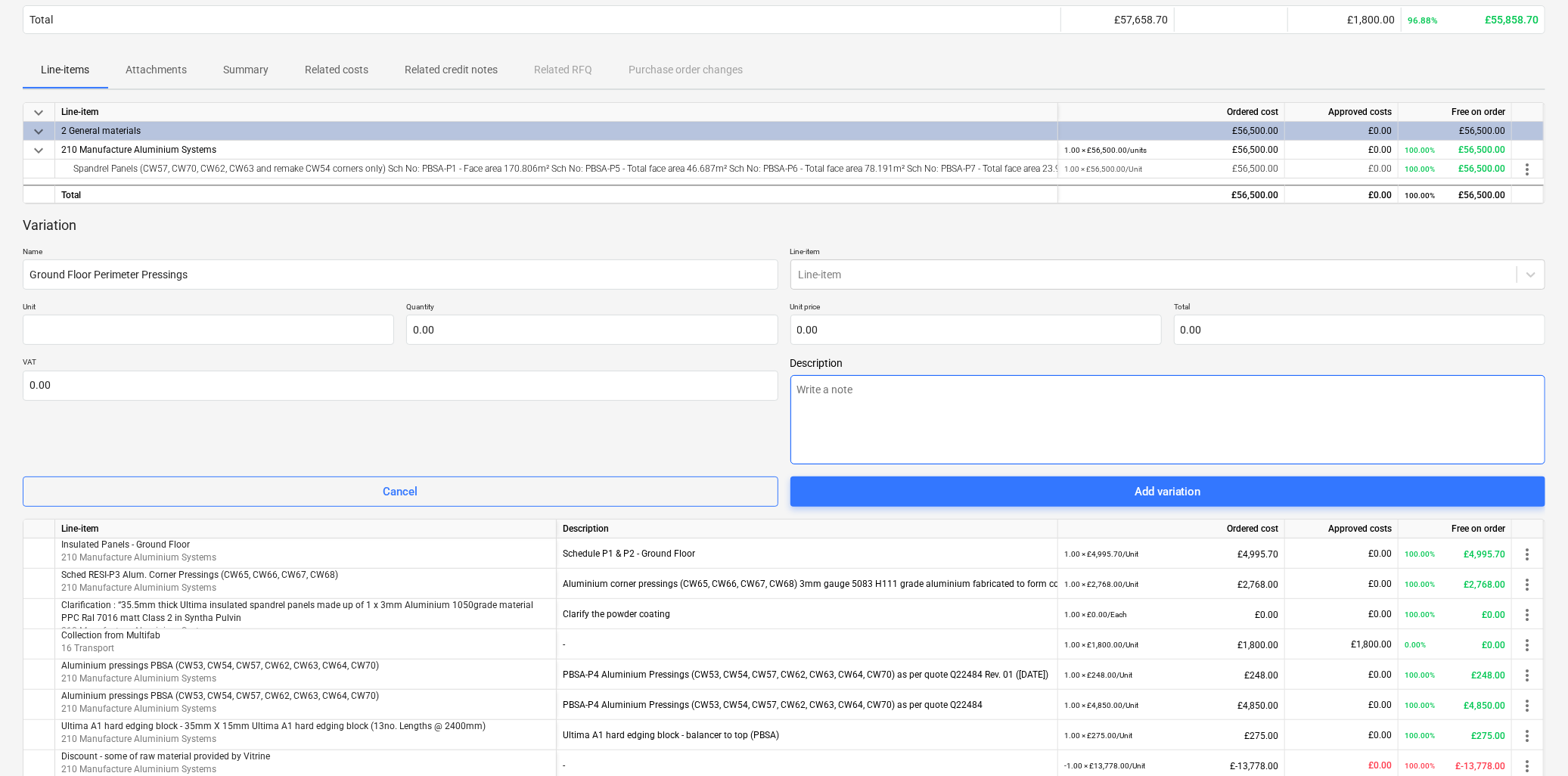
type textarea "S"
type textarea "x"
type textarea "Sc"
type textarea "x"
type textarea "Sch"
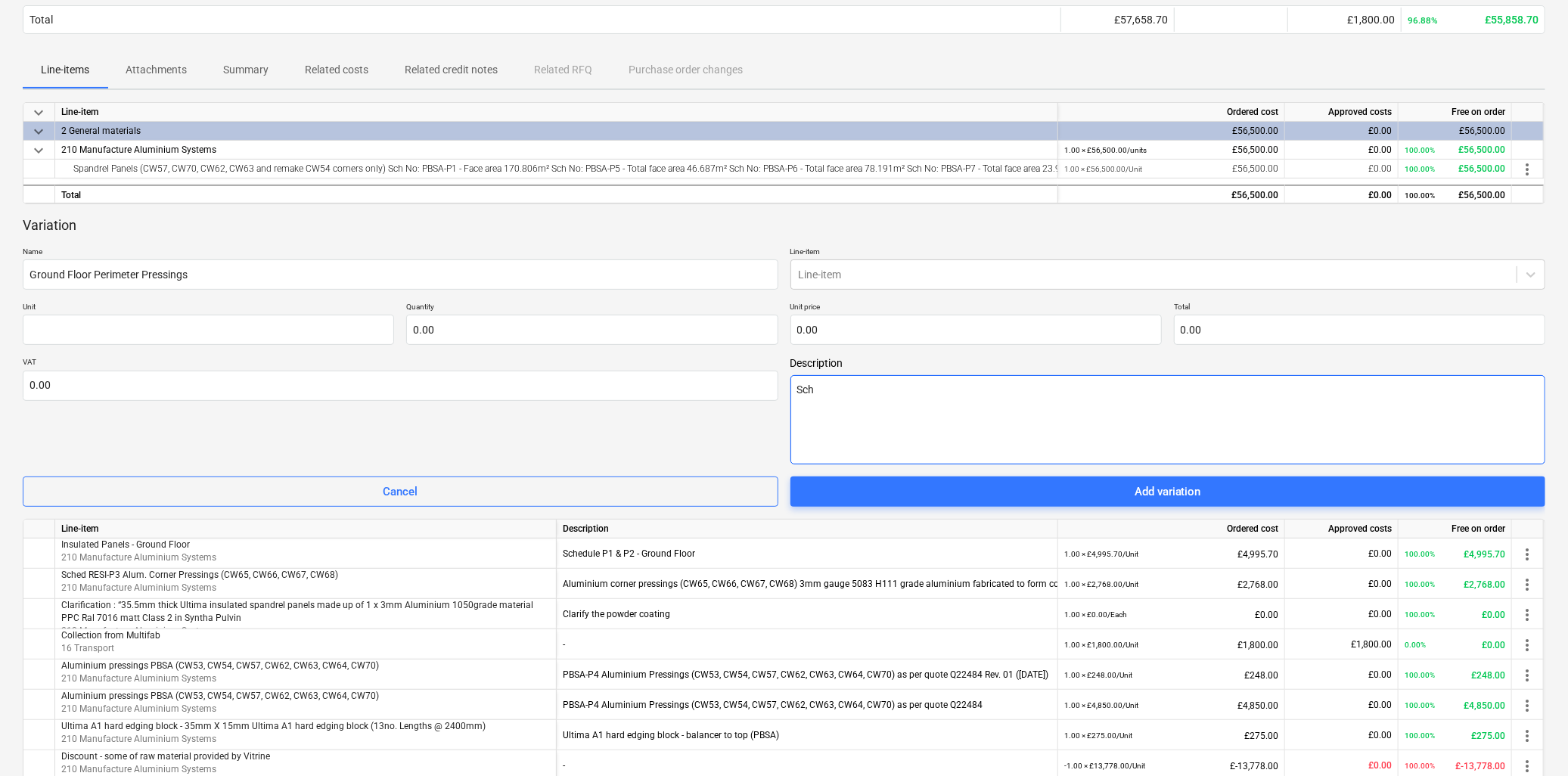
type textarea "x"
type textarea "Sche"
type textarea "x"
type textarea "Sched"
type textarea "x"
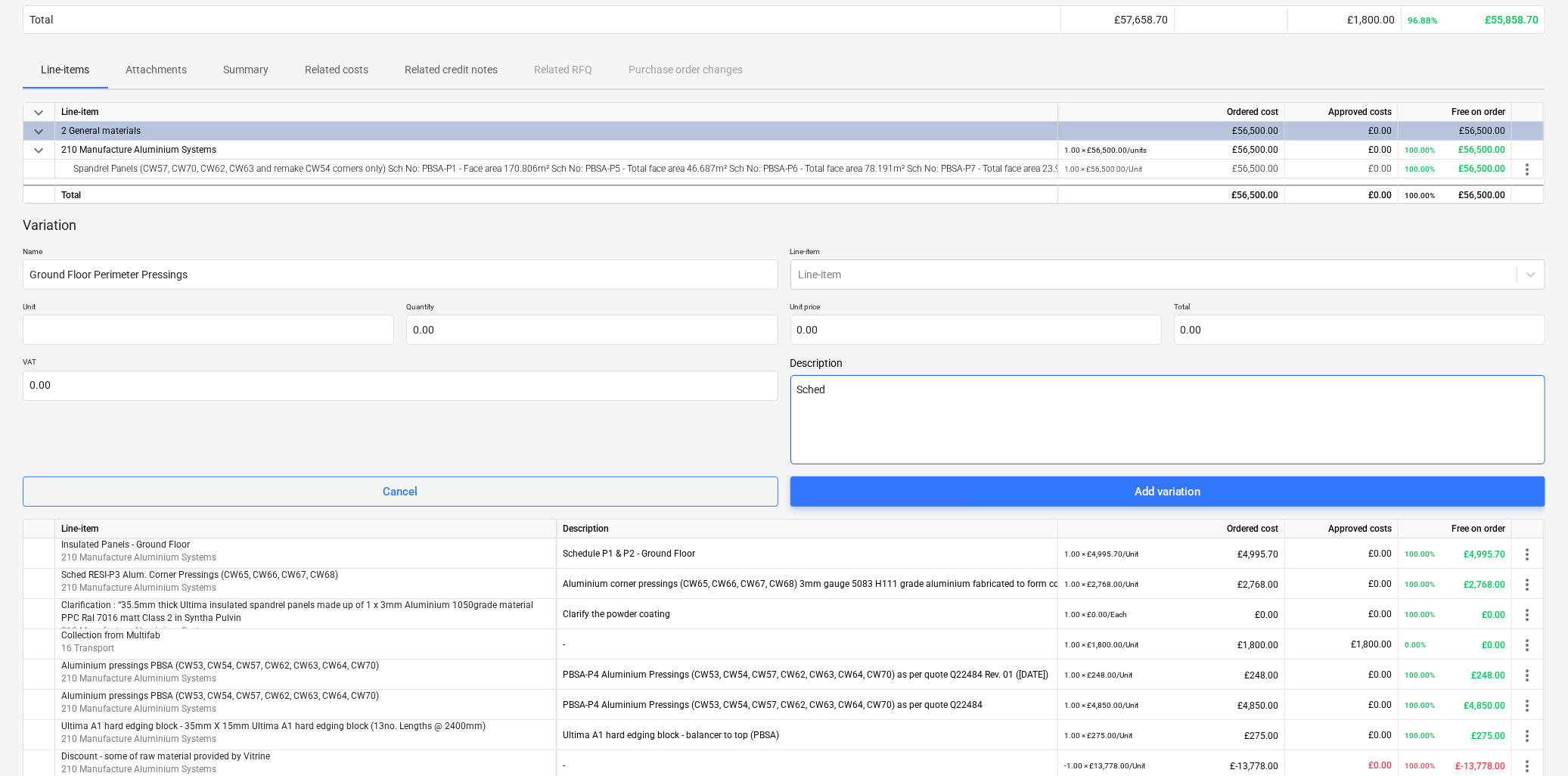
type textarea "Sched"
type textarea "x"
type textarea "Sched -"
type textarea "x"
type textarea "Sched -"
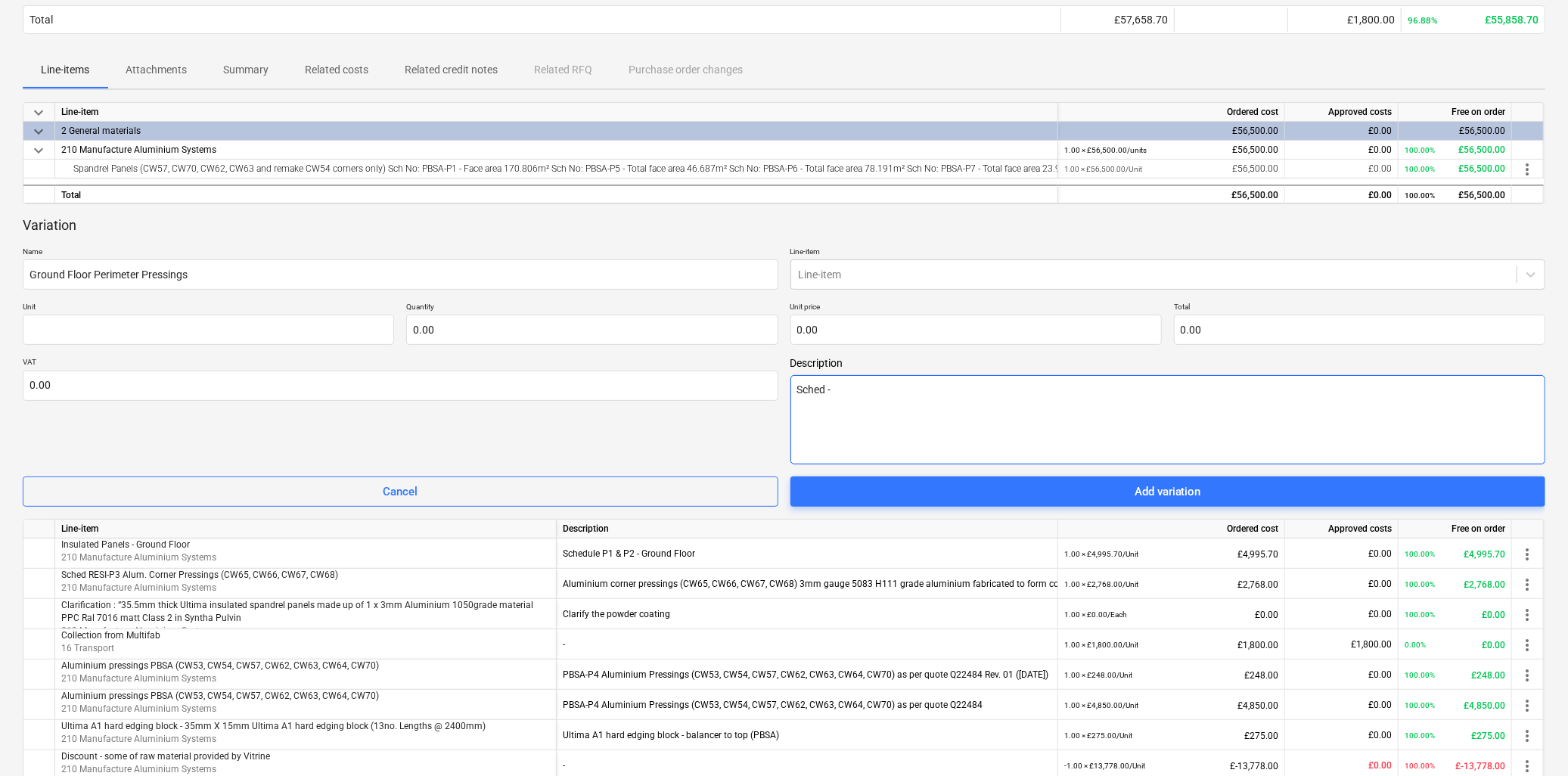
type textarea "x"
type textarea "Sched - P"
type textarea "x"
type textarea "Sched - P3"
type textarea "x"
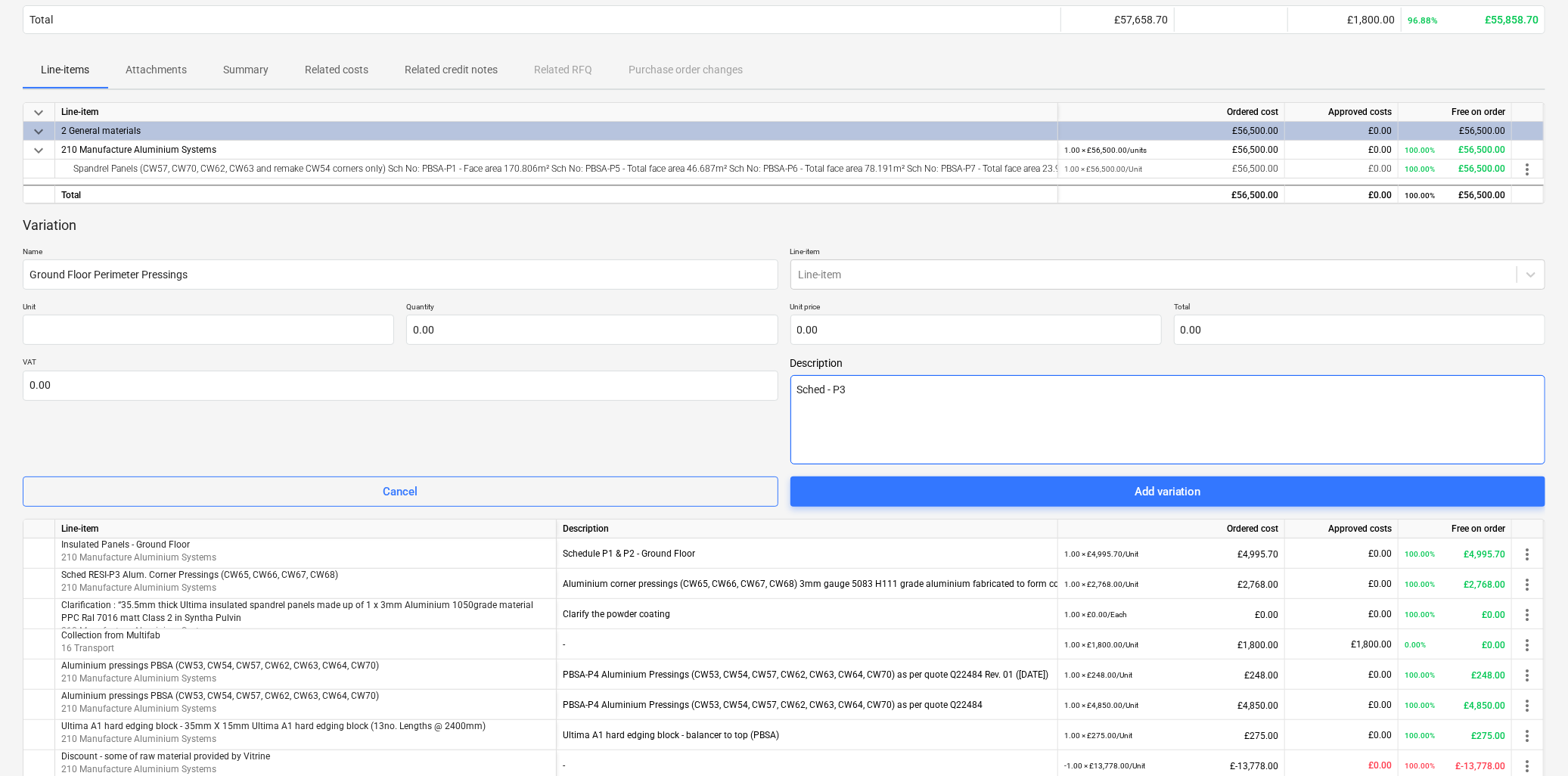
type textarea "Sched - P3"
type textarea "x"
type textarea "Sched - P3 &"
type textarea "x"
type textarea "Sched - P3 &"
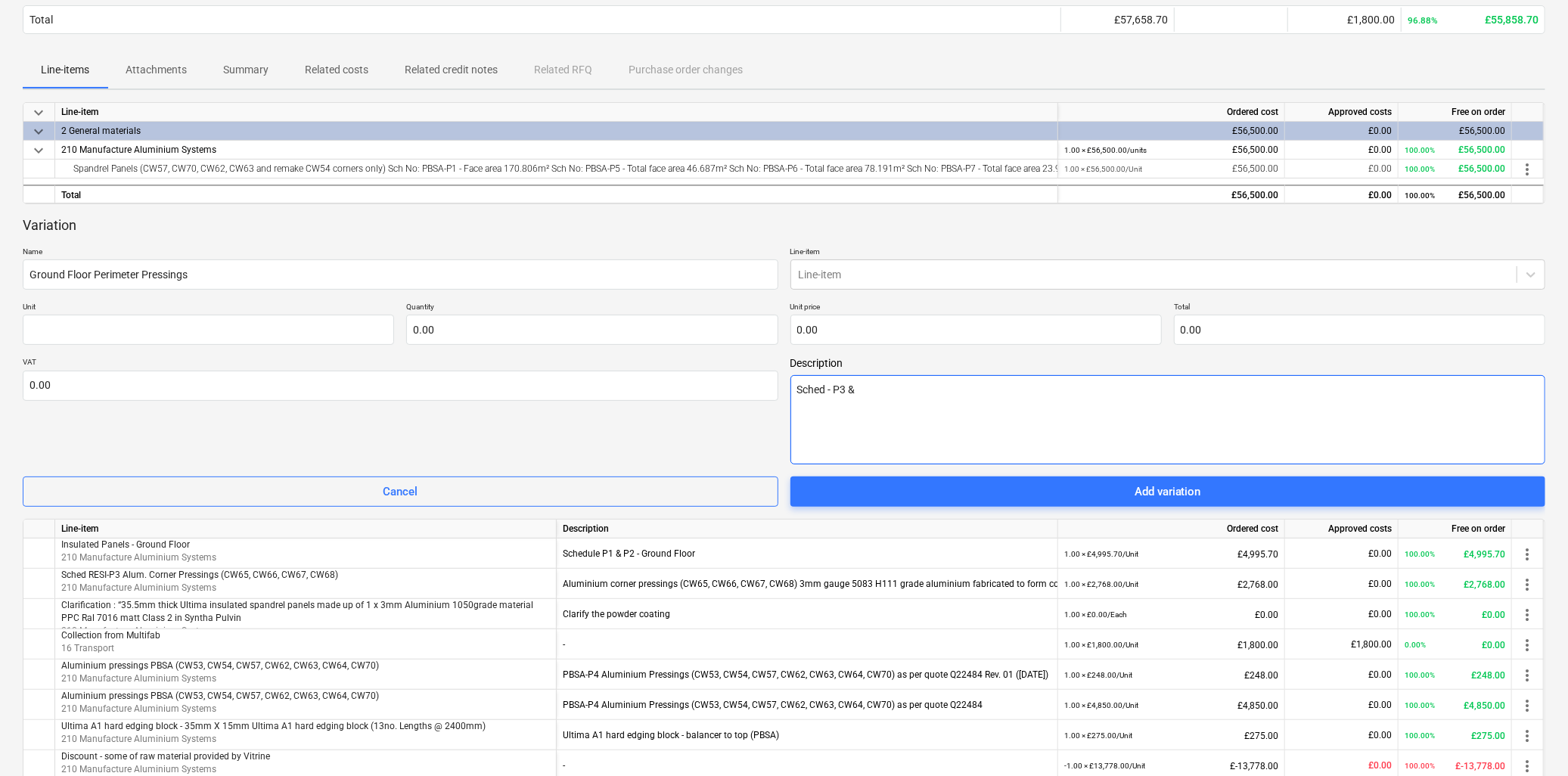
type textarea "x"
type textarea "Sched - P3 & P"
type textarea "x"
type textarea "Sched - P3 & P4"
type textarea "x"
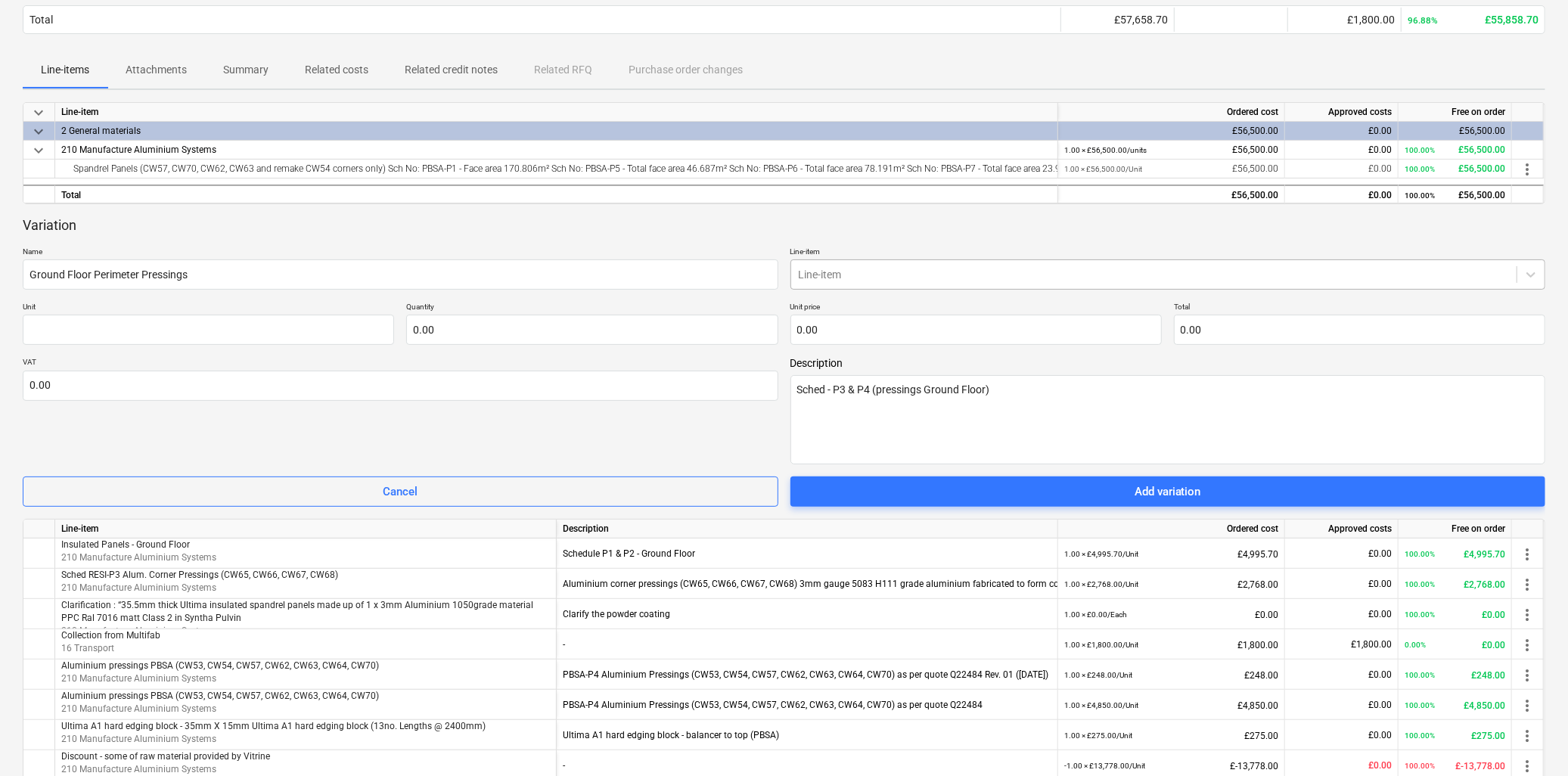
click at [937, 273] on div at bounding box center [1154, 274] width 711 height 15
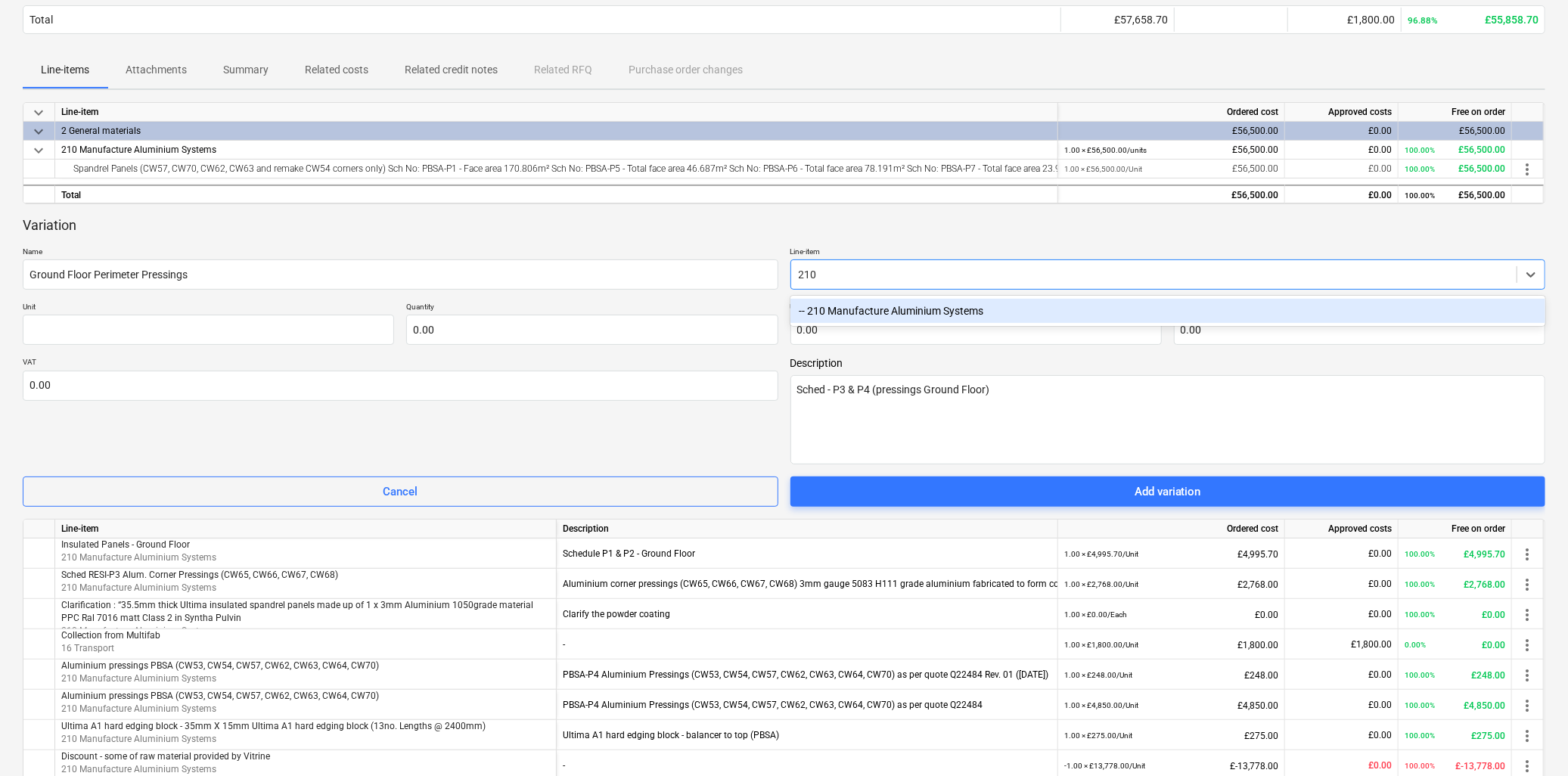
click at [881, 310] on div "-- 210 Manufacture Aluminium Systems" at bounding box center [1169, 310] width 756 height 24
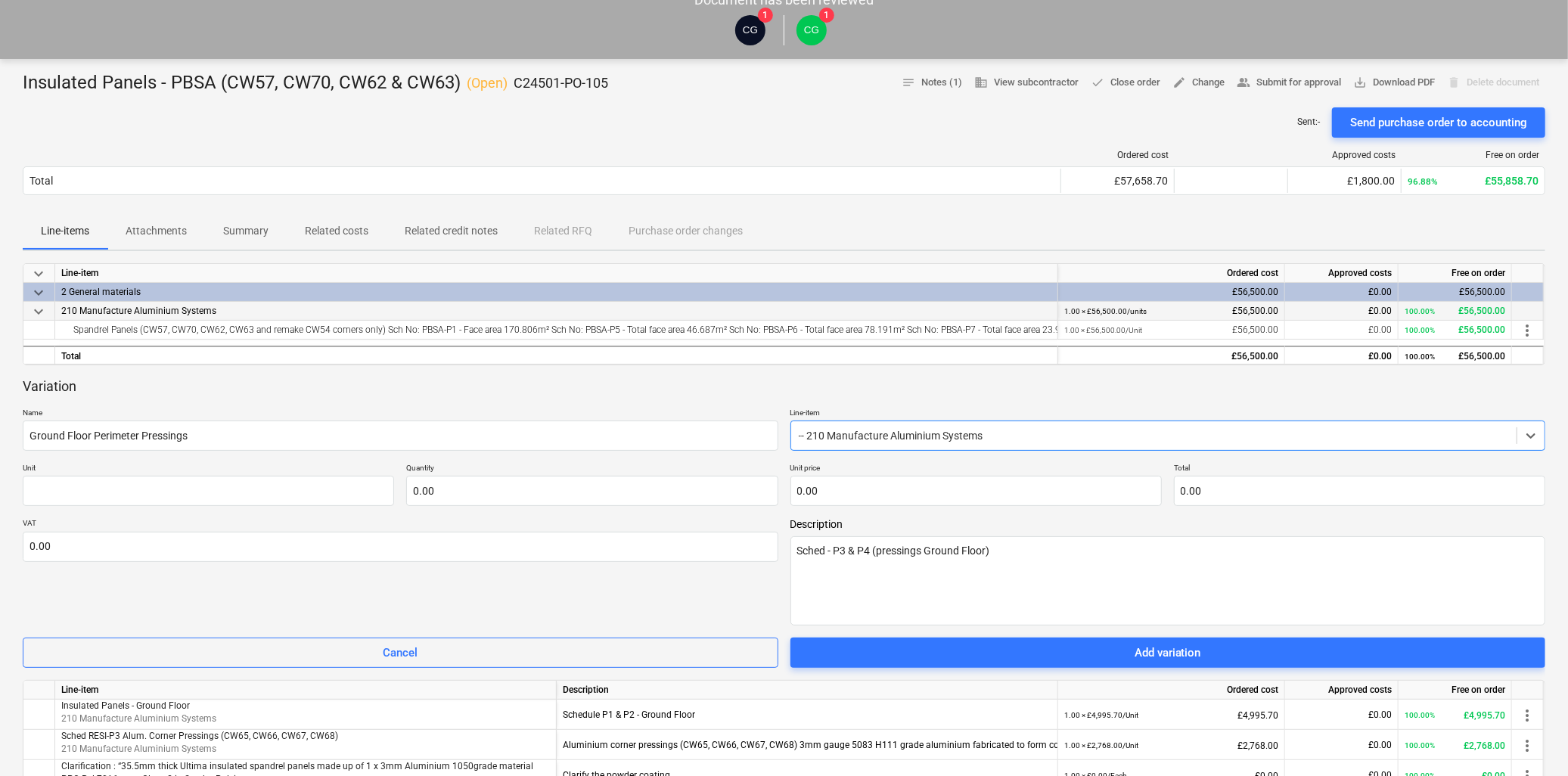
scroll to position [80, 0]
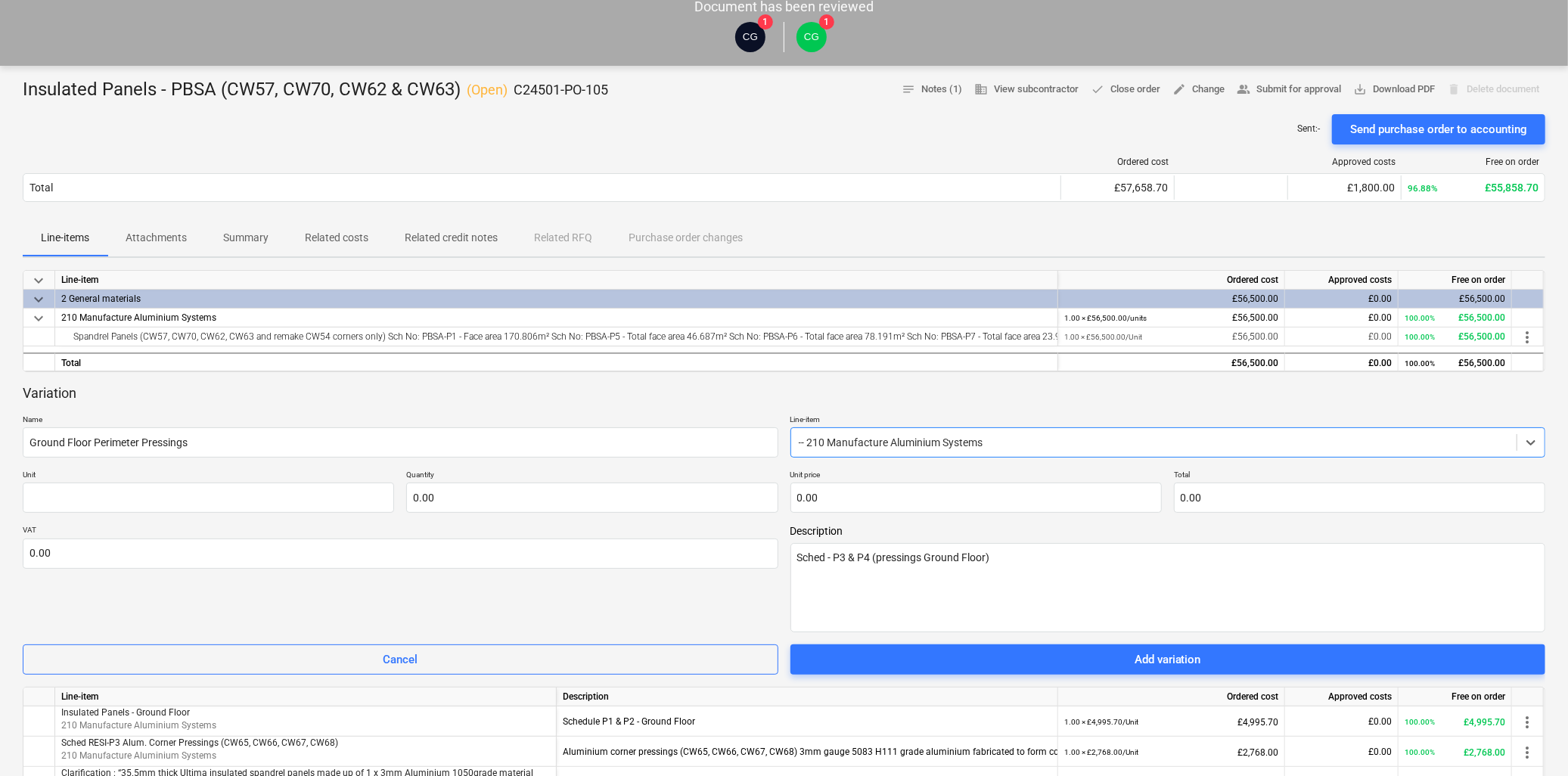
click at [899, 441] on div at bounding box center [1154, 442] width 711 height 15
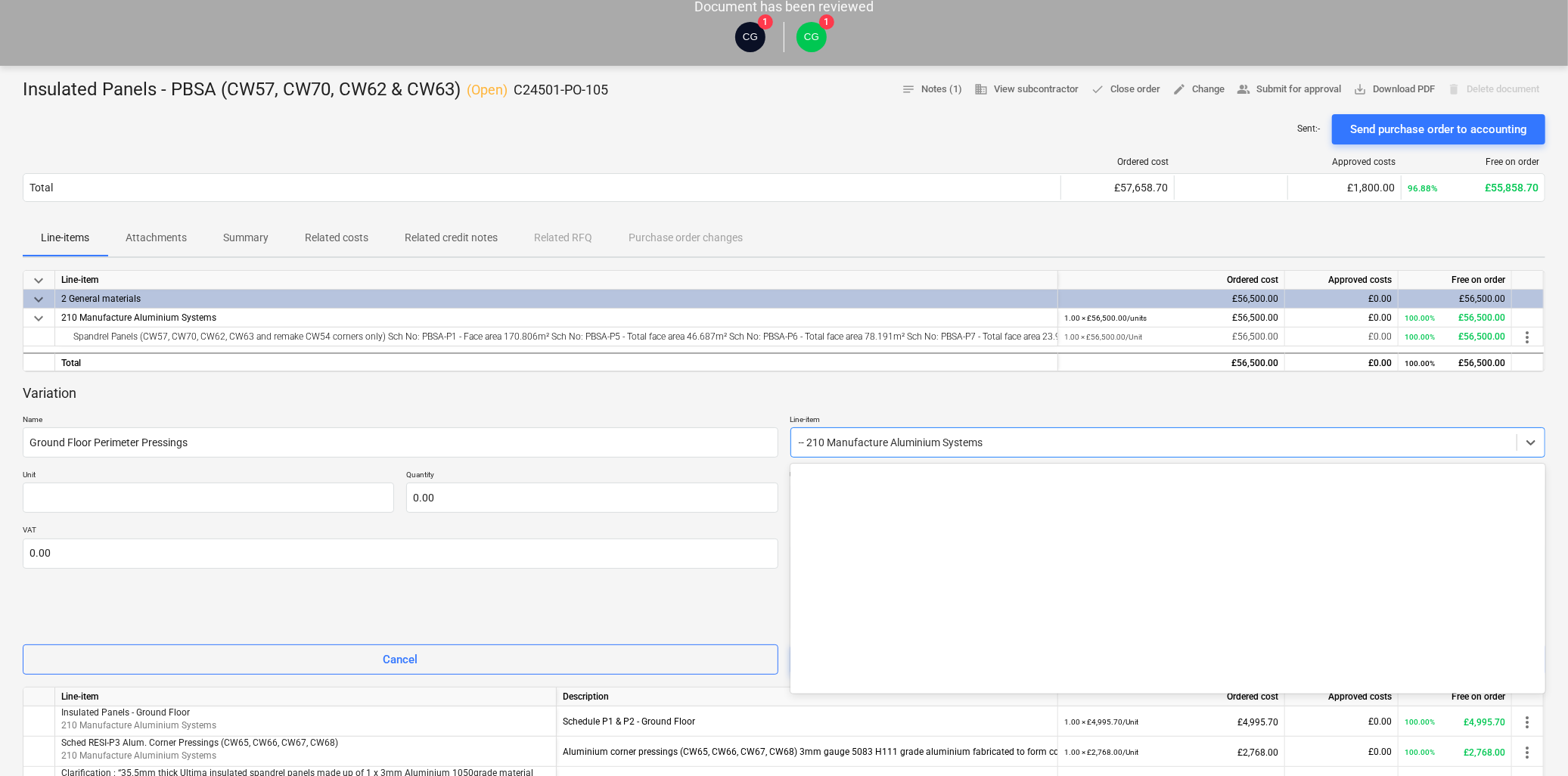
scroll to position [635, 0]
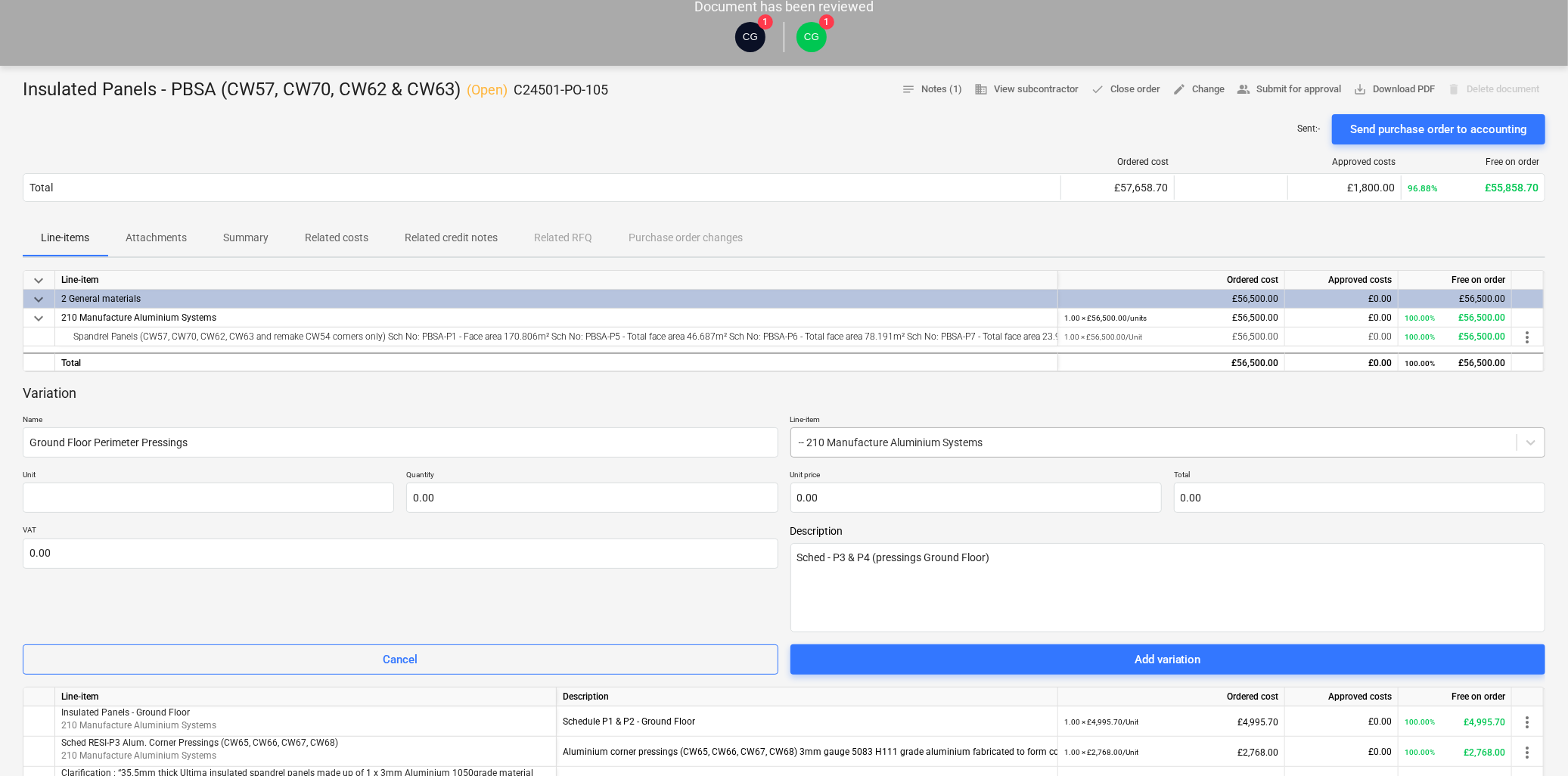
click at [888, 439] on div at bounding box center [1154, 442] width 711 height 15
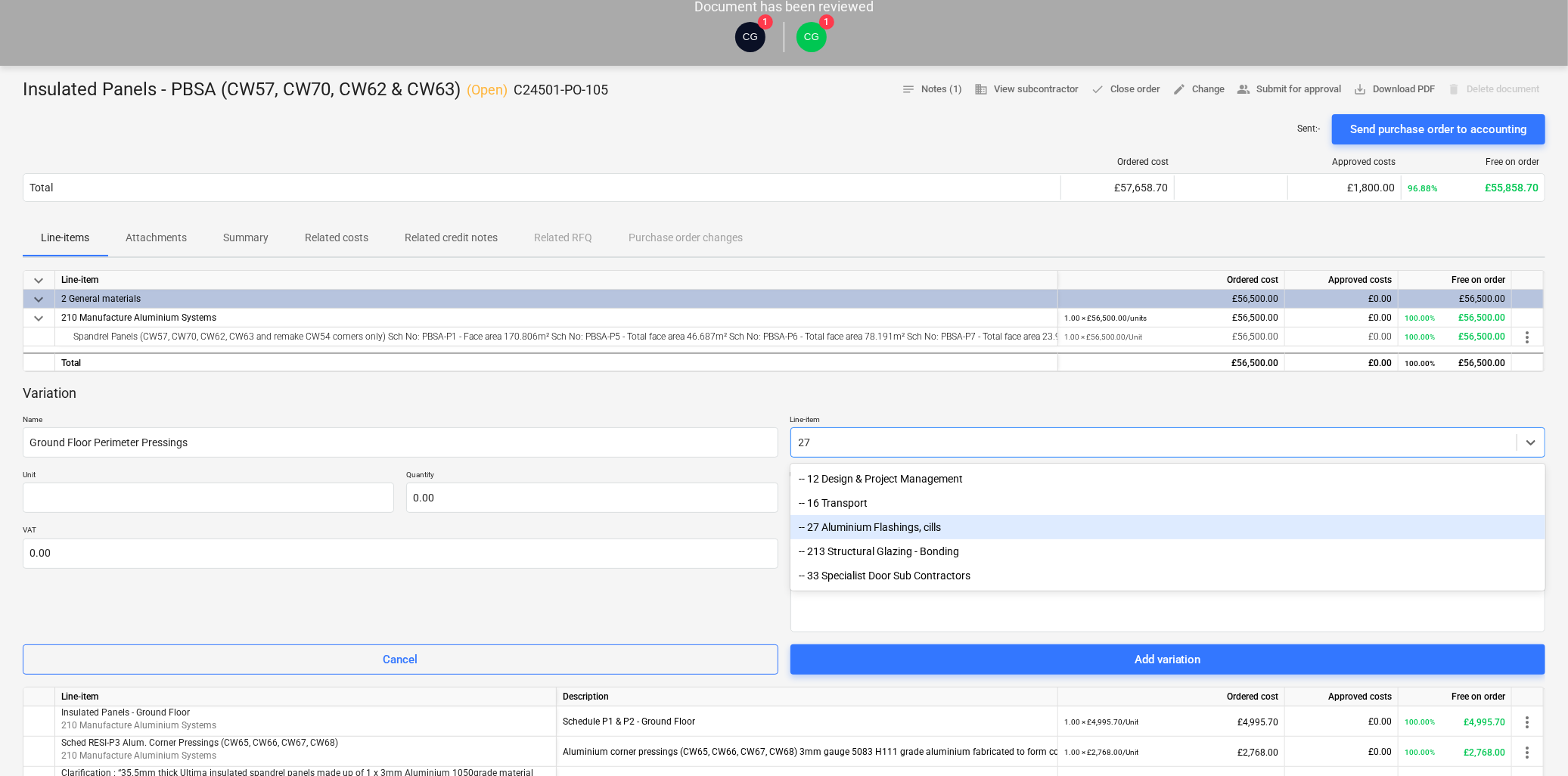
click at [834, 524] on div "-- 27 Aluminium Flashings, cills" at bounding box center [1169, 527] width 756 height 24
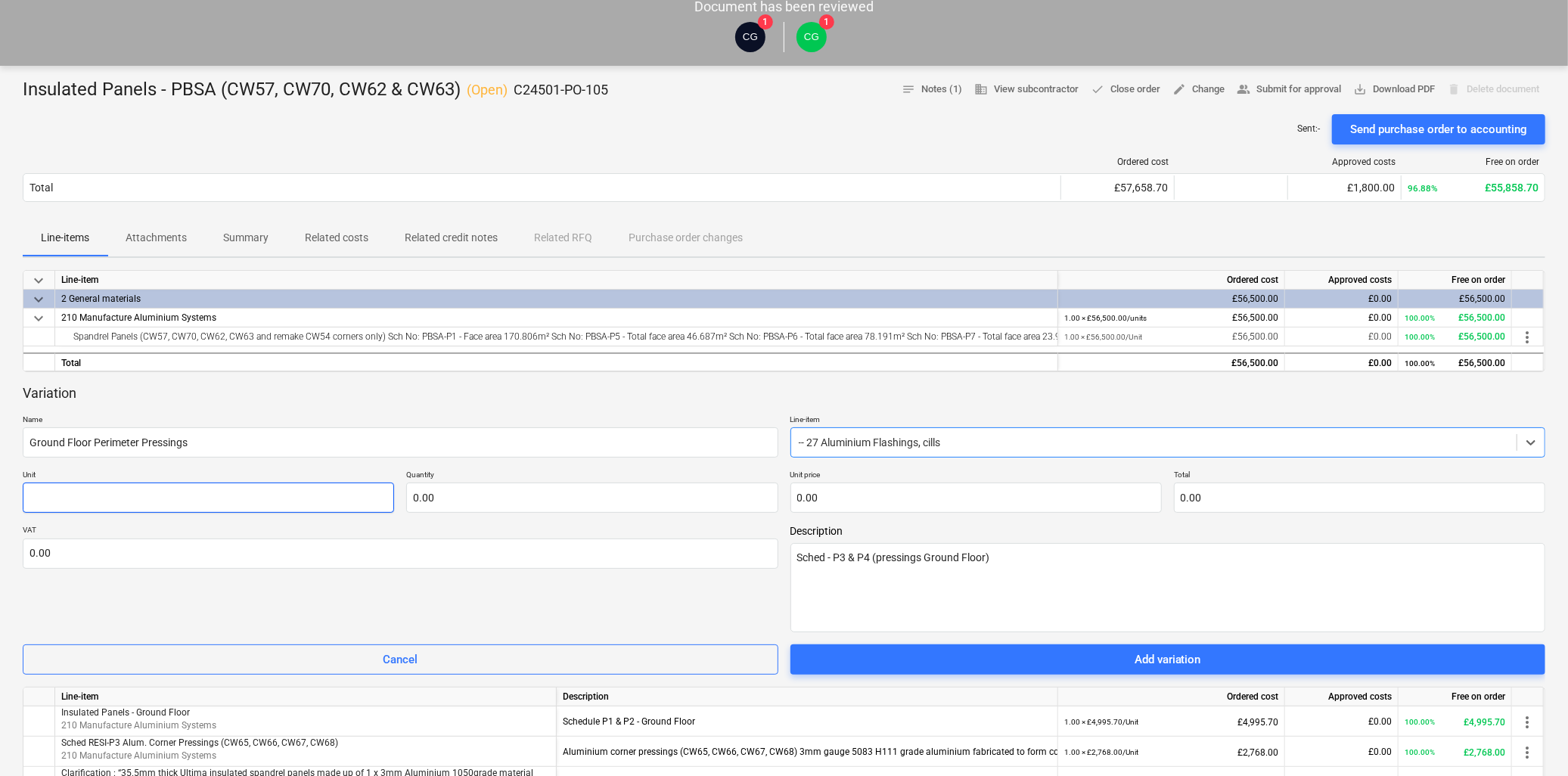
click at [95, 490] on input "text" at bounding box center [209, 498] width 372 height 30
click at [547, 504] on input "text" at bounding box center [592, 498] width 372 height 30
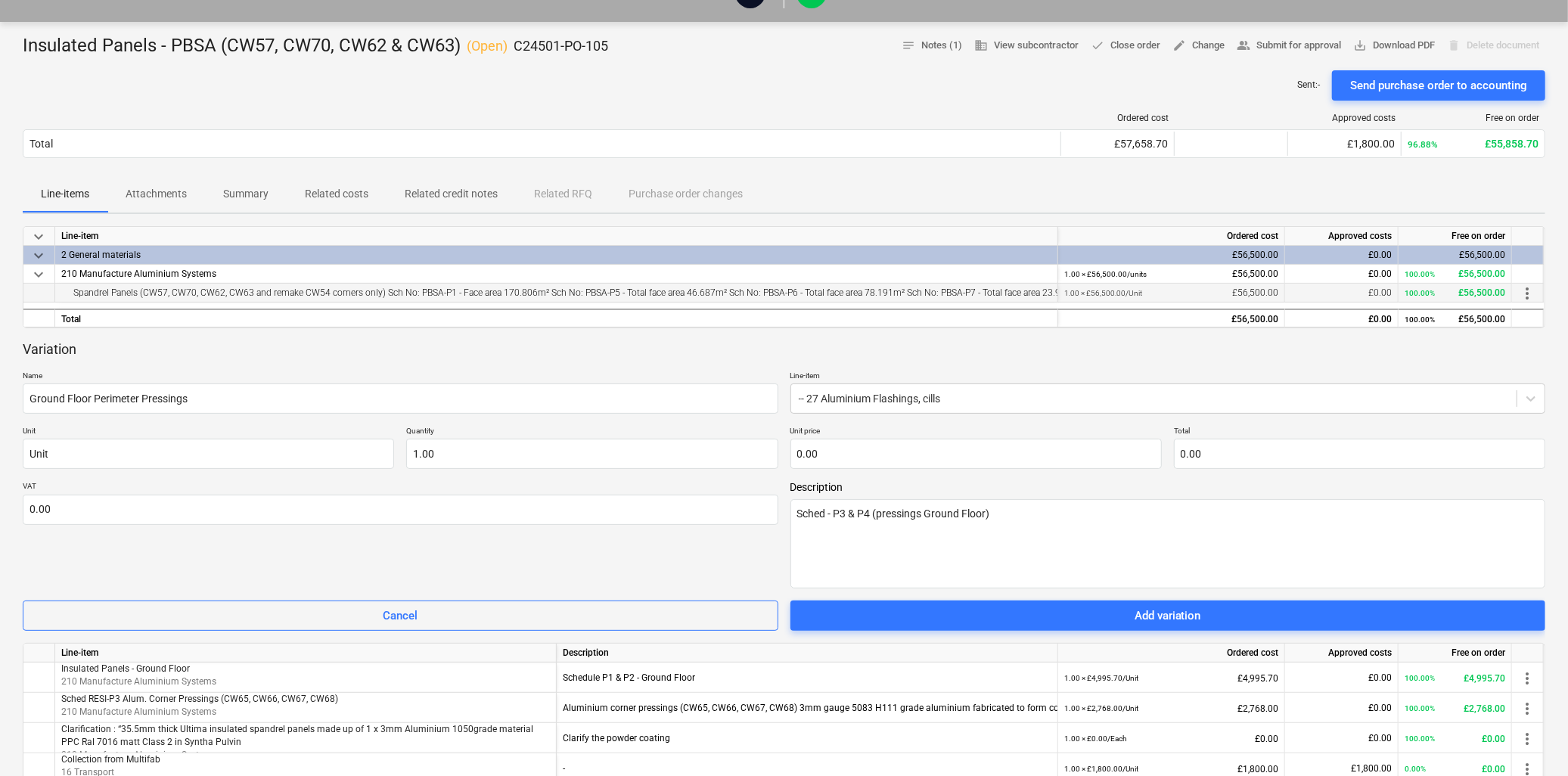
scroll to position [163, 0]
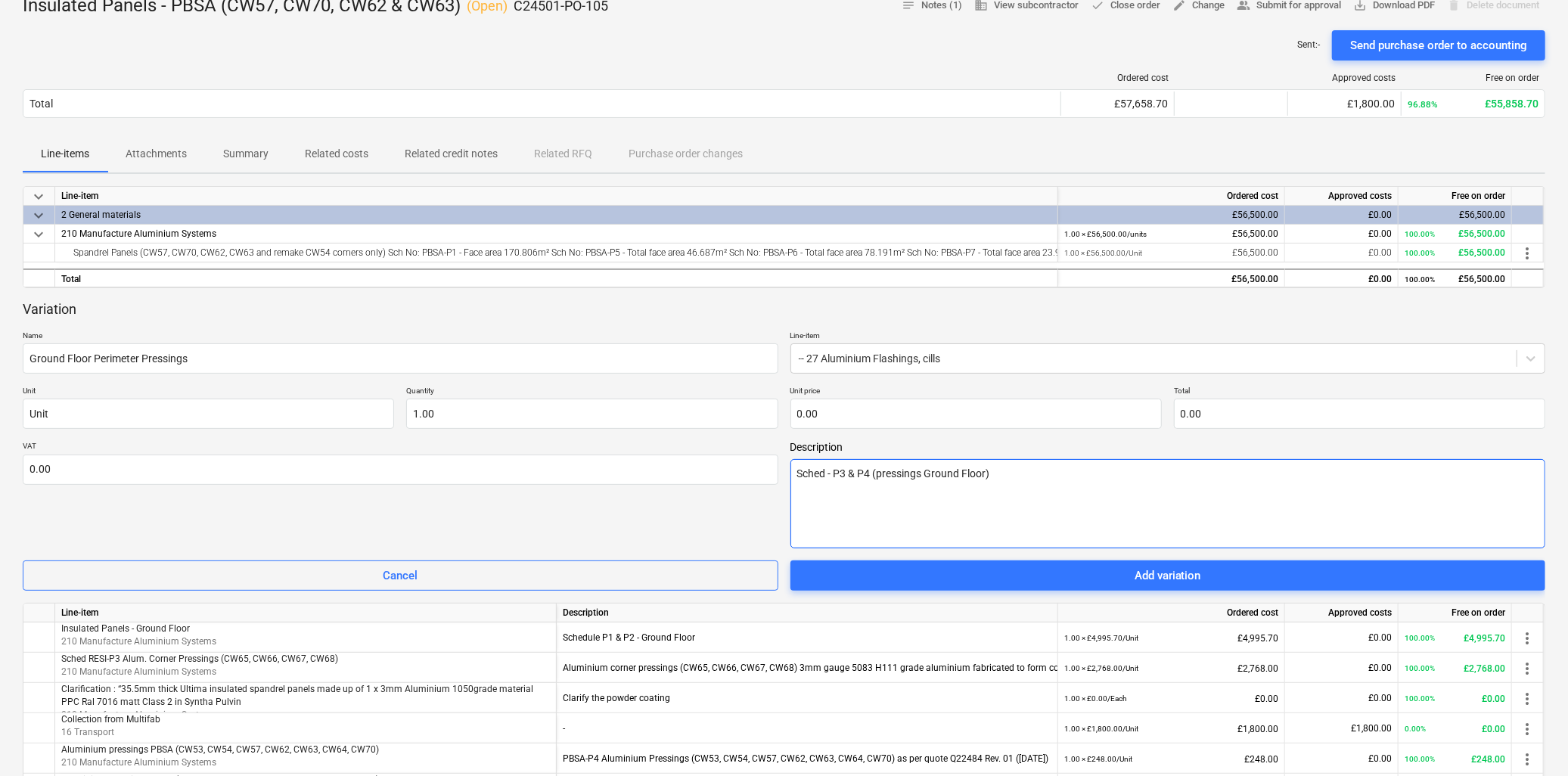
click at [1044, 471] on textarea "Sched - P3 & P4 (pressings Ground Floor)" at bounding box center [1169, 504] width 756 height 90
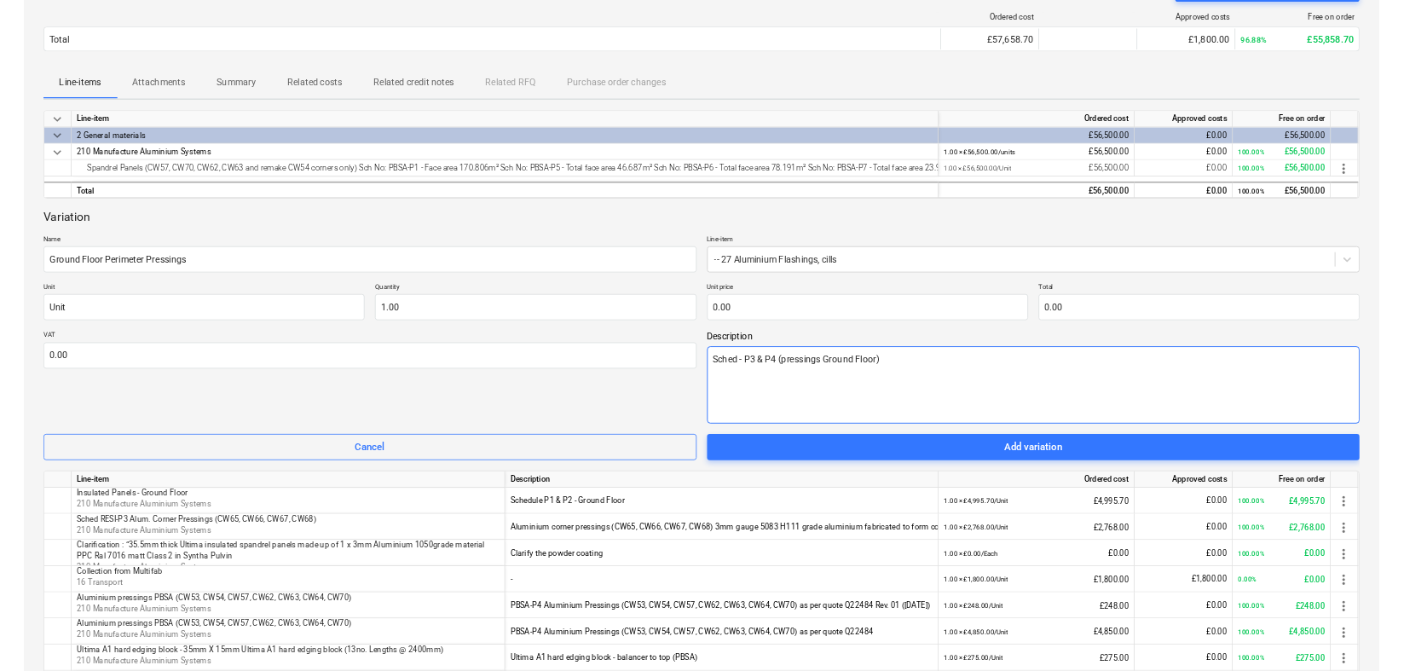
scroll to position [0, 0]
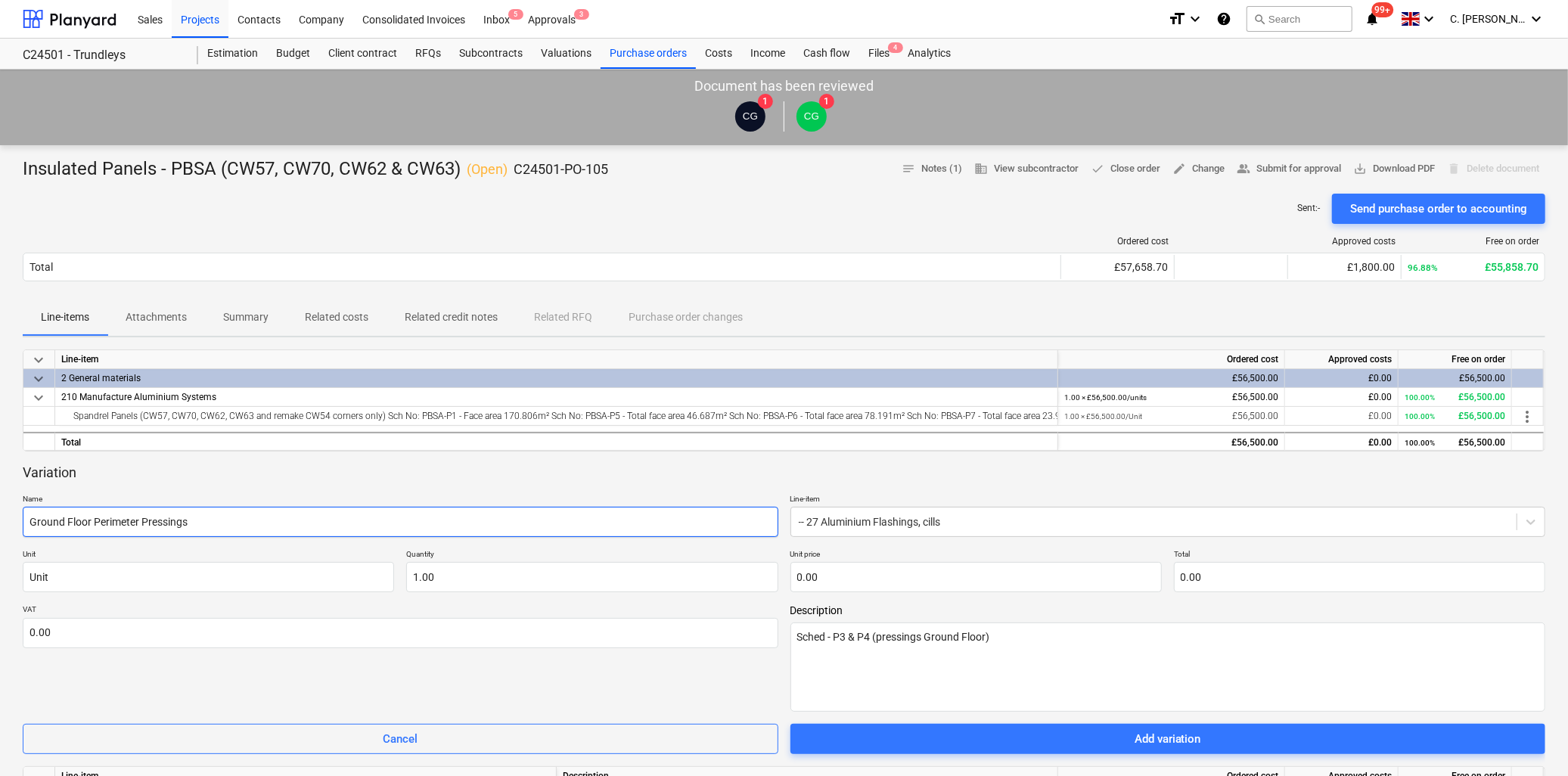
click at [236, 521] on input "Ground Floor Perimeter Pressings" at bounding box center [401, 521] width 756 height 30
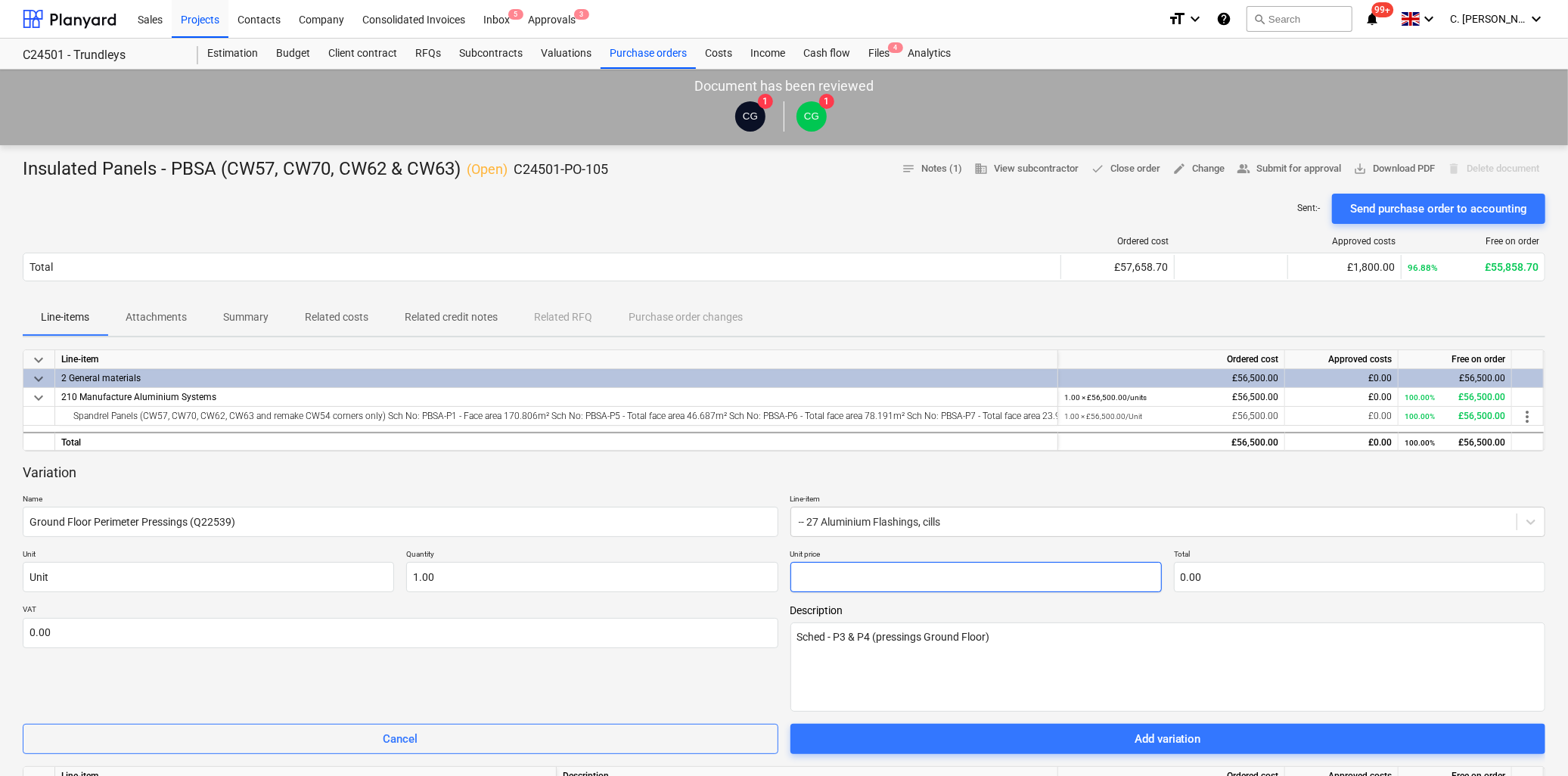
click at [886, 585] on input "text" at bounding box center [976, 576] width 372 height 30
click at [845, 573] on input "text" at bounding box center [976, 576] width 372 height 30
click at [965, 594] on textarea "Sched - P3 & P4 (pressings Ground Floor)" at bounding box center [1169, 667] width 756 height 90
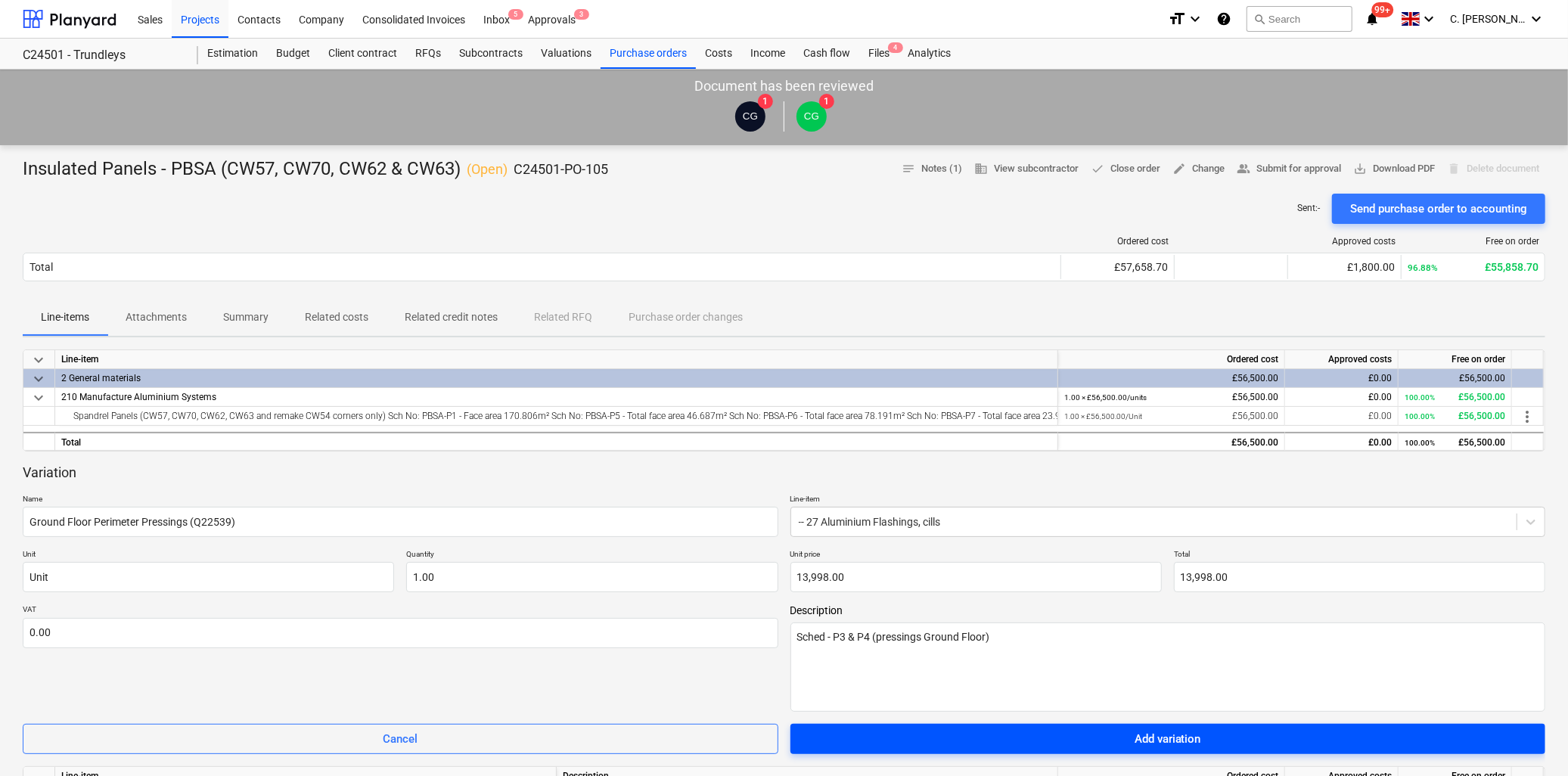
click at [1170, 594] on div "Add variation" at bounding box center [1168, 739] width 67 height 20
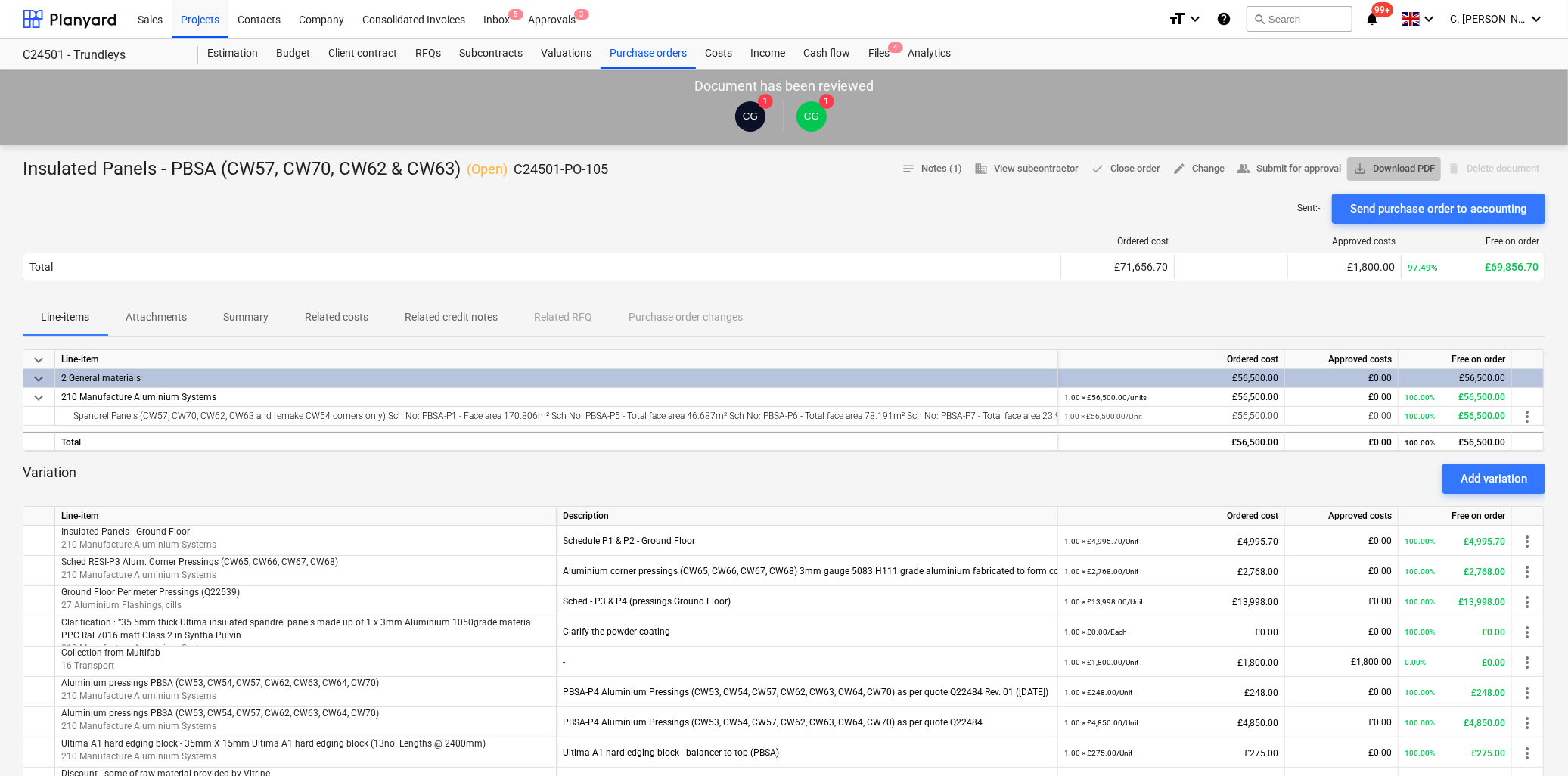
click at [1249, 169] on span "save_alt Download PDF" at bounding box center [1394, 169] width 82 height 18
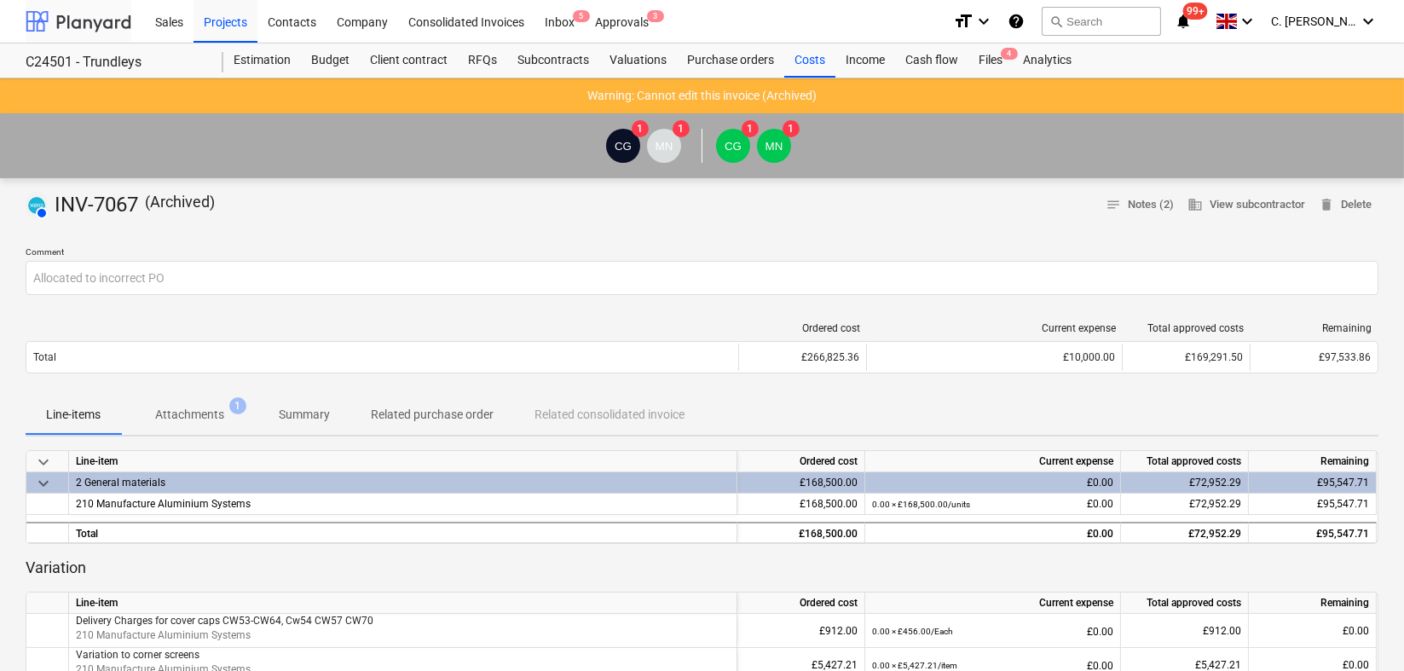
click at [91, 14] on div at bounding box center [79, 21] width 106 height 43
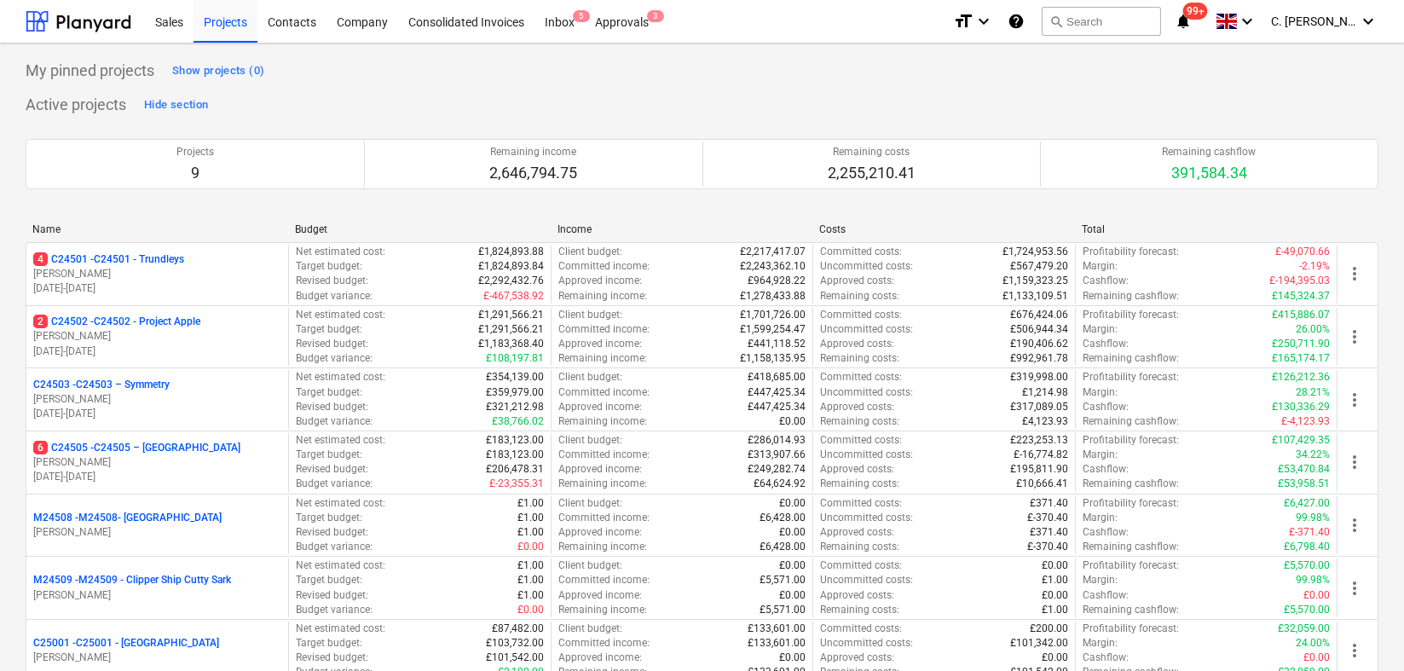
click at [142, 408] on p "01.12.2024 - 31.03.2025" at bounding box center [157, 414] width 248 height 14
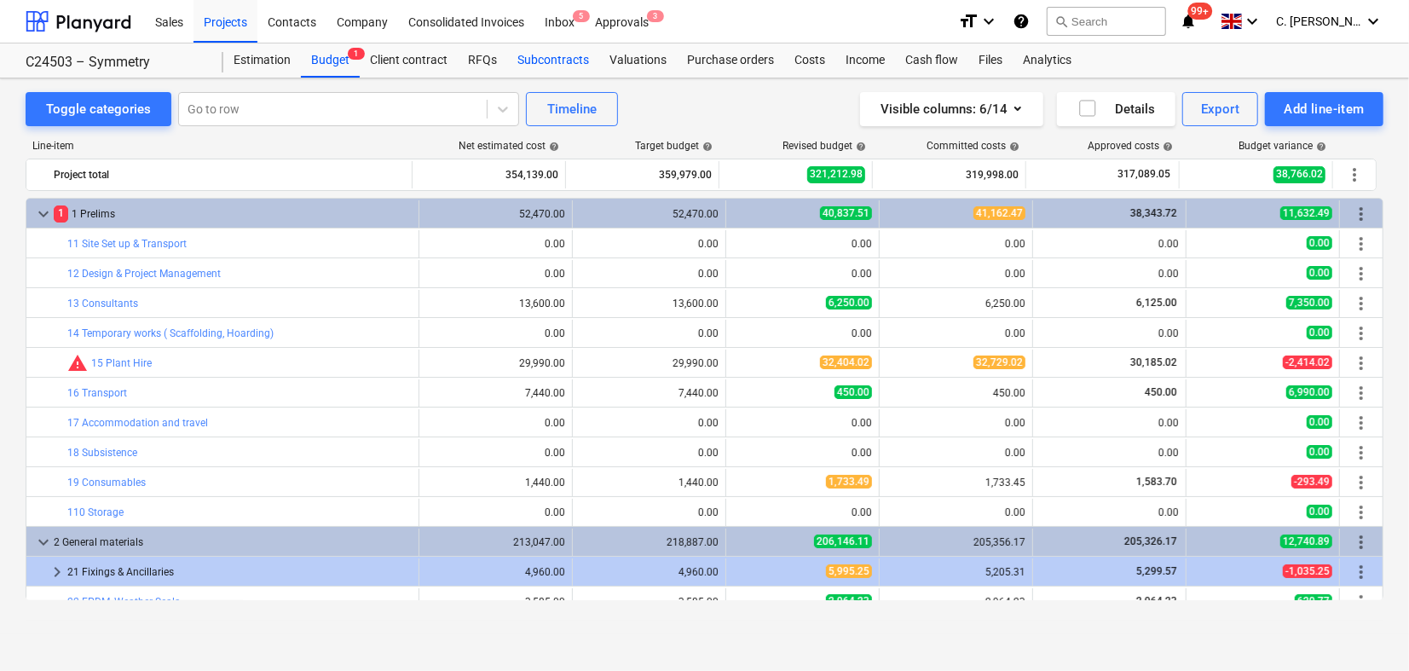
click at [521, 61] on div "Subcontracts" at bounding box center [553, 60] width 92 height 34
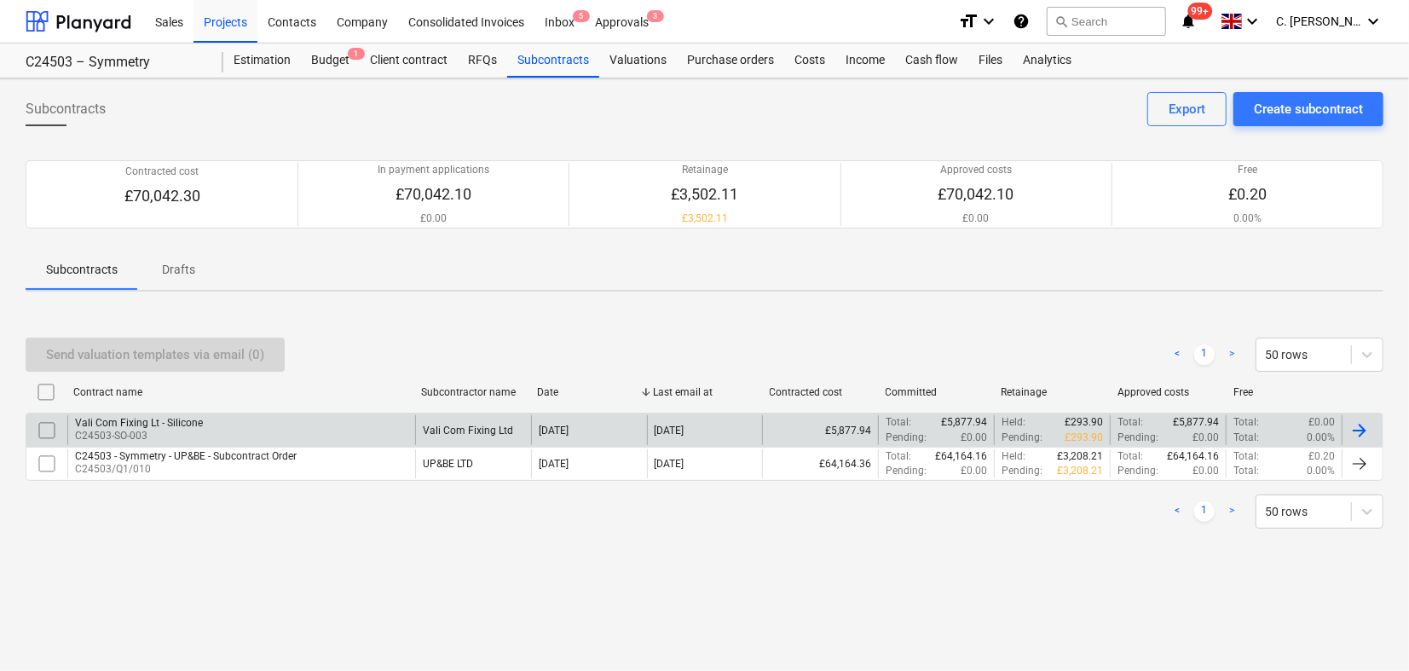
click at [147, 430] on p "C24503-SO-003" at bounding box center [139, 436] width 128 height 14
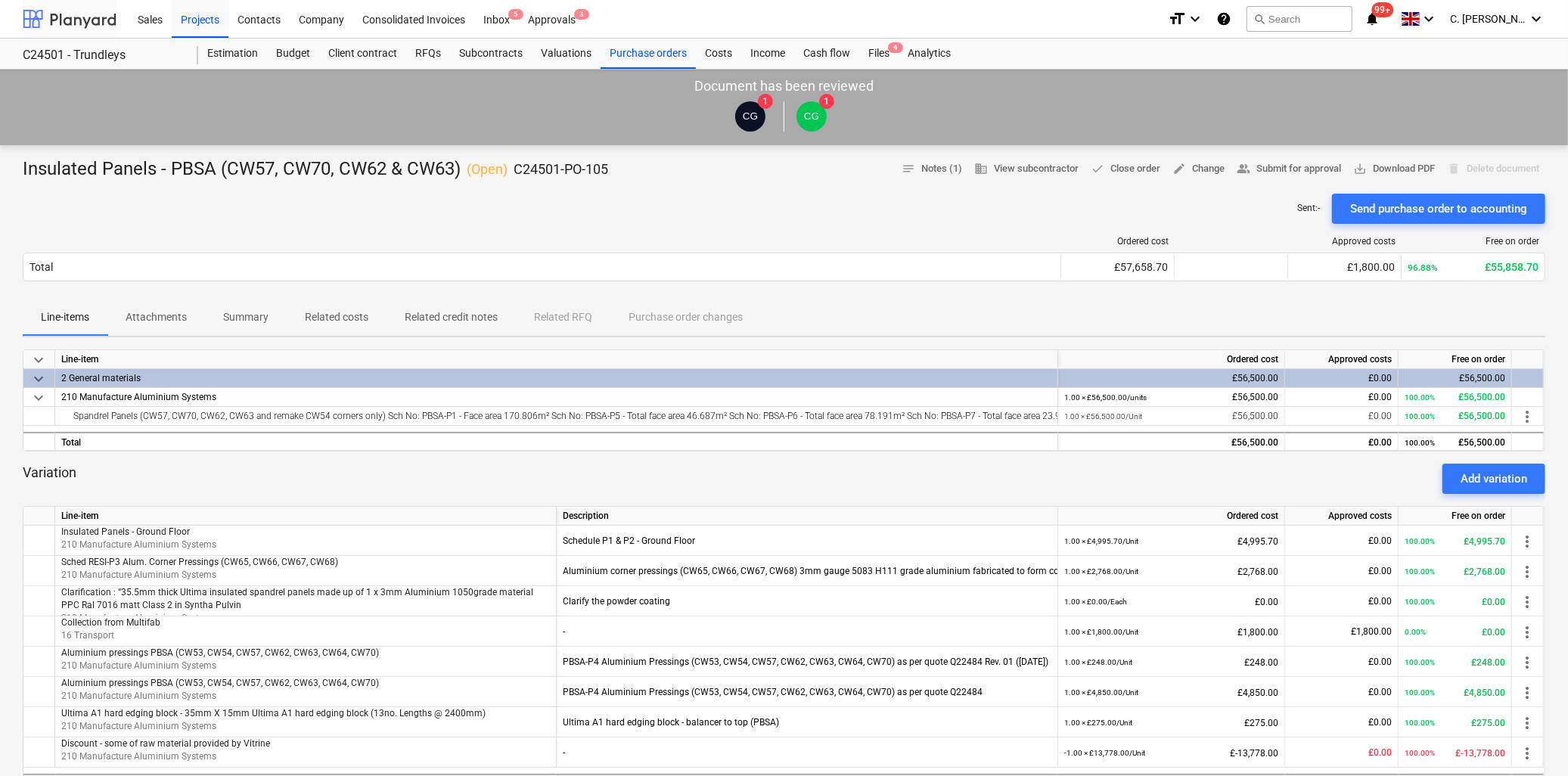
click at [94, 21] on div at bounding box center [70, 19] width 94 height 38
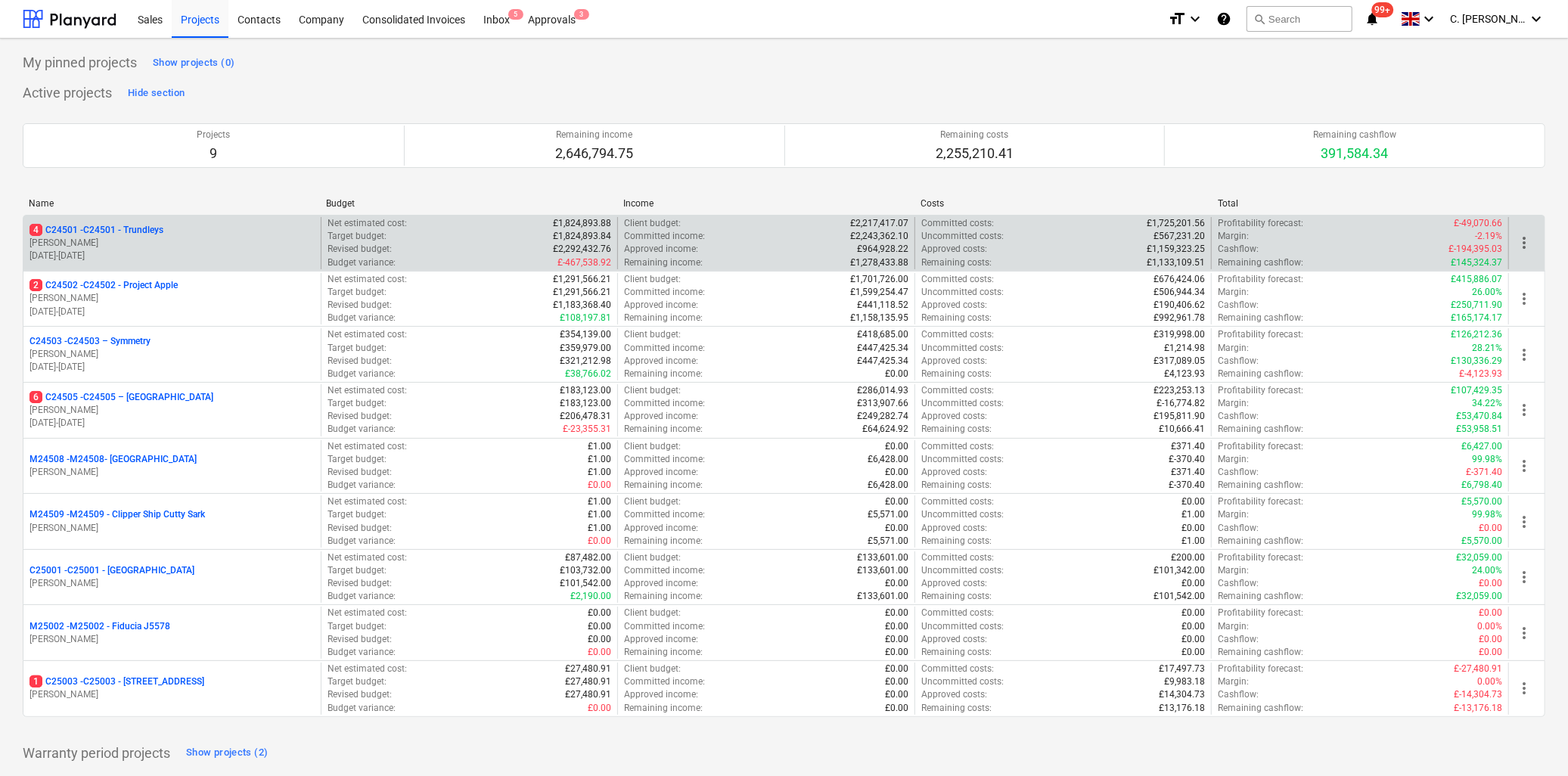
click at [89, 246] on p "G. Taylor" at bounding box center [171, 243] width 285 height 12
